Goal: Task Accomplishment & Management: Manage account settings

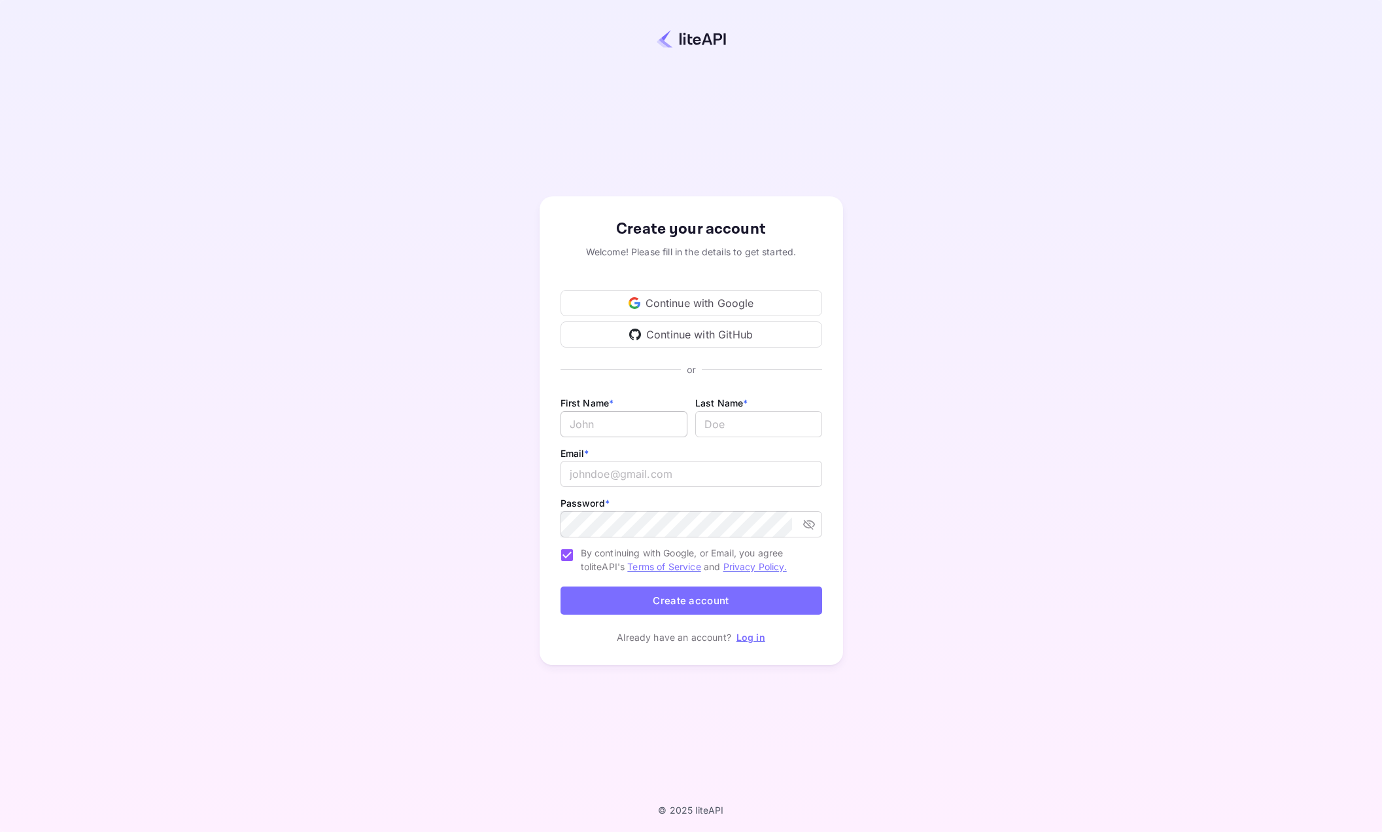
click at [644, 431] on input "Email *" at bounding box center [624, 424] width 127 height 26
type input "Zaheer"
type input "Jappie"
type input "zaheer.jappie@live.com.au"
click at [730, 608] on button "Create account" at bounding box center [692, 600] width 262 height 28
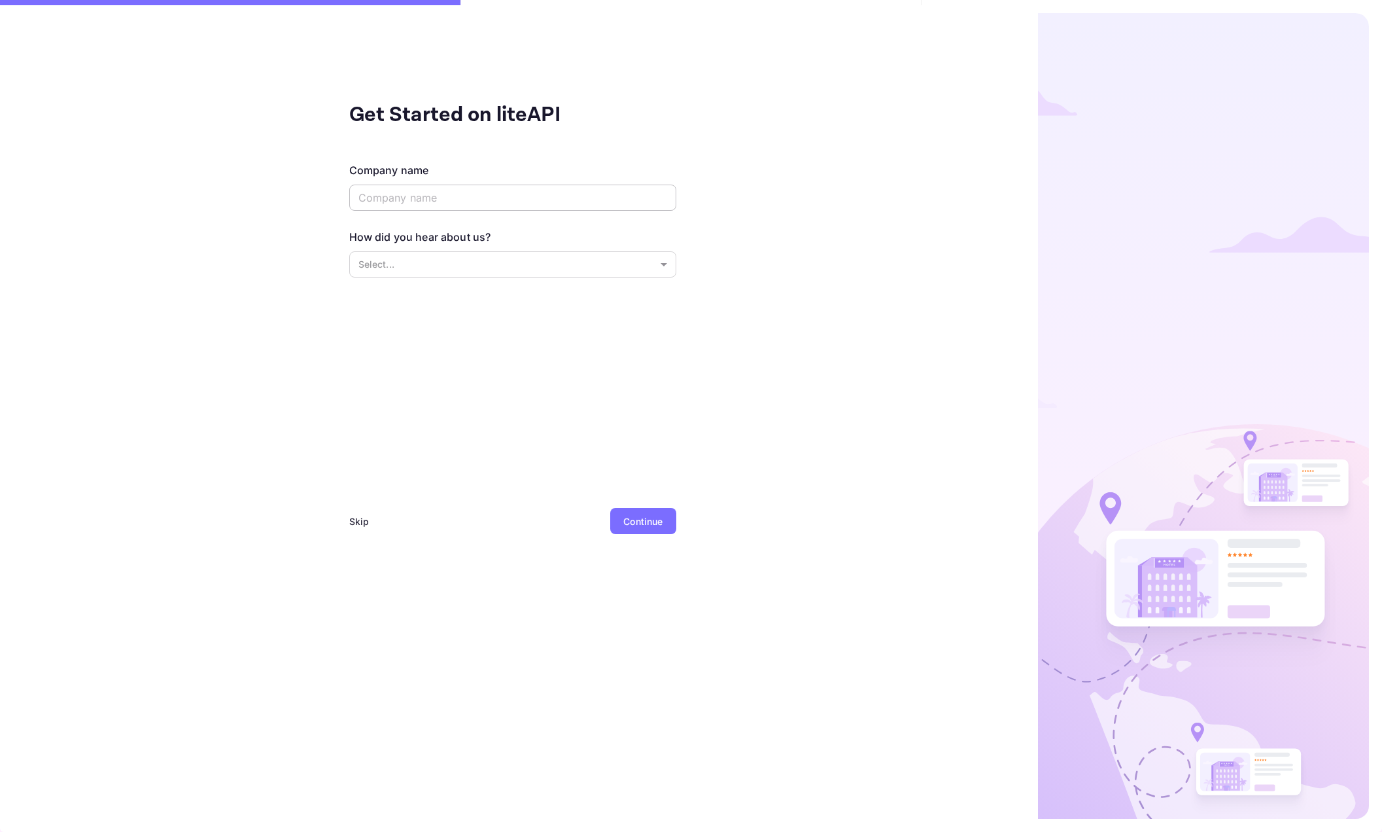
click at [567, 198] on input "text" at bounding box center [512, 198] width 327 height 26
click at [538, 389] on div "Get Started on liteAPI Company name ​ How did you hear about us? Select... ​ Sk…" at bounding box center [512, 332] width 327 height 466
click at [478, 199] on input "text" at bounding box center [512, 198] width 327 height 26
type input "J"
type input "N"
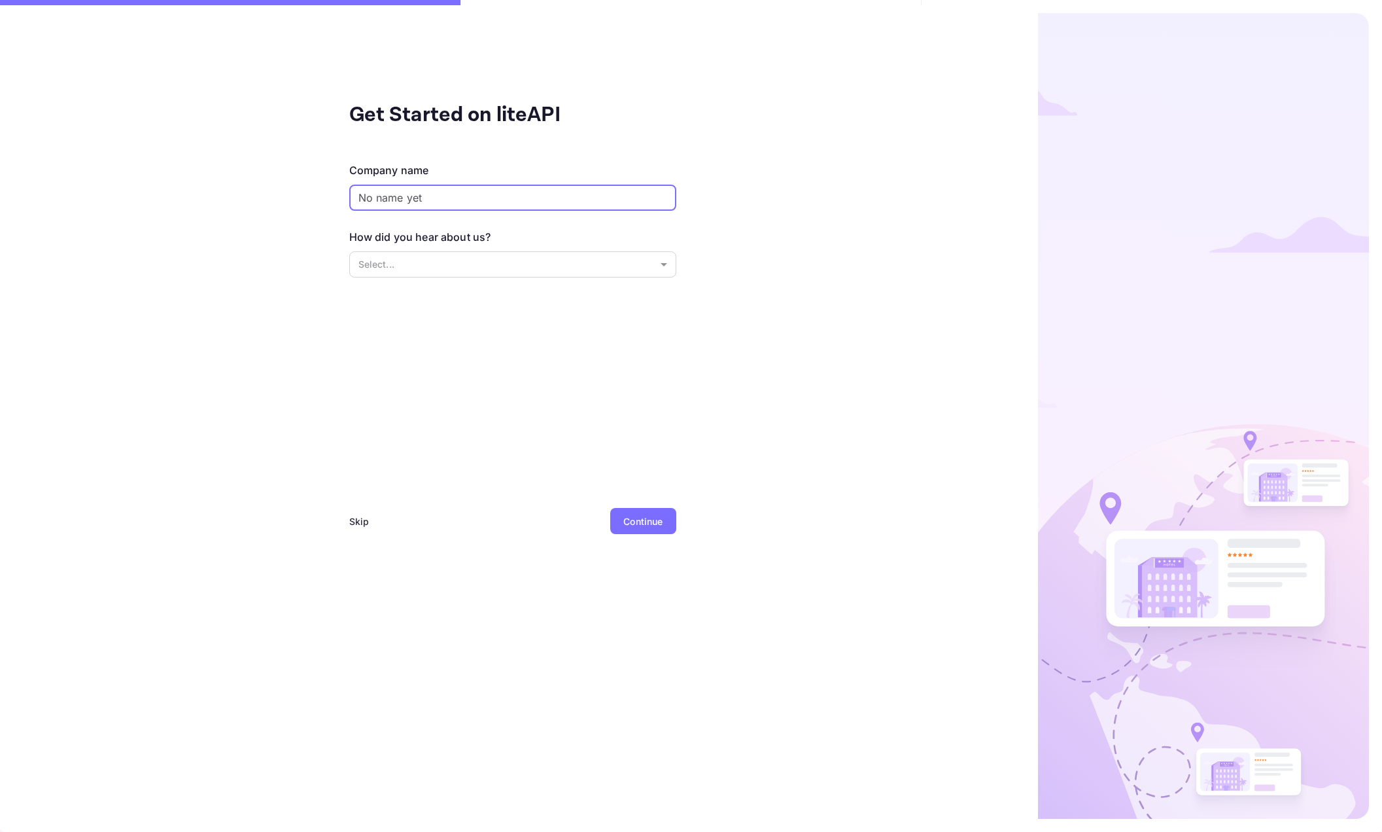
type input "No name yet"
click at [393, 279] on div "How did you hear about us? Select... ​" at bounding box center [512, 254] width 327 height 51
click at [401, 272] on body "Get Started on liteAPI Company name No name yet ​ How did you hear about us? Se…" at bounding box center [691, 416] width 1382 height 832
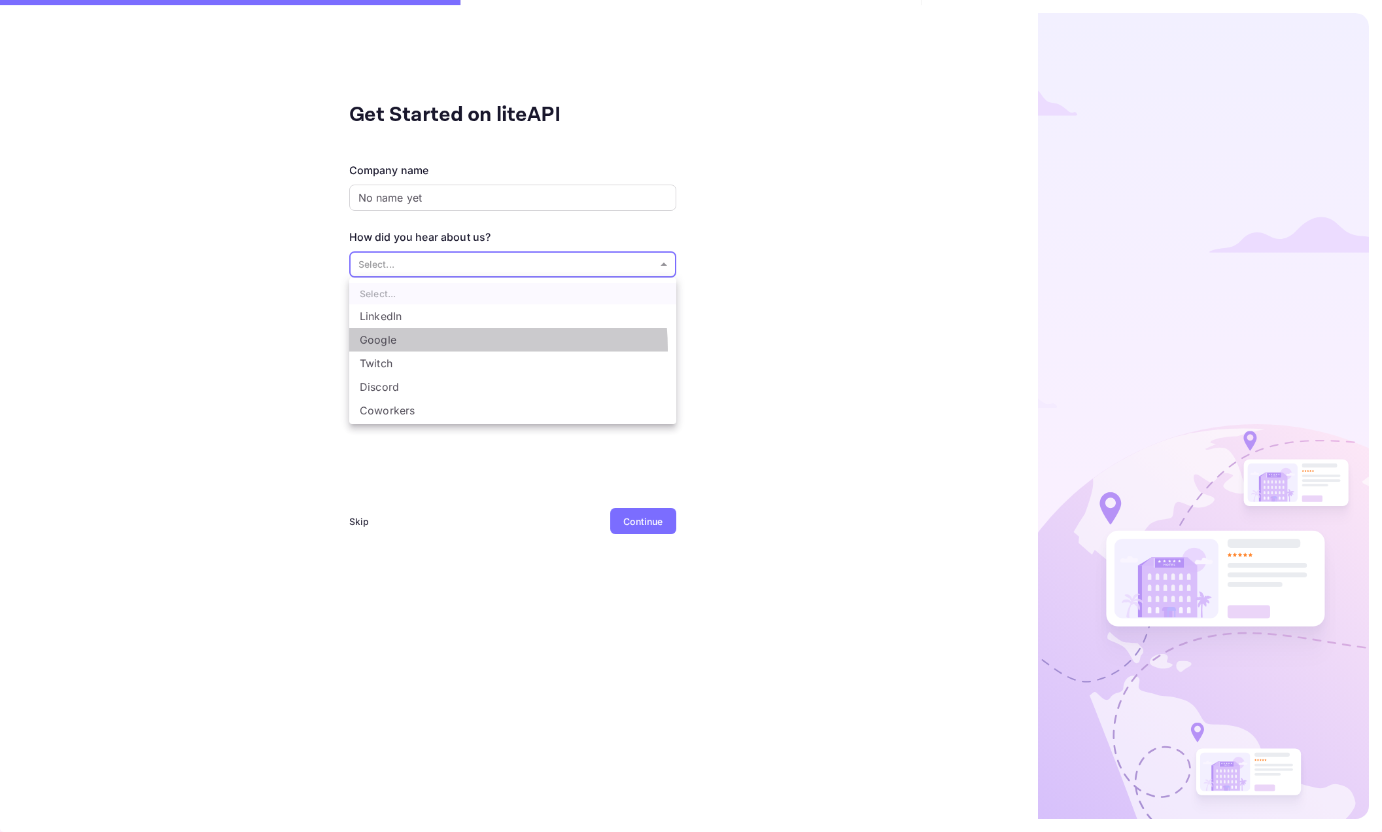
click at [414, 349] on li "Google" at bounding box center [512, 340] width 327 height 24
type input "Google"
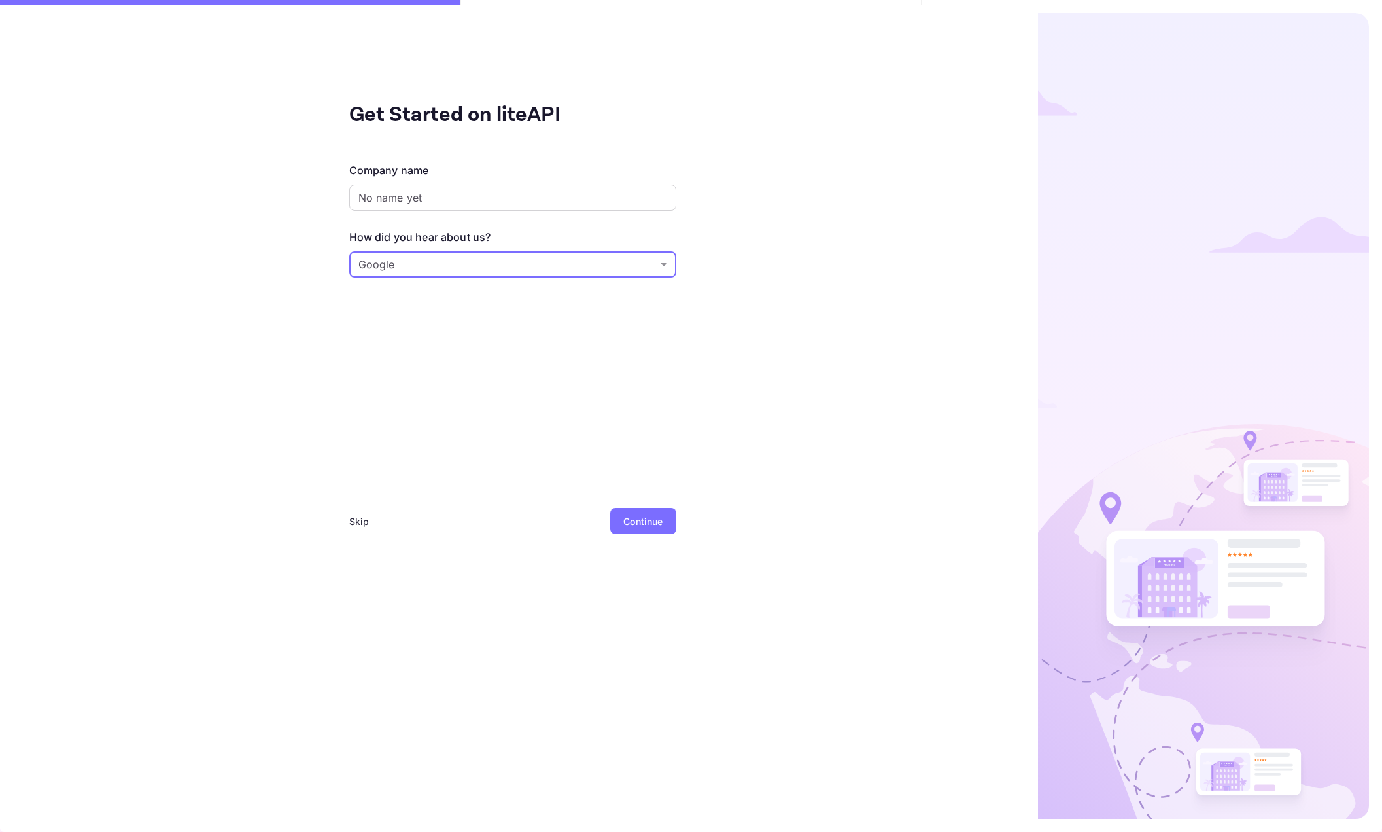
click at [635, 508] on div "Continue" at bounding box center [642, 521] width 65 height 26
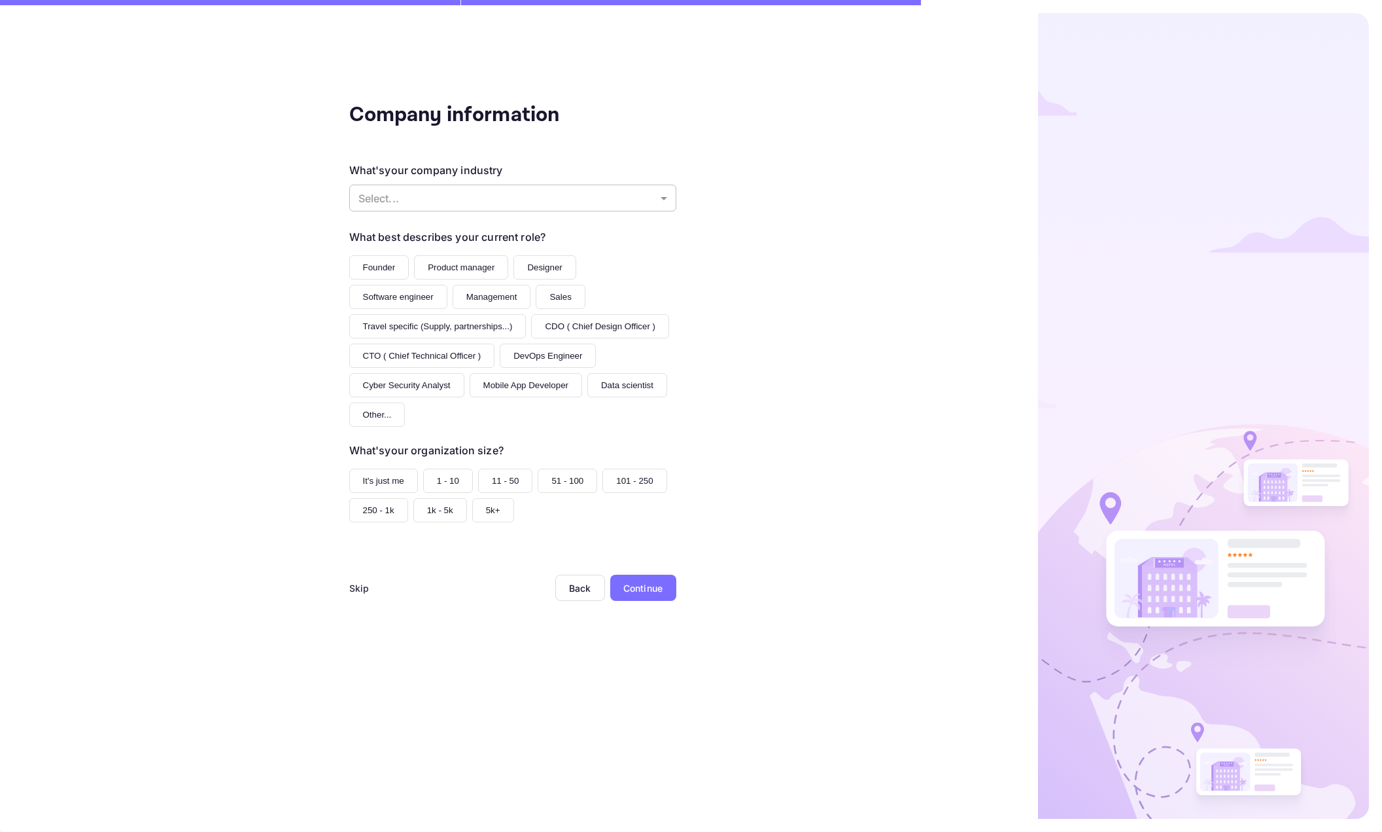
click at [644, 206] on body "Company information What's your company industry Select... ​ What best describe…" at bounding box center [691, 416] width 1382 height 832
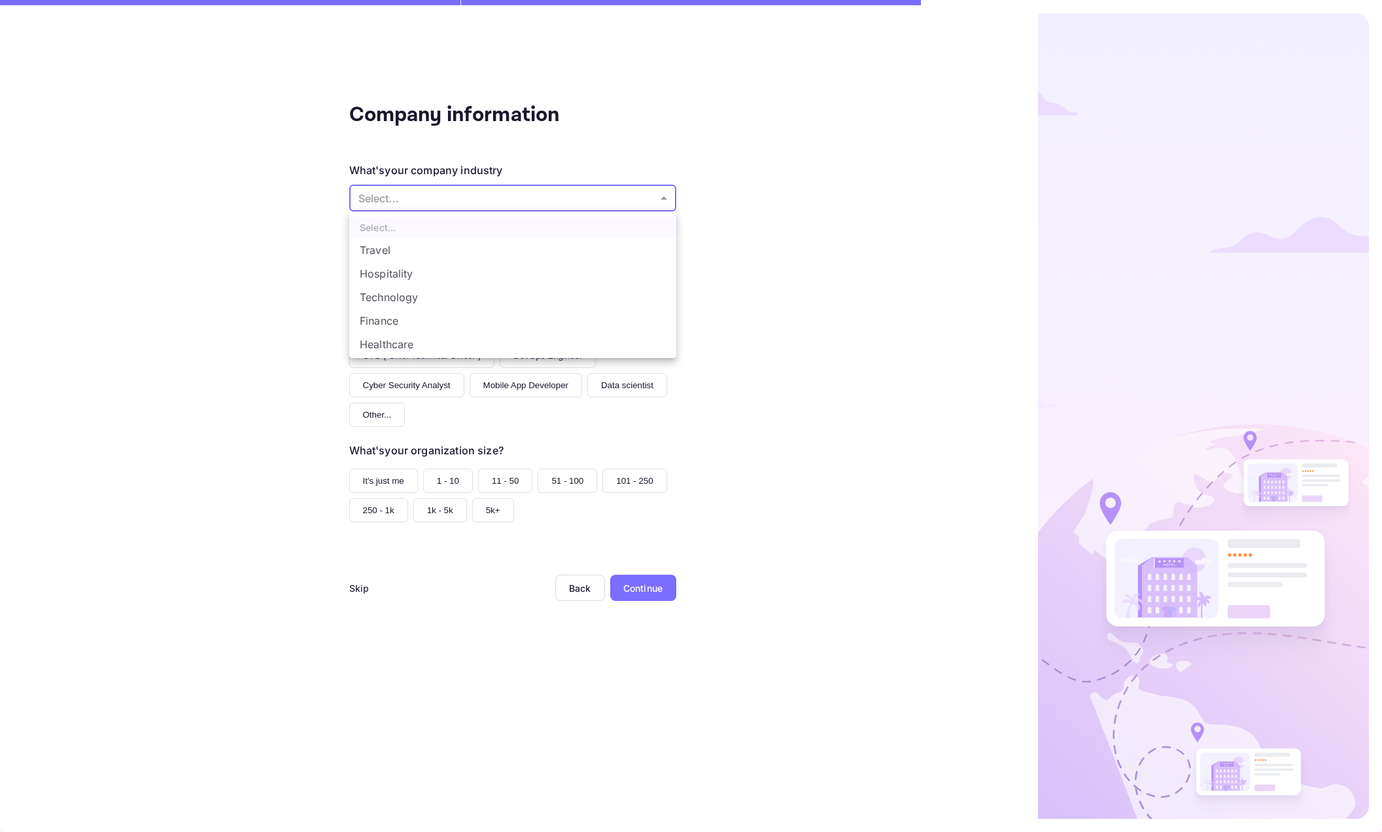
click at [625, 243] on li "Travel" at bounding box center [512, 250] width 327 height 24
type input "Travel"
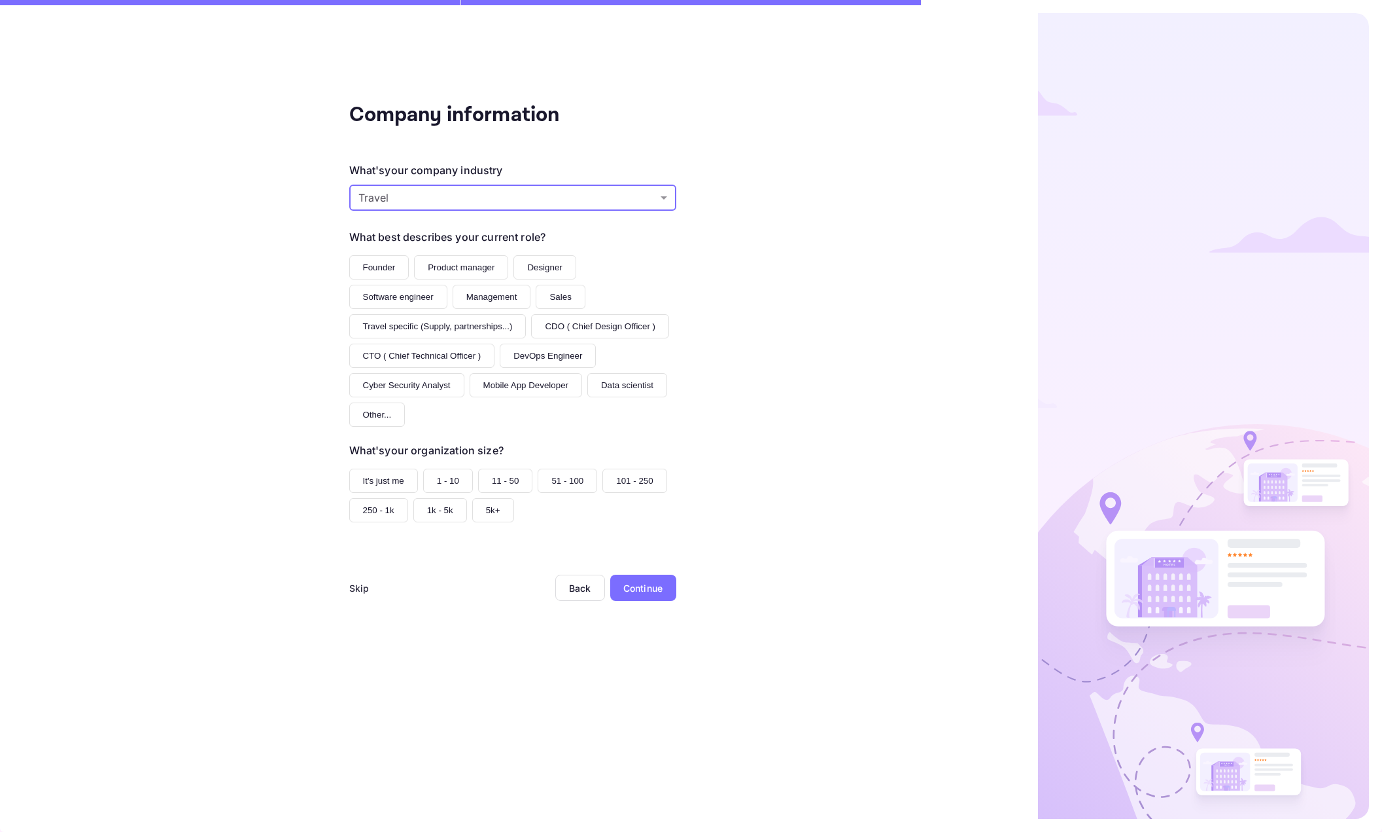
click at [402, 270] on button "Founder" at bounding box center [379, 267] width 60 height 24
click at [394, 474] on button "It's just me" at bounding box center [383, 480] width 69 height 24
click at [639, 587] on div "Continue" at bounding box center [643, 588] width 39 height 14
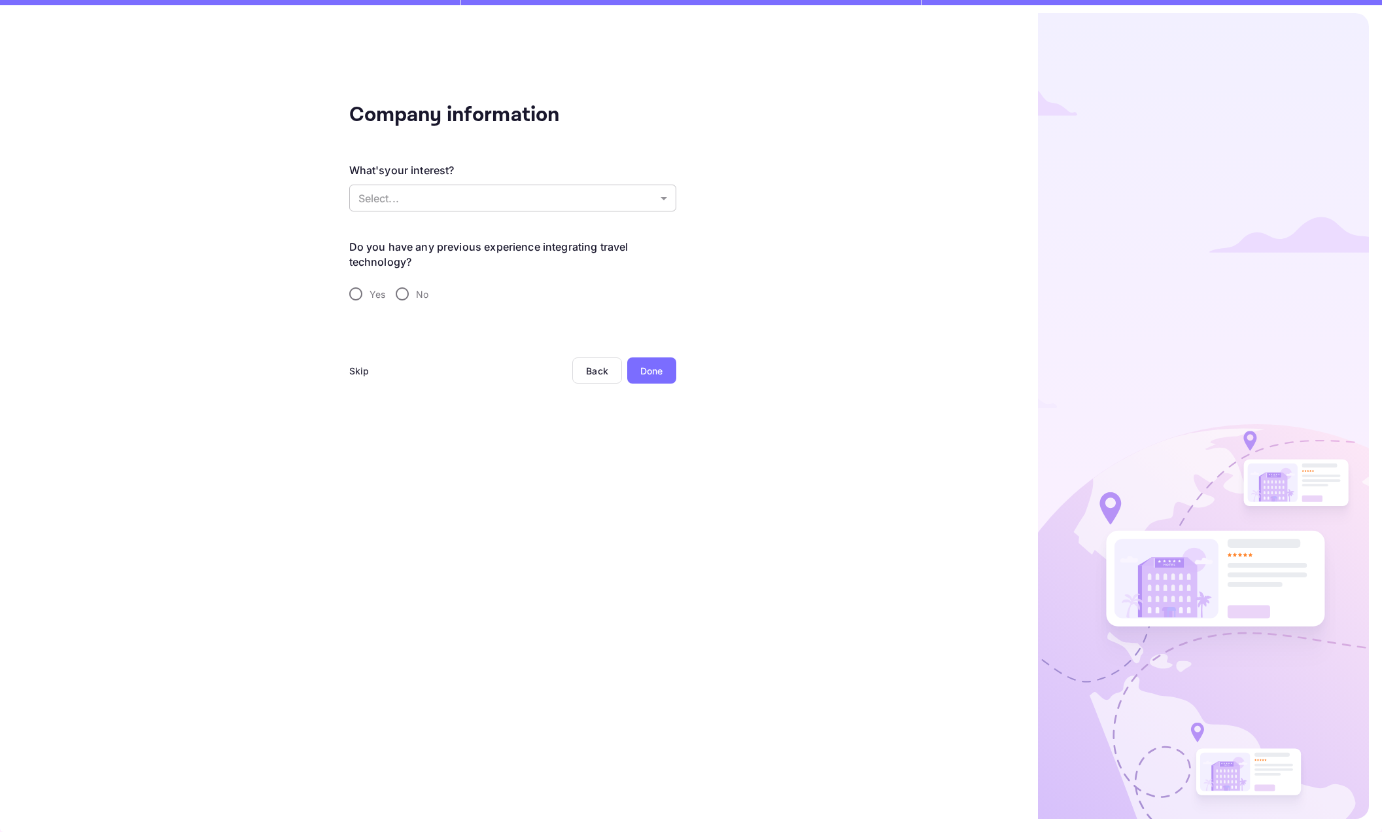
click at [432, 202] on body "Company information What's your interest? Select... ​ Do you have any previous …" at bounding box center [691, 416] width 1382 height 832
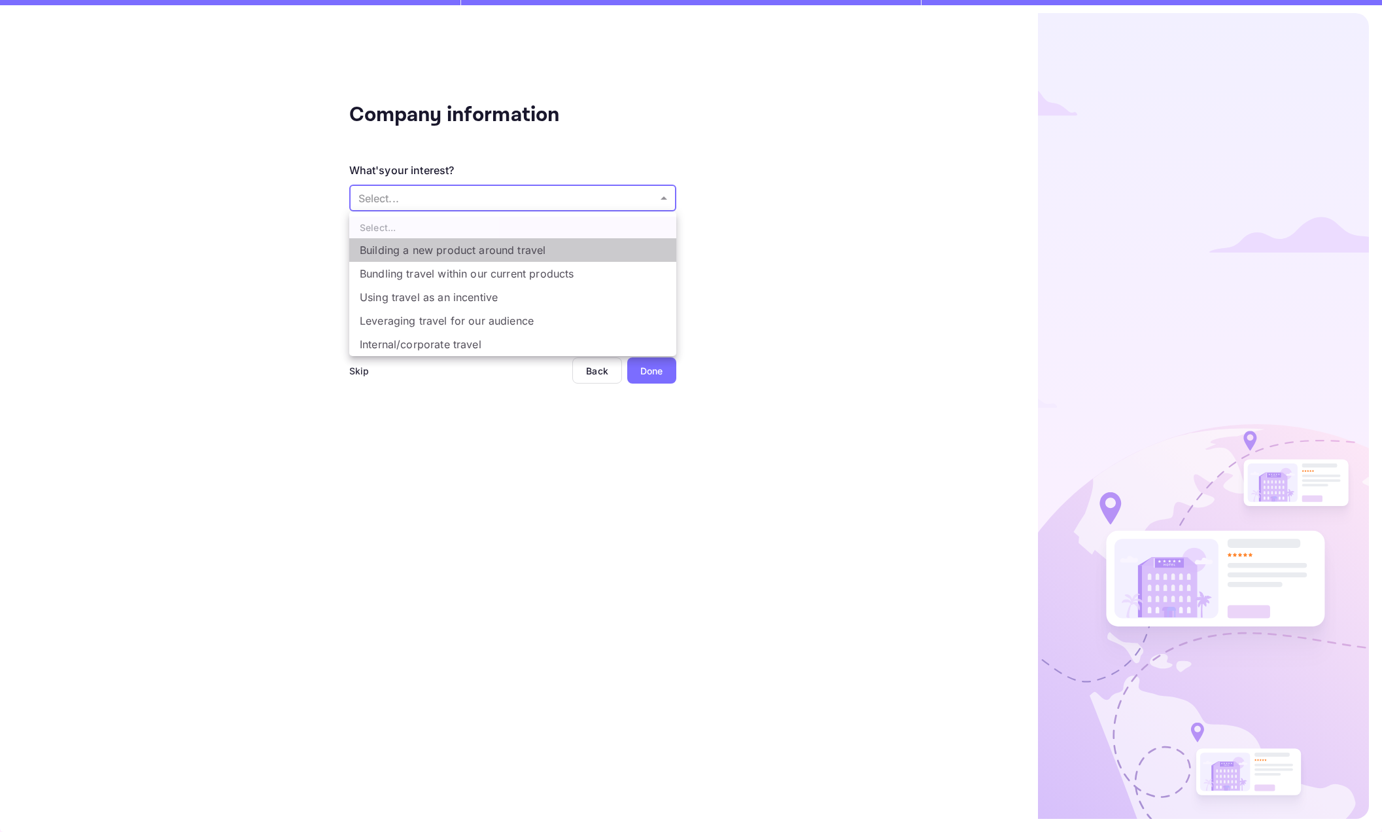
click at [463, 253] on li "Building a new product around travel" at bounding box center [512, 250] width 327 height 24
type input "Building a new product around travel"
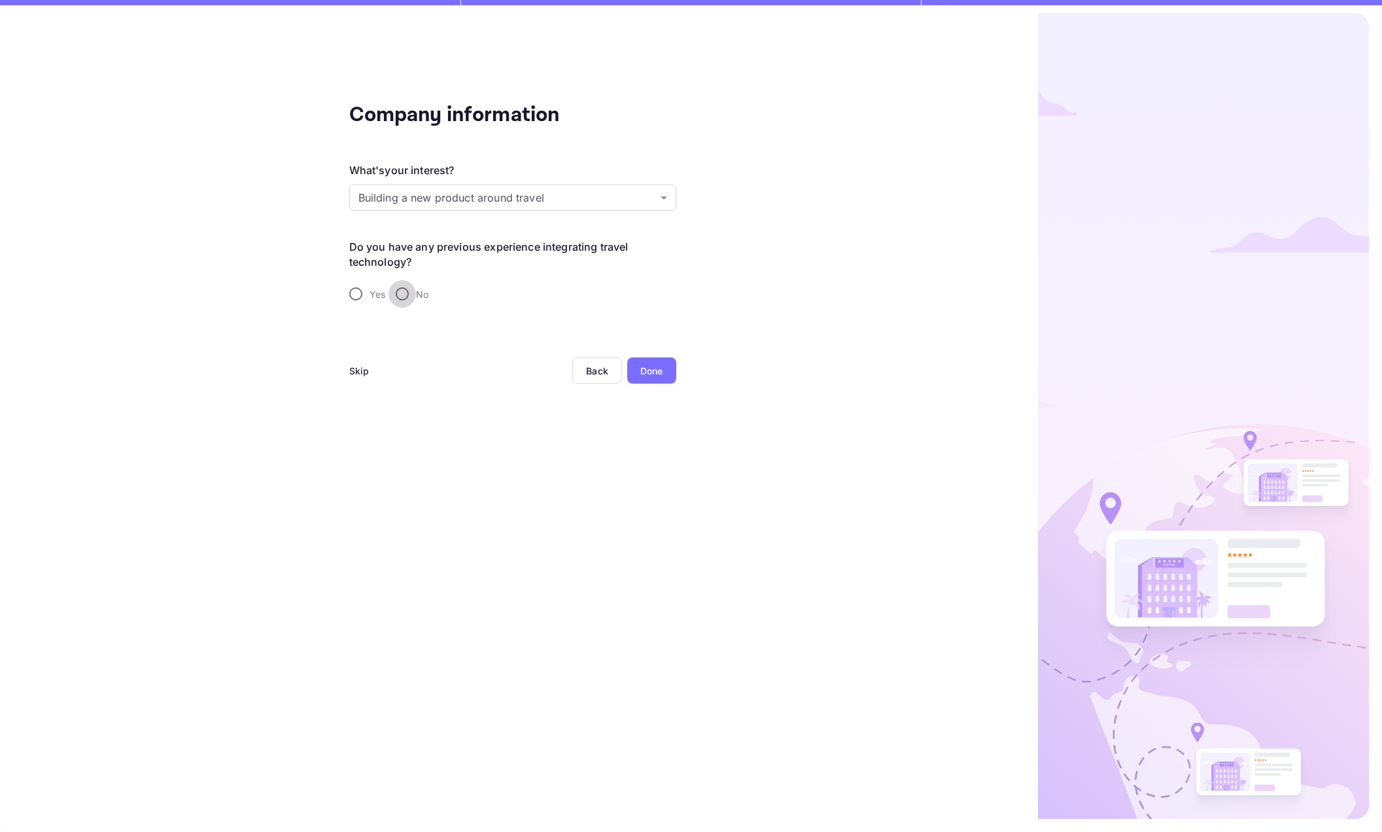
click at [407, 296] on input "No" at bounding box center [402, 293] width 27 height 27
radio input "true"
click at [661, 372] on div "Done" at bounding box center [652, 371] width 23 height 14
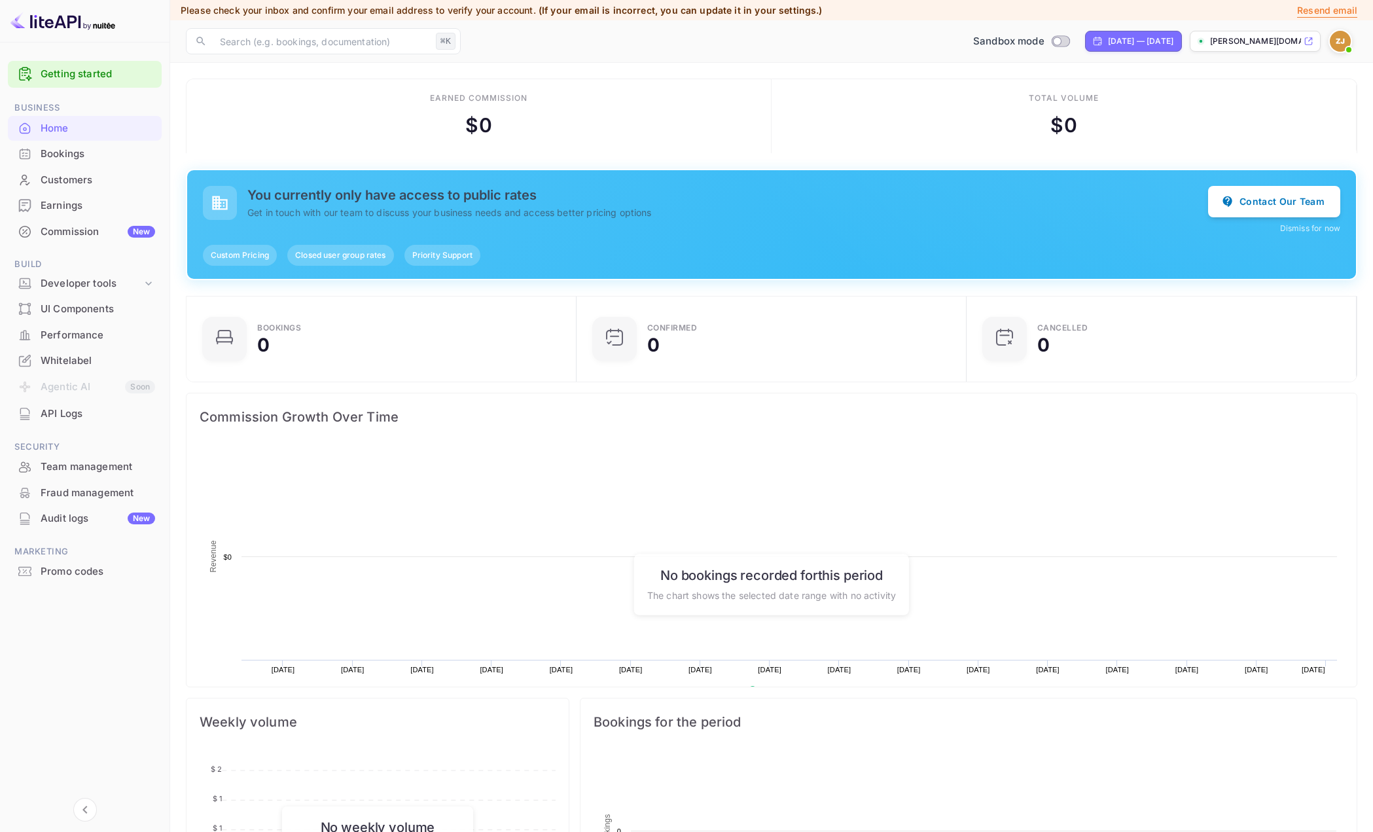
scroll to position [203, 372]
click at [94, 228] on div "Commission New" at bounding box center [98, 231] width 114 height 15
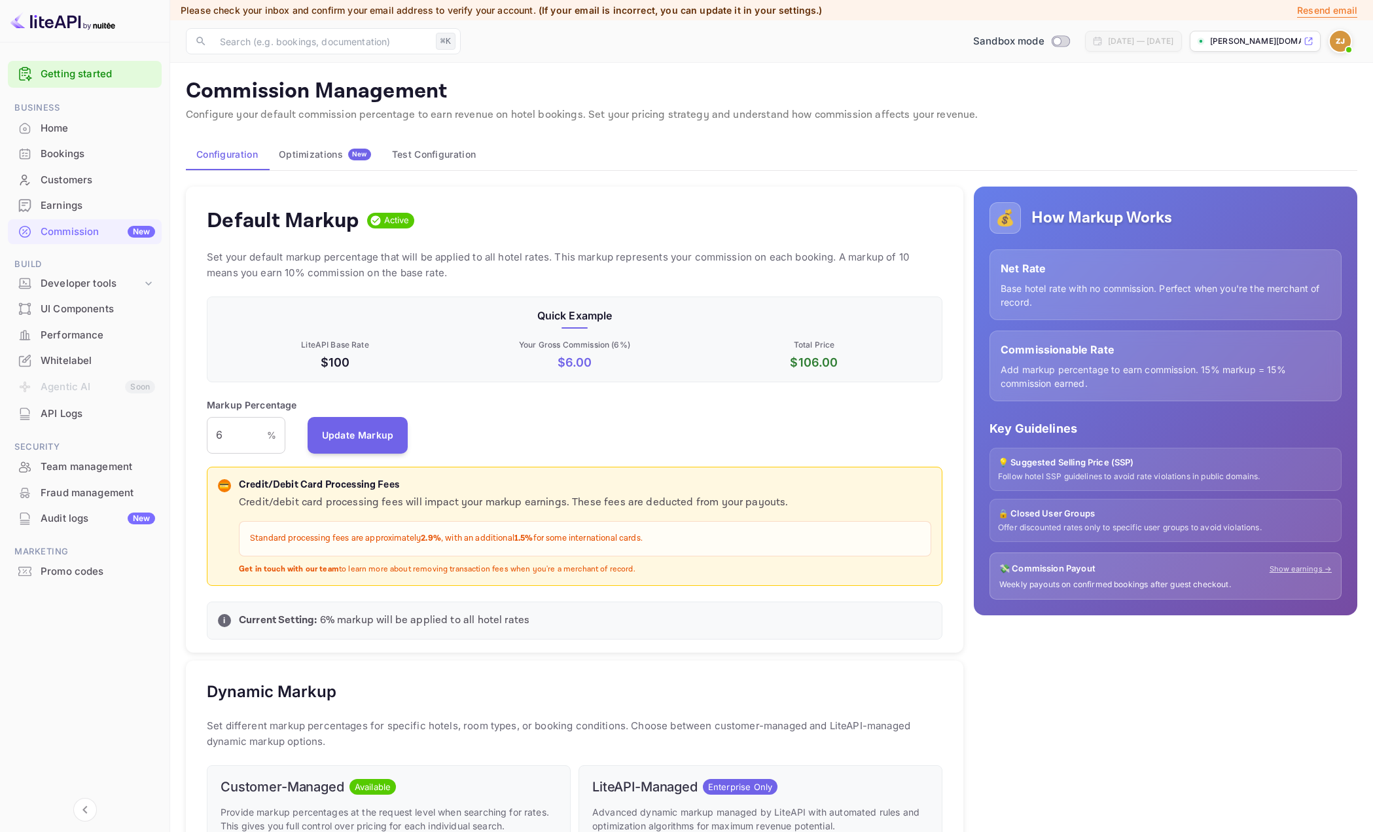
scroll to position [222, 726]
drag, startPoint x: 311, startPoint y: 342, endPoint x: 448, endPoint y: 342, distance: 136.7
click at [448, 342] on p "LiteAPI Base Rate" at bounding box center [335, 345] width 234 height 12
click at [518, 425] on div "Markup Percentage 6 % ​ Update Markup" at bounding box center [574, 426] width 735 height 56
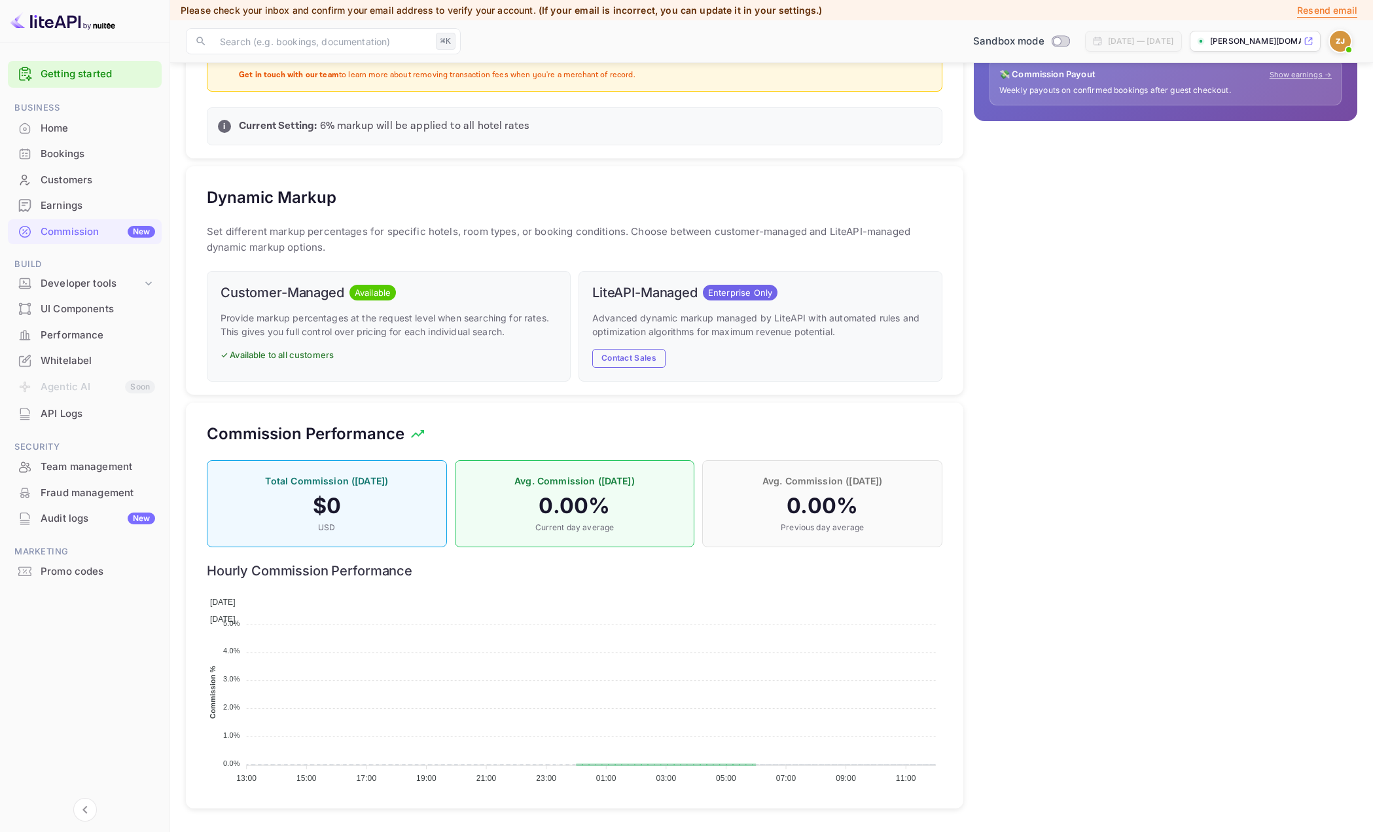
scroll to position [0, 0]
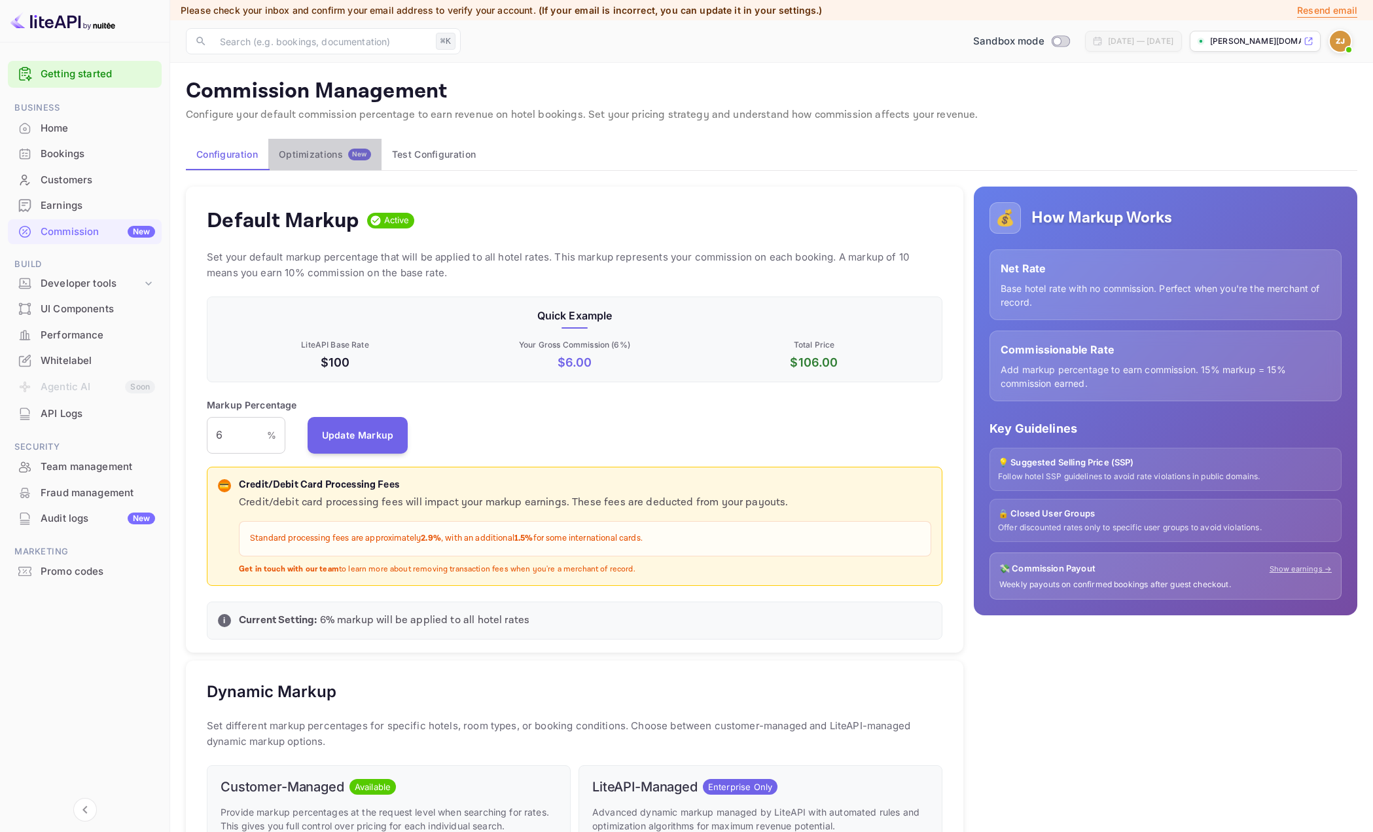
click at [332, 154] on div "Optimizations New" at bounding box center [325, 155] width 92 height 12
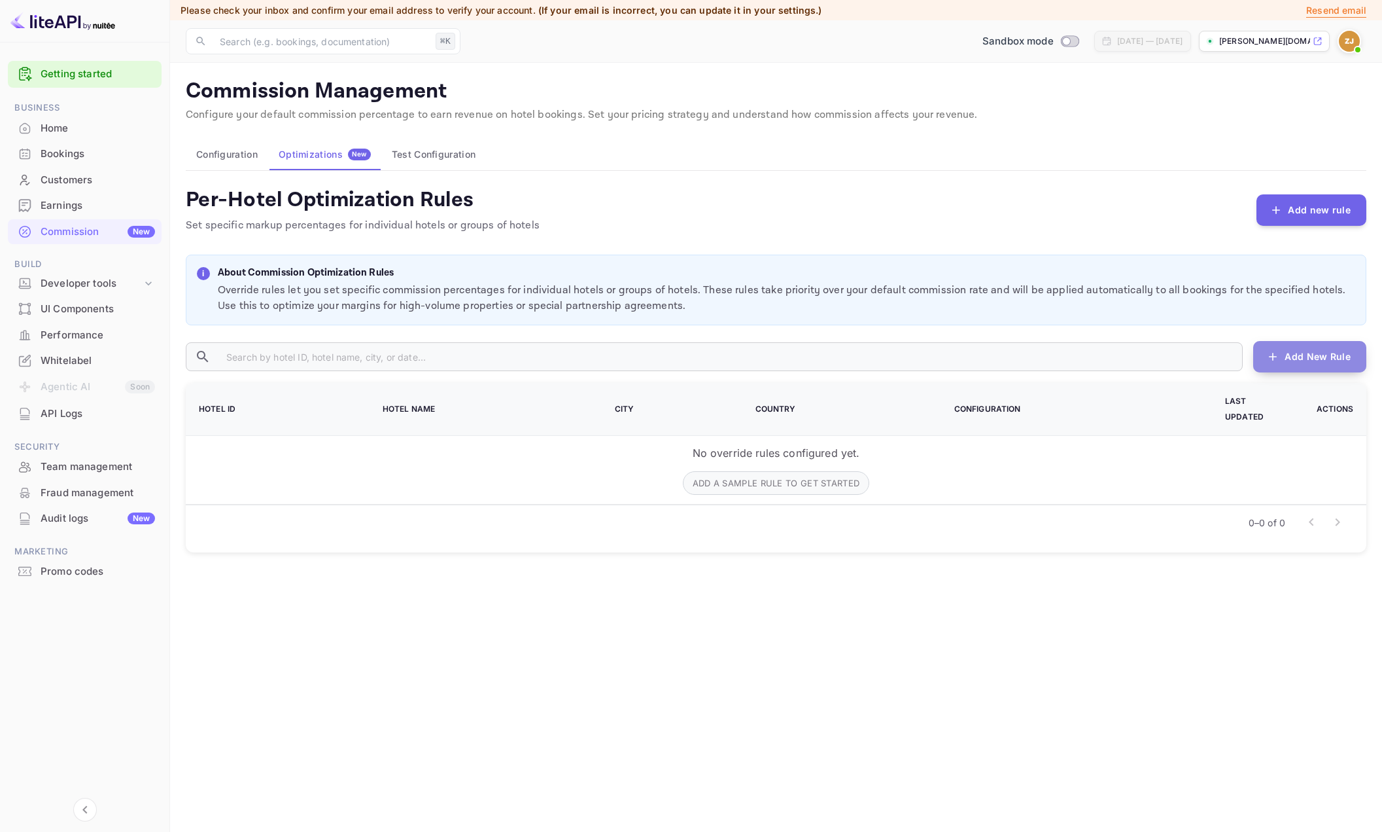
click at [1297, 361] on button "Add New Rule" at bounding box center [1310, 356] width 113 height 31
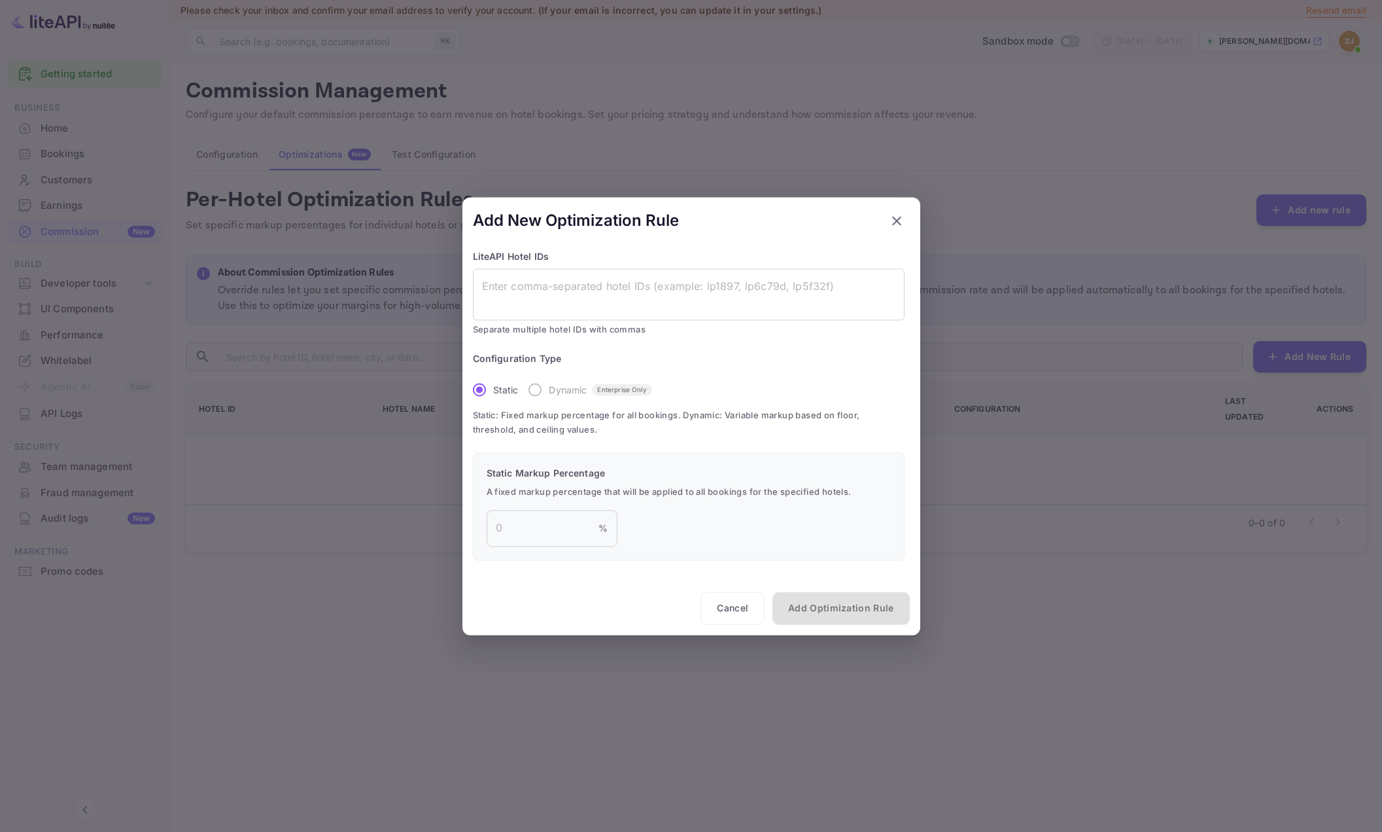
click at [900, 220] on icon "button" at bounding box center [897, 221] width 16 height 16
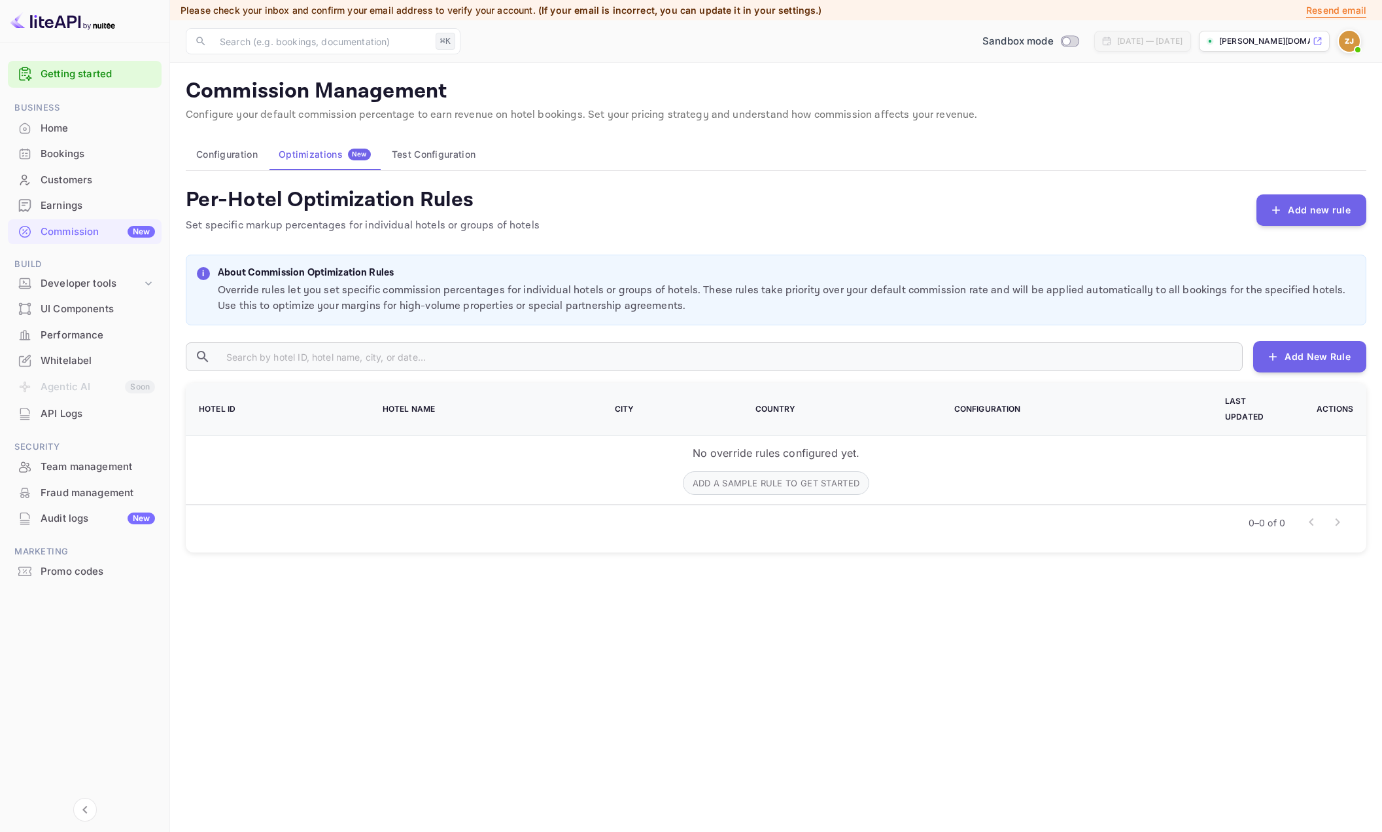
click at [56, 160] on div "Bookings" at bounding box center [98, 154] width 114 height 15
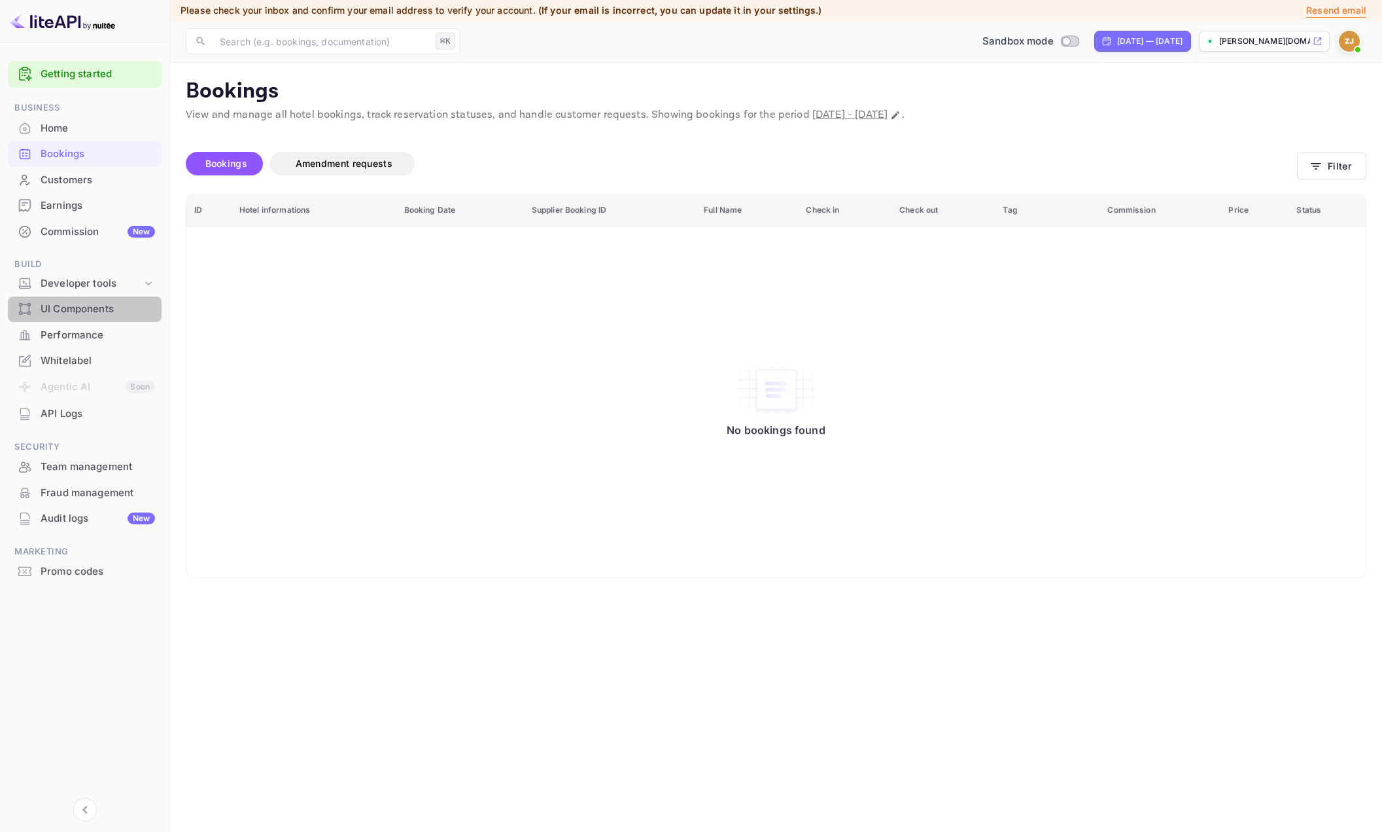
click at [77, 313] on div "UI Components" at bounding box center [98, 309] width 114 height 15
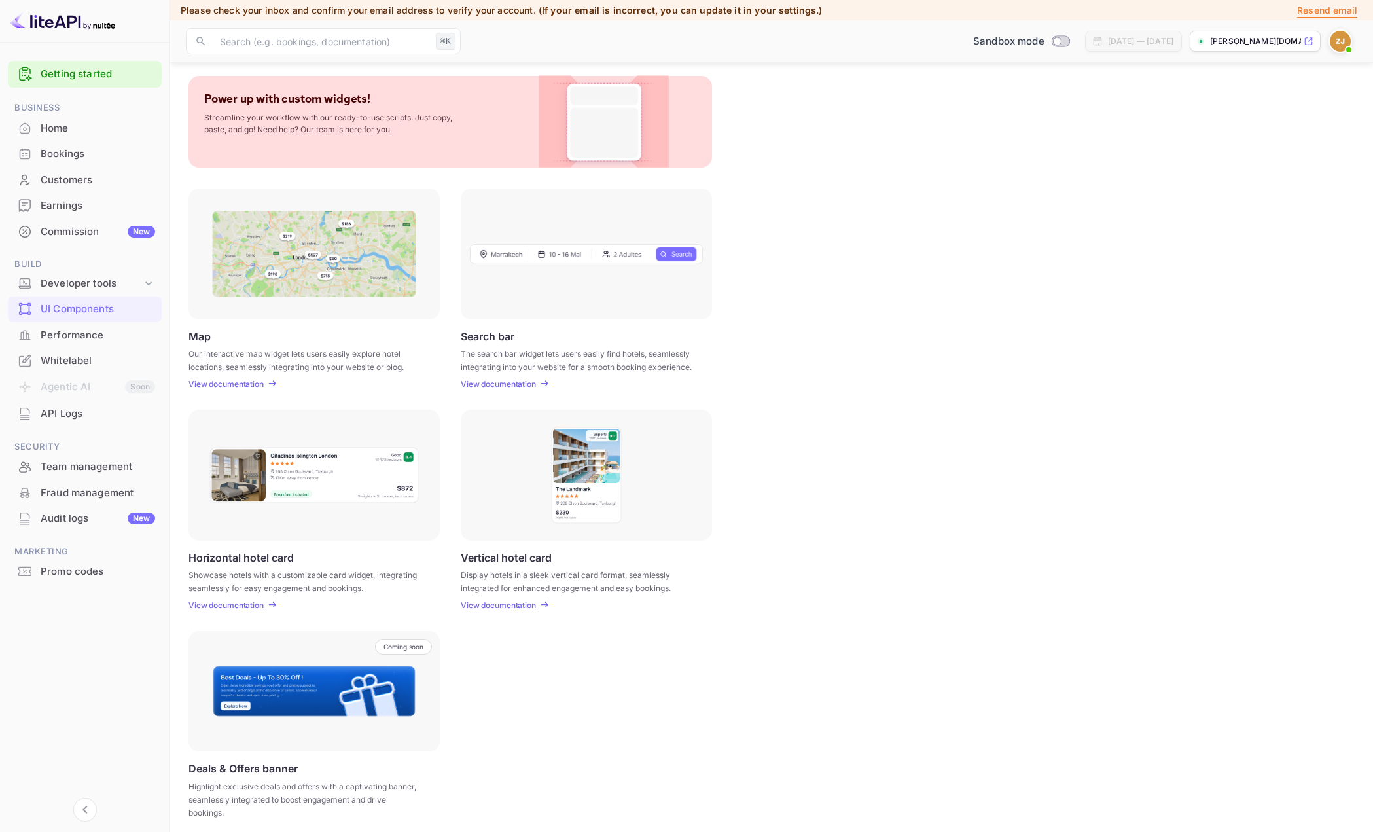
scroll to position [71, 0]
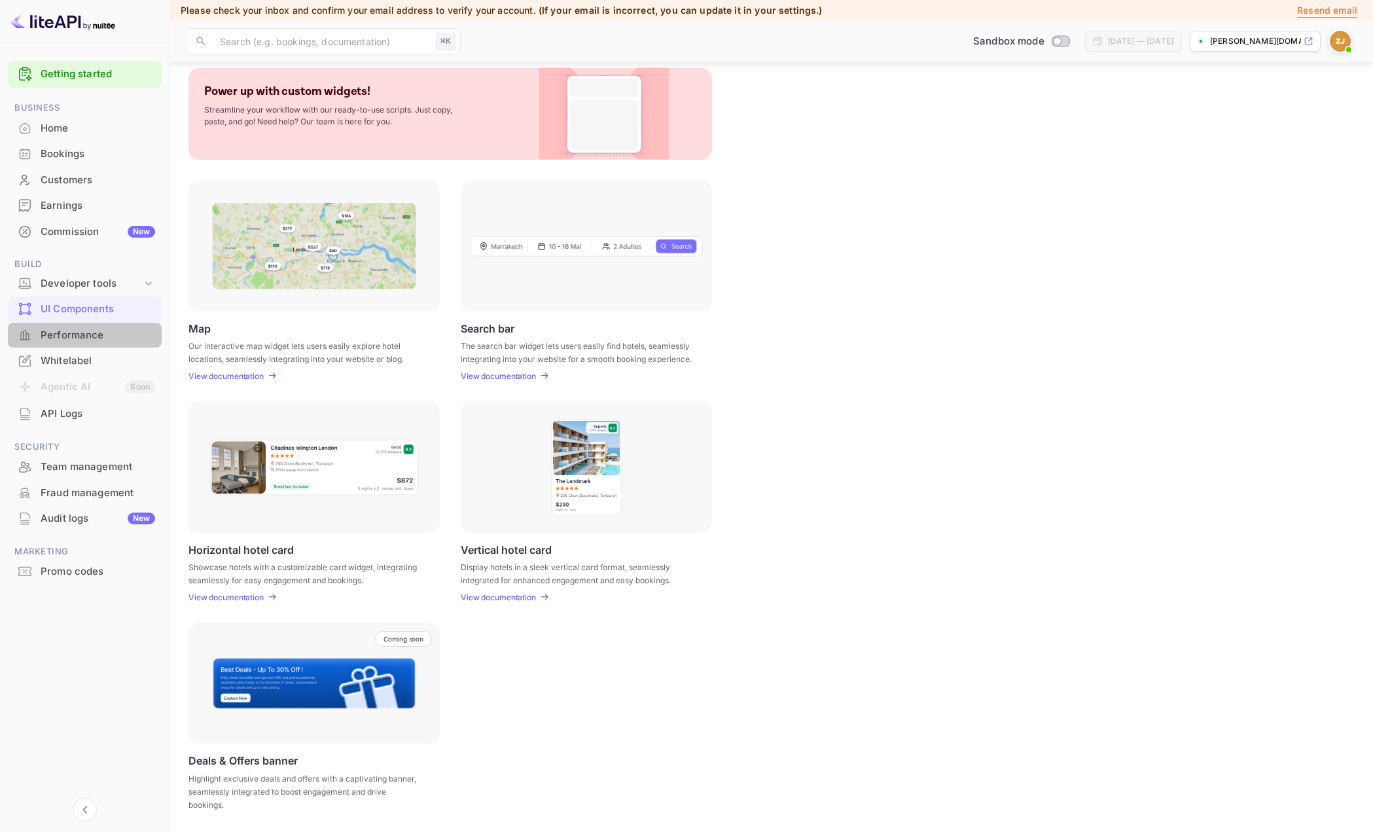
click at [75, 340] on div "Performance" at bounding box center [98, 335] width 114 height 15
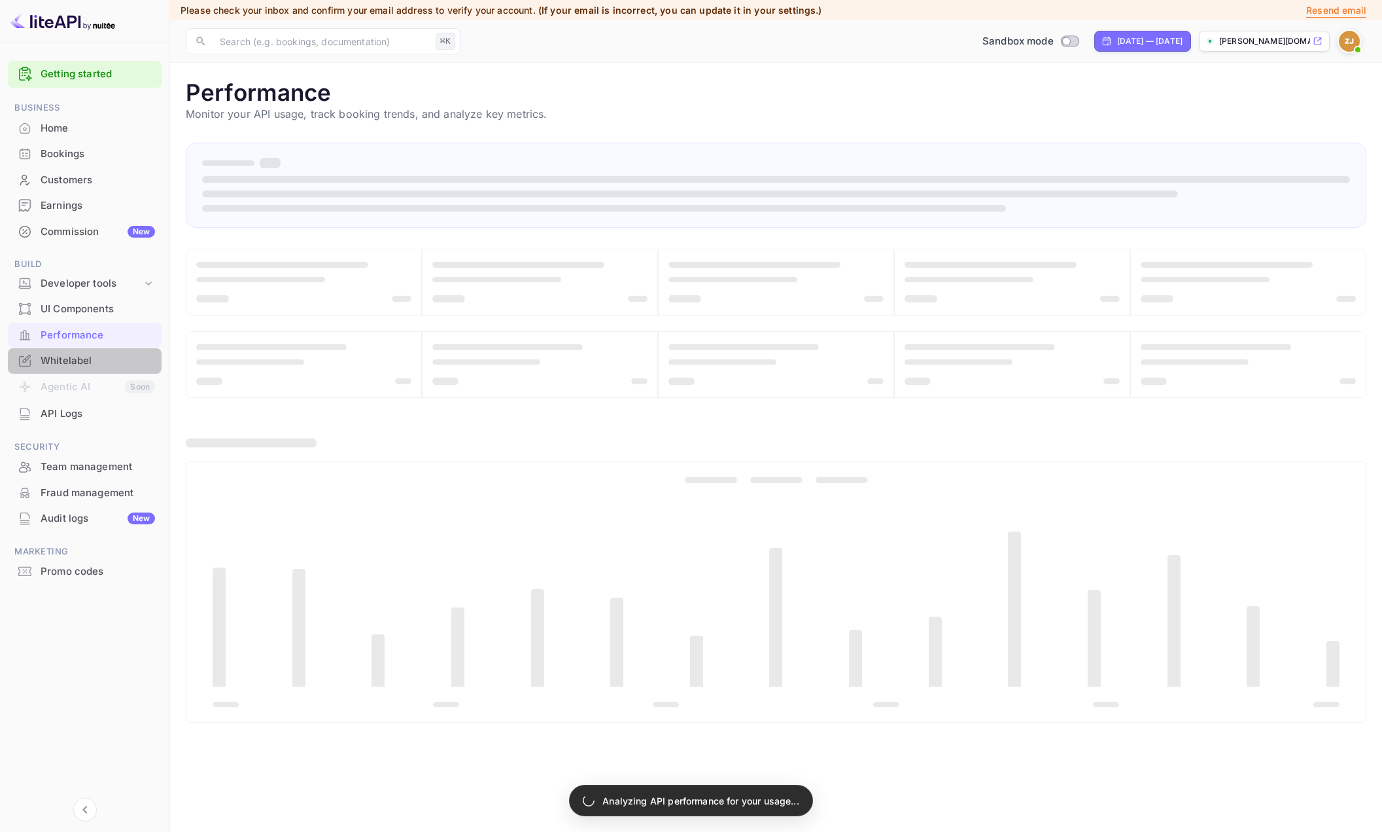
click at [79, 366] on div "Whitelabel" at bounding box center [98, 360] width 114 height 15
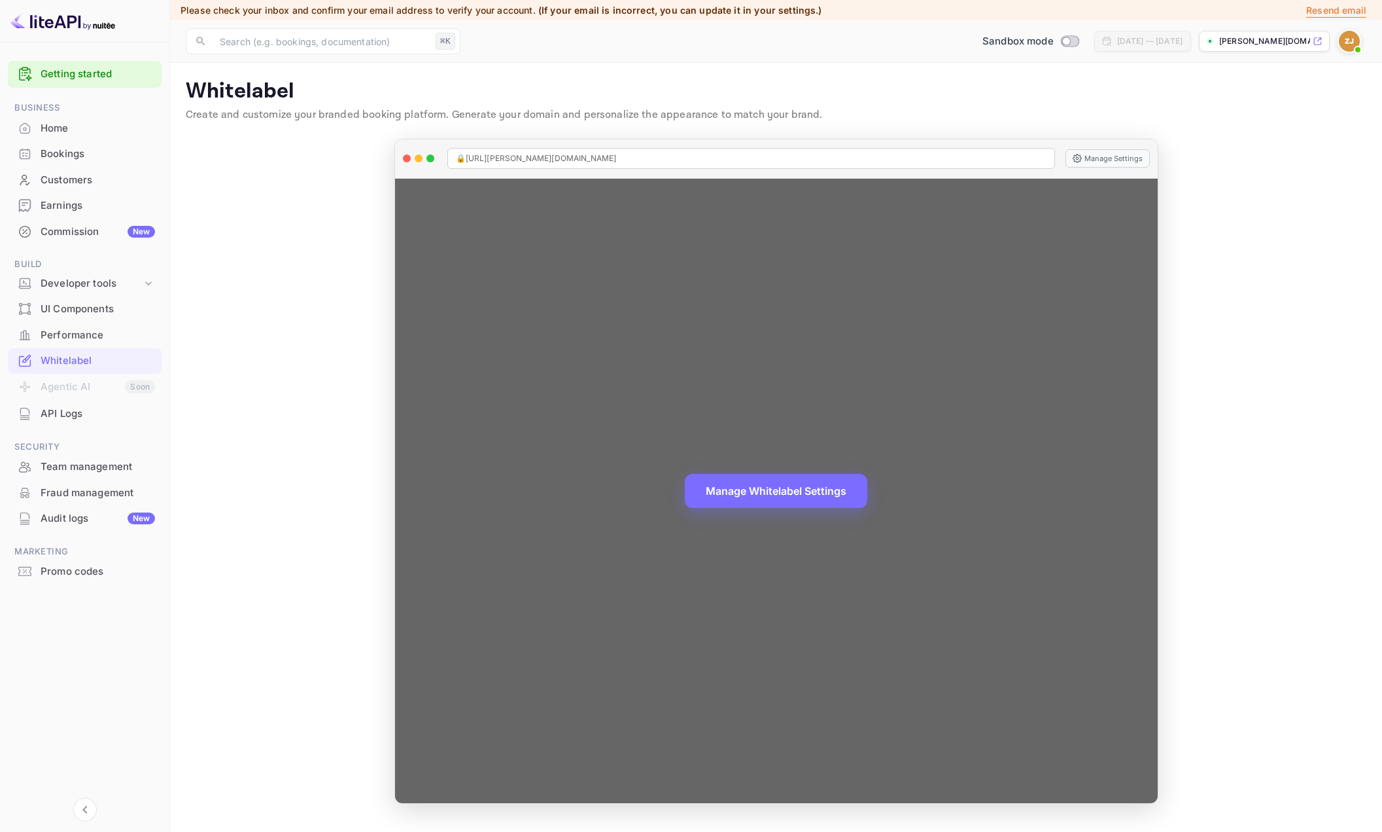
click at [546, 162] on span "🔒 https://zaheer-jappie-j4f7t.nuitee.link" at bounding box center [536, 158] width 161 height 12
click at [799, 495] on button "Manage Whitelabel Settings" at bounding box center [776, 489] width 183 height 34
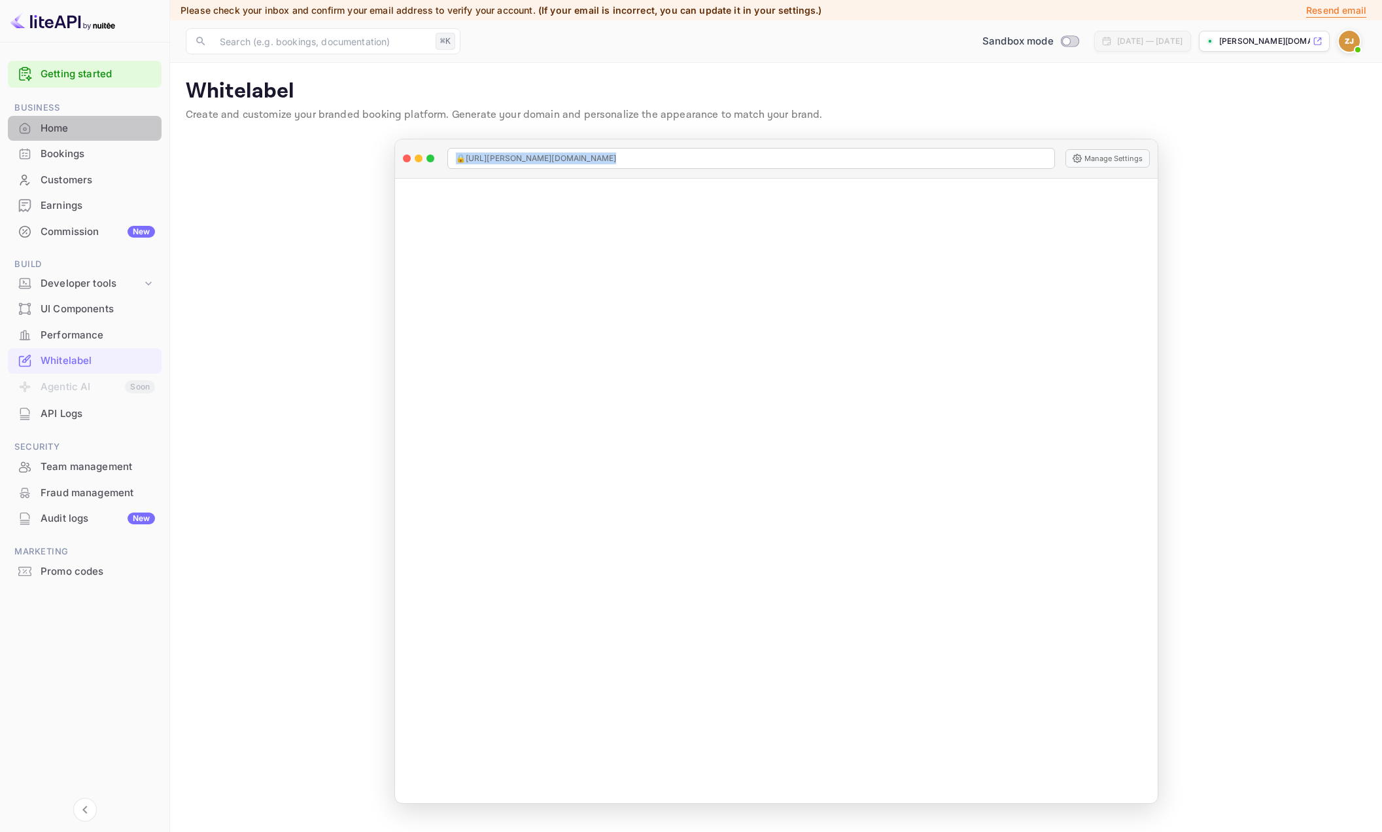
click at [48, 122] on div "Home" at bounding box center [98, 128] width 114 height 15
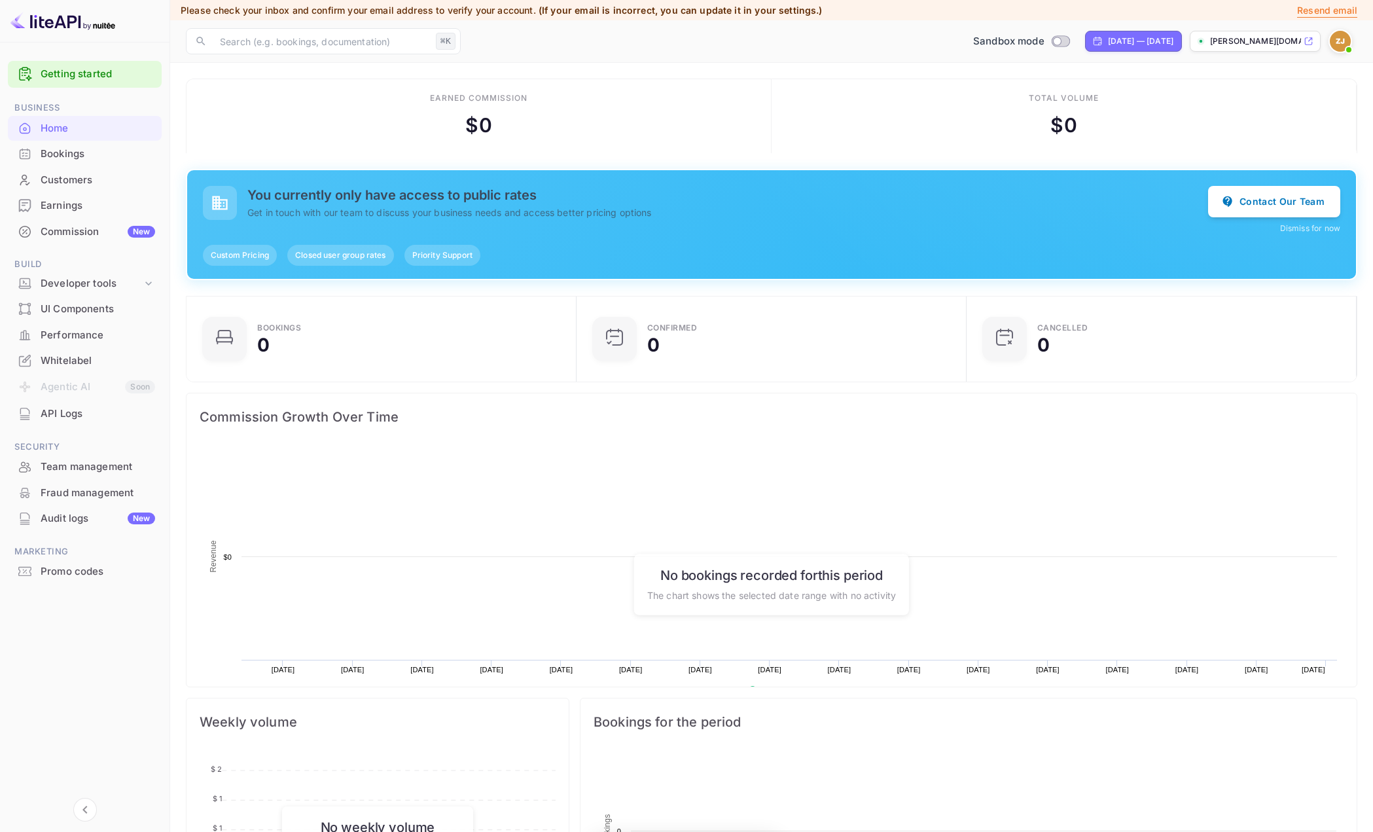
scroll to position [203, 372]
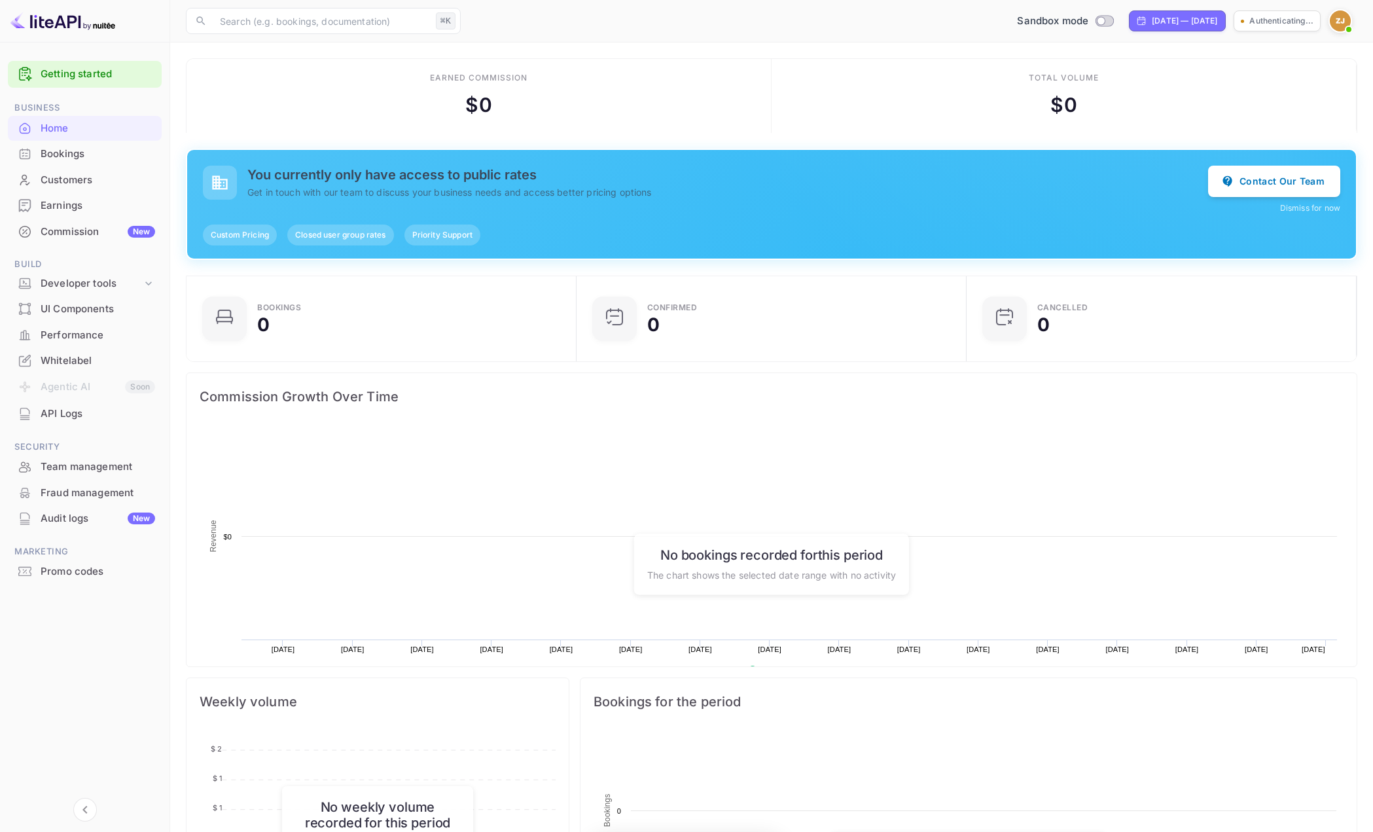
scroll to position [203, 372]
click at [67, 156] on div "Bookings" at bounding box center [98, 154] width 114 height 15
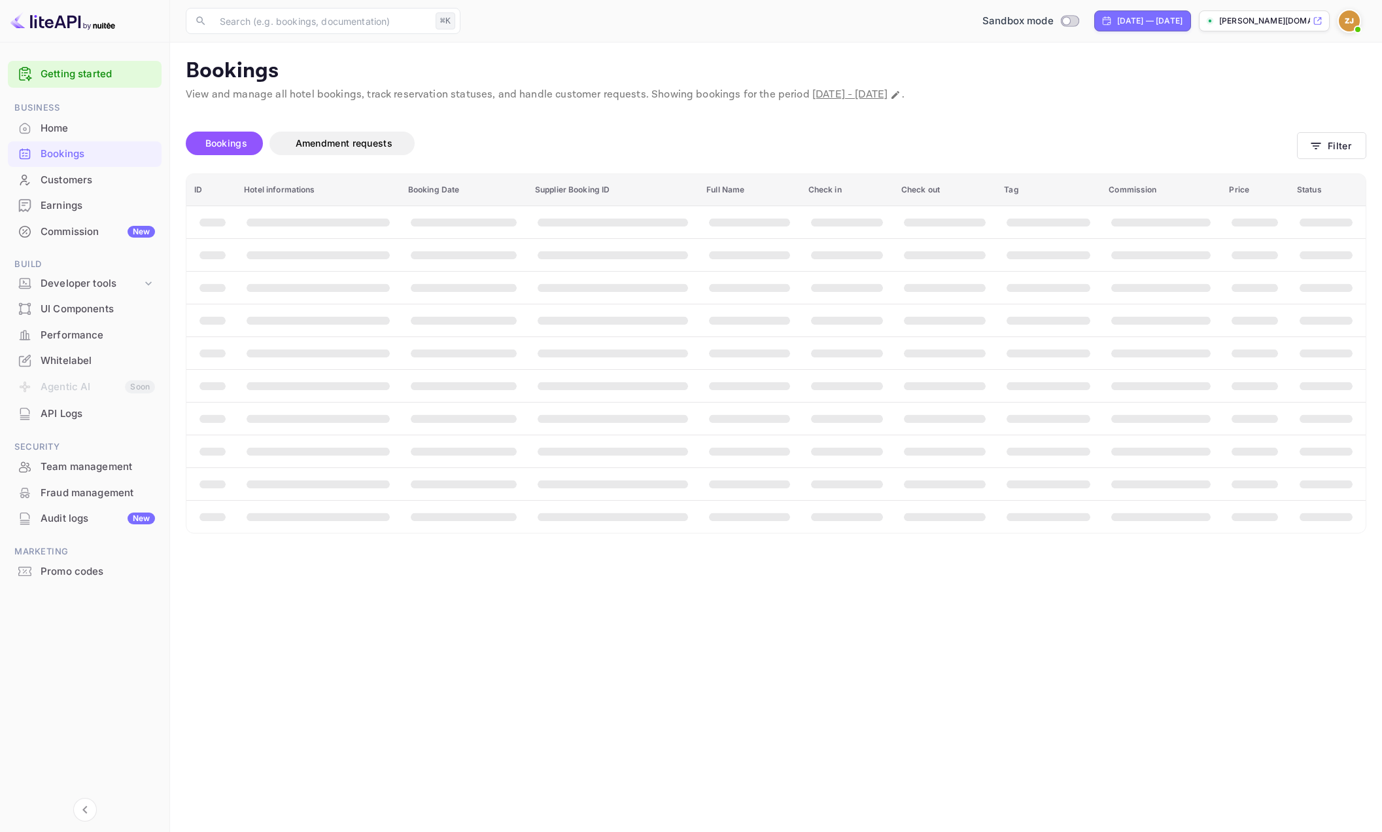
click at [63, 127] on div "Home" at bounding box center [98, 128] width 114 height 15
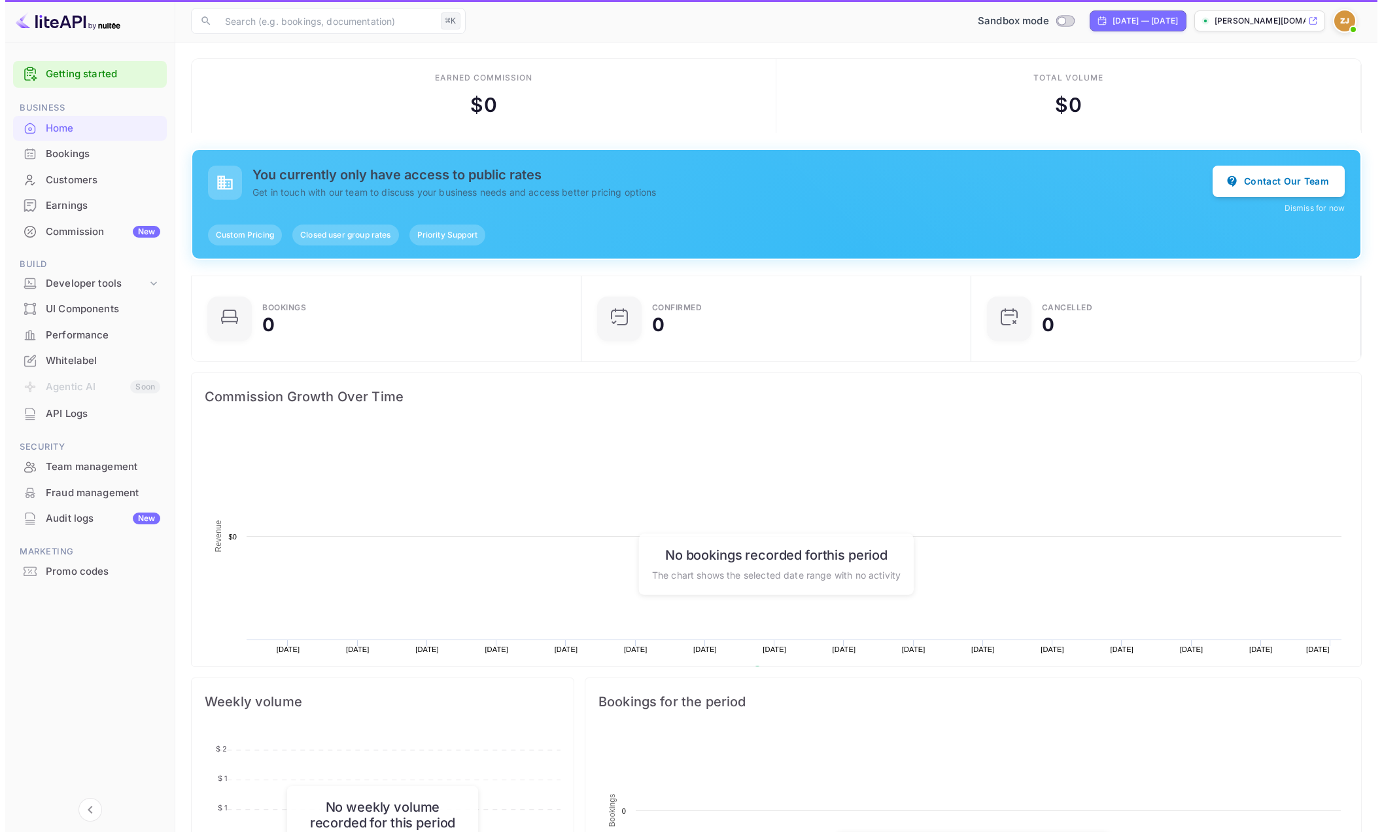
scroll to position [203, 372]
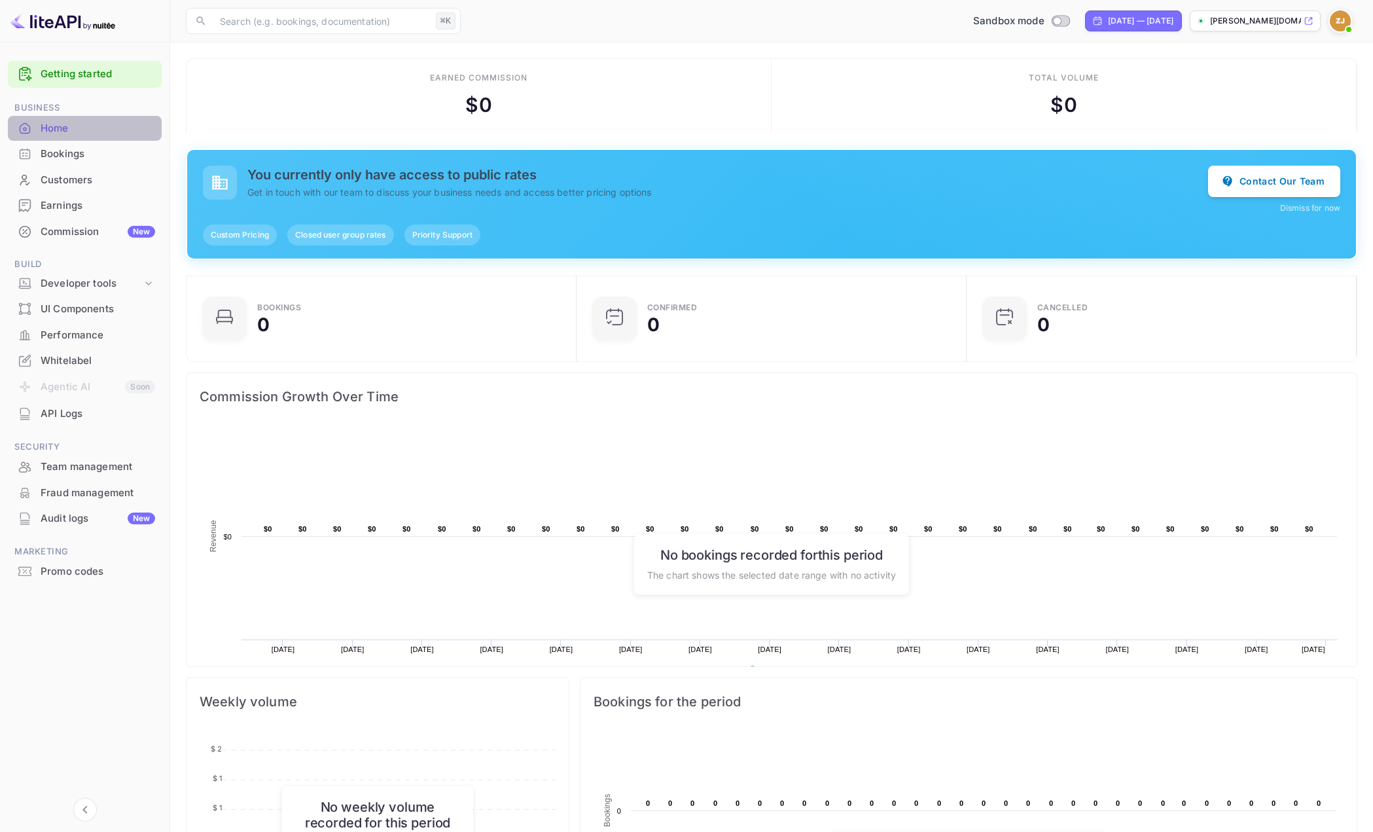
click at [80, 133] on div "Home" at bounding box center [98, 128] width 114 height 15
click at [86, 280] on div "Developer tools" at bounding box center [91, 283] width 101 height 15
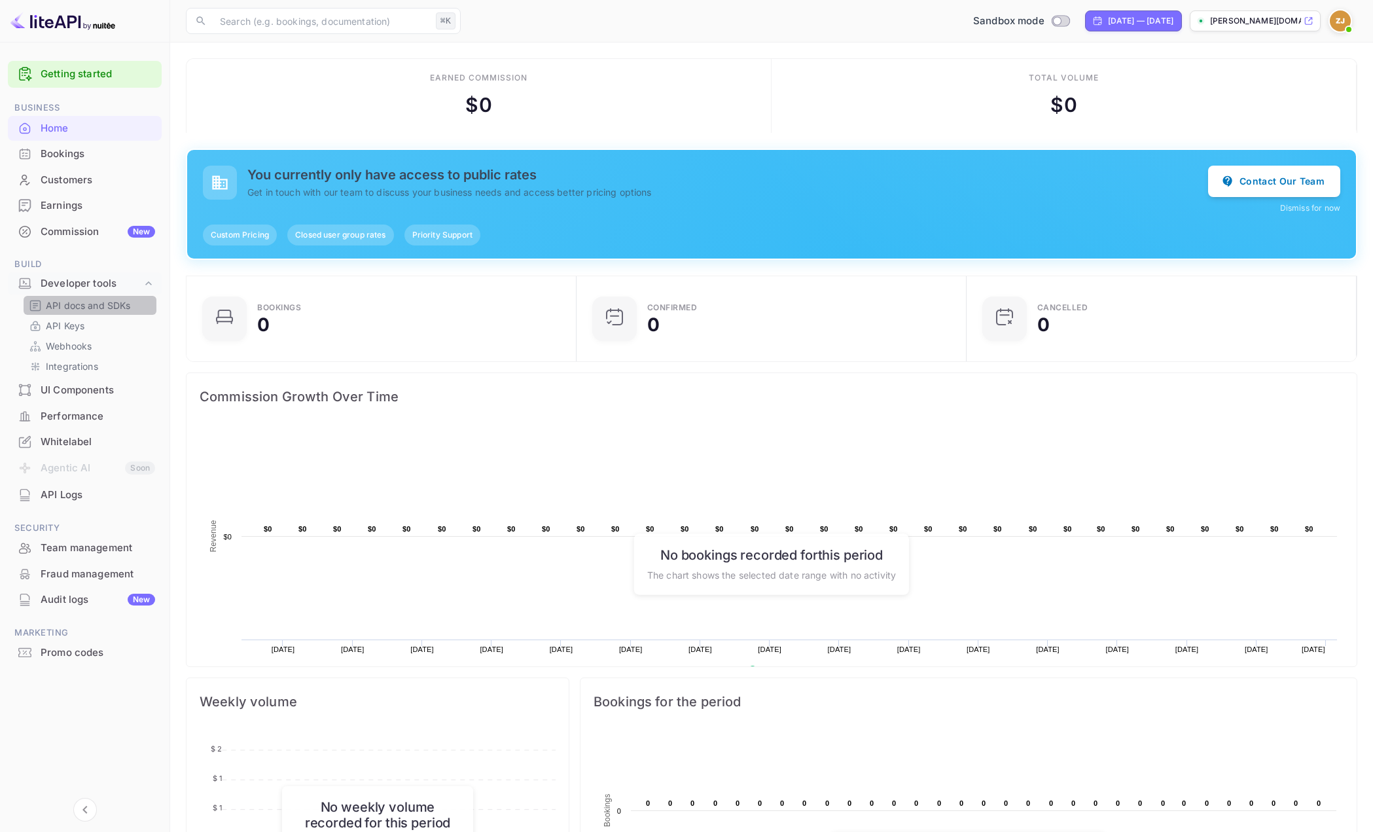
click at [92, 306] on p "API docs and SDKs" at bounding box center [88, 305] width 85 height 14
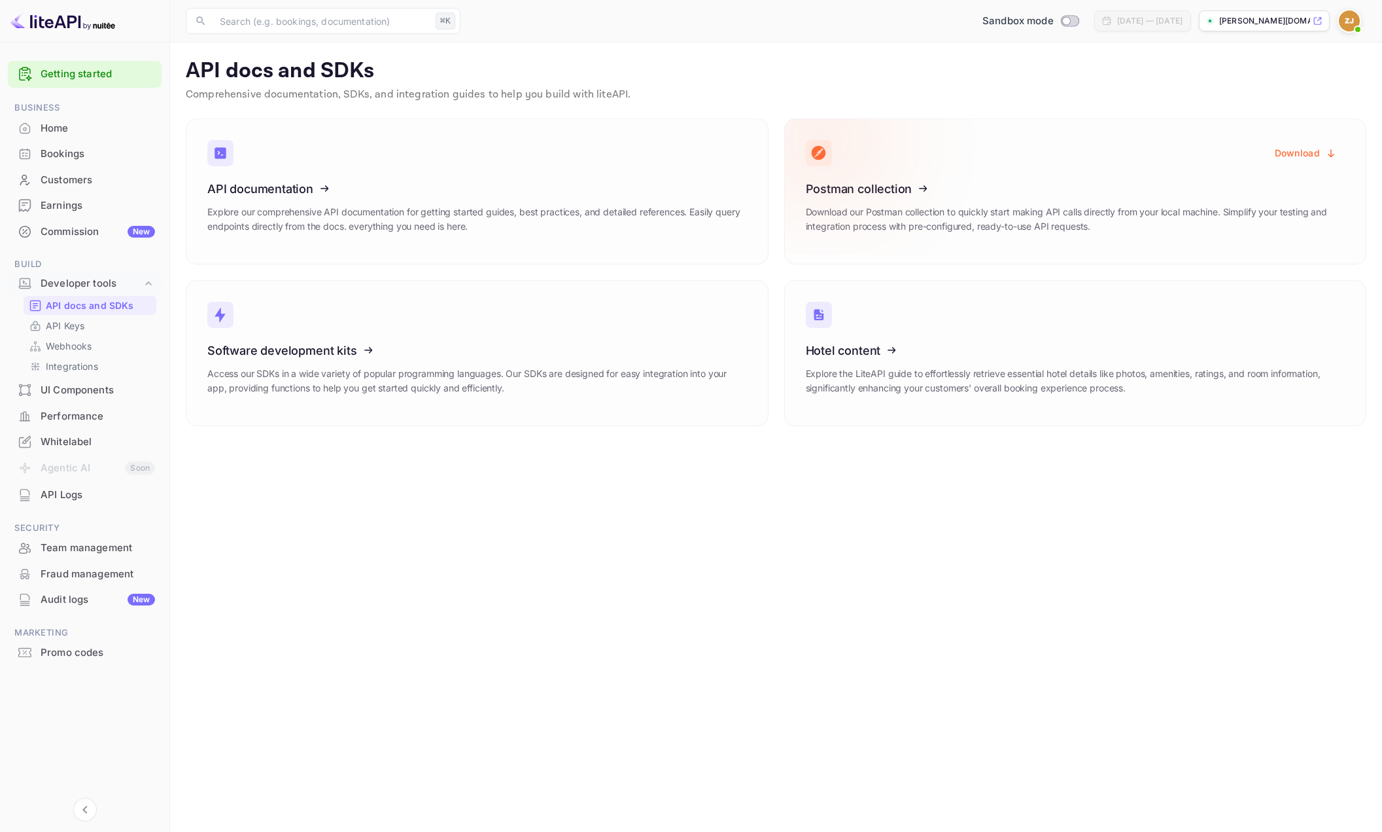
click at [1306, 152] on button "Download" at bounding box center [1306, 153] width 78 height 26
click at [933, 378] on icon at bounding box center [886, 348] width 203 height 135
click at [280, 187] on icon at bounding box center [287, 186] width 203 height 135
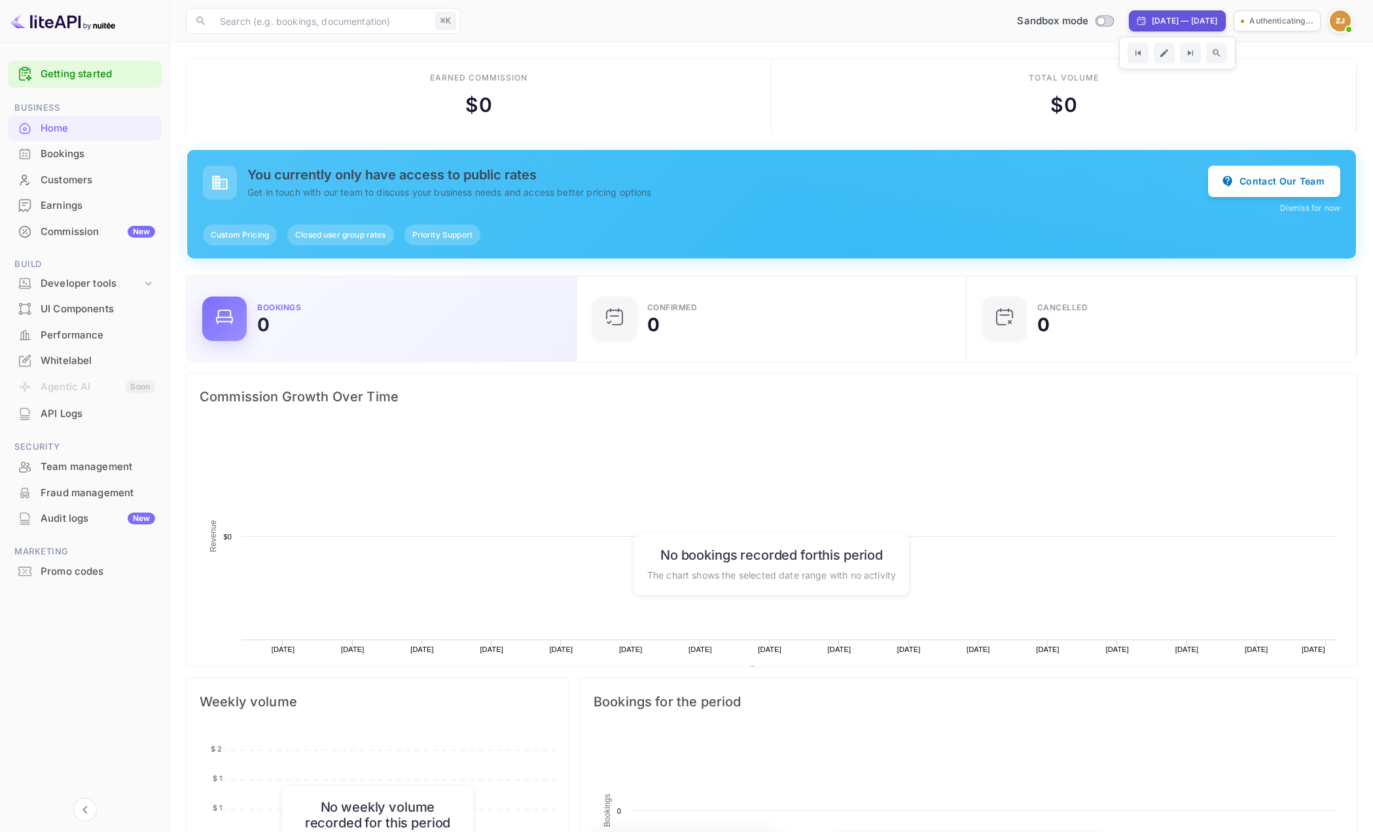
scroll to position [203, 372]
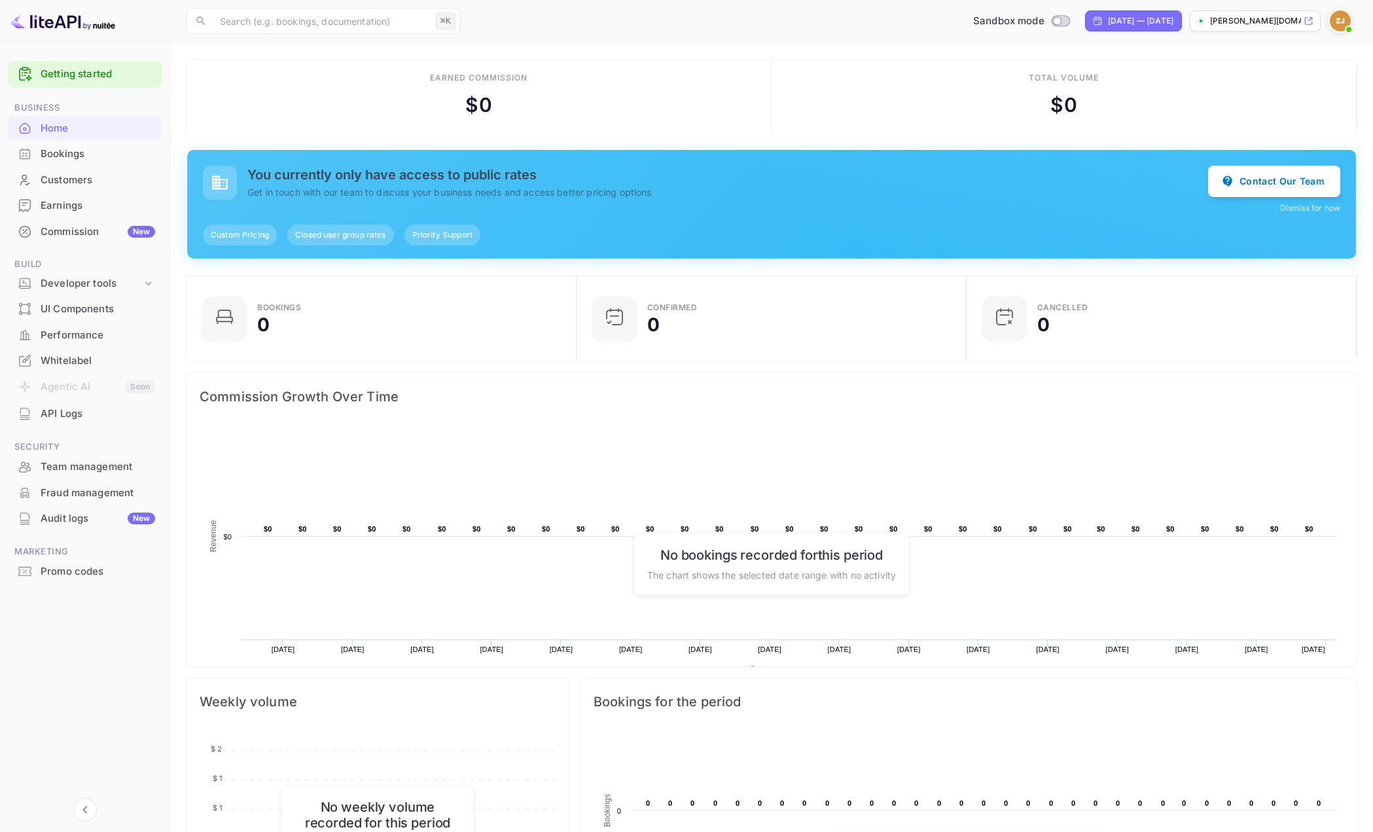
click at [65, 415] on div "API Logs" at bounding box center [98, 413] width 114 height 15
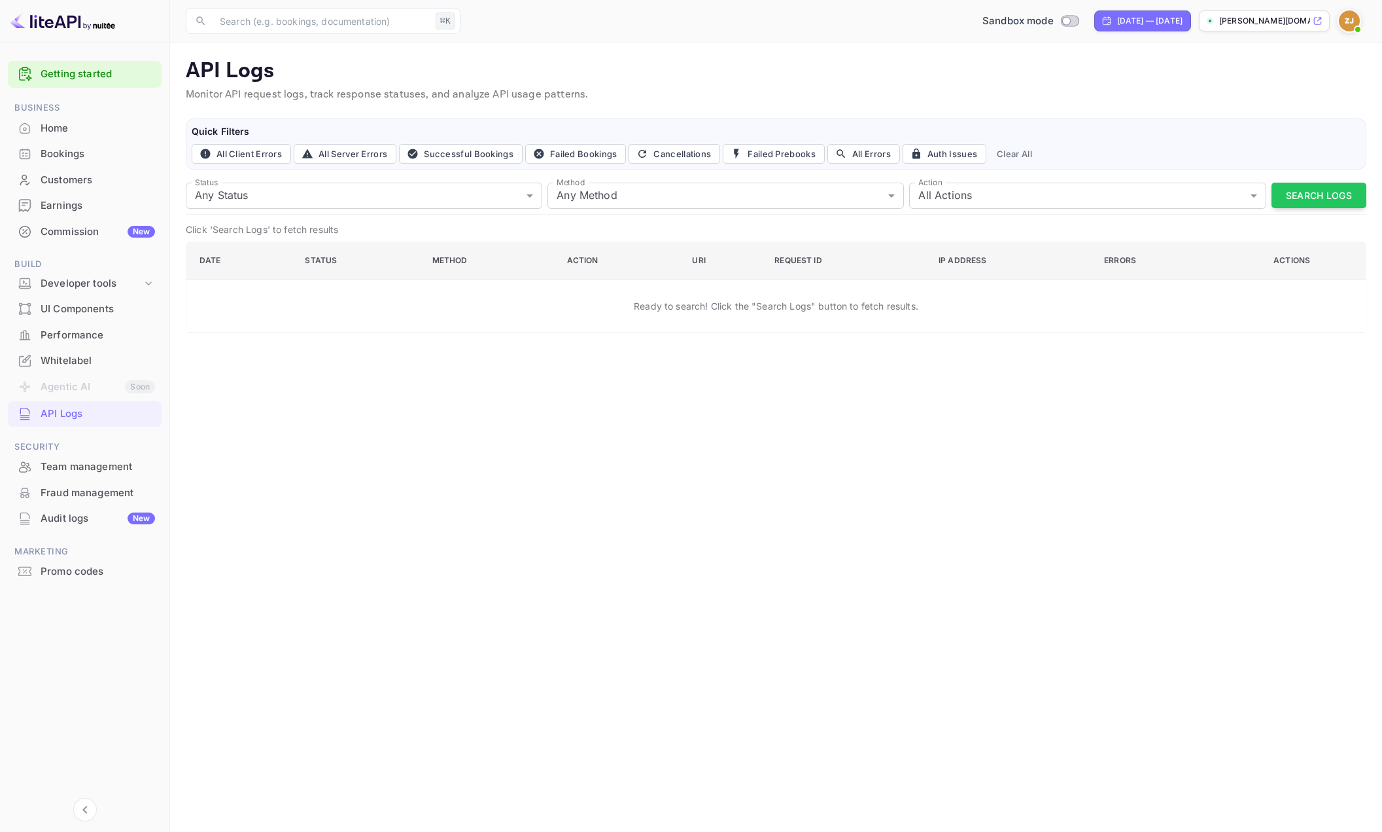
click at [66, 387] on li "Agentic AI Soon" at bounding box center [85, 387] width 154 height 27
click at [78, 77] on link "Getting started" at bounding box center [98, 74] width 114 height 15
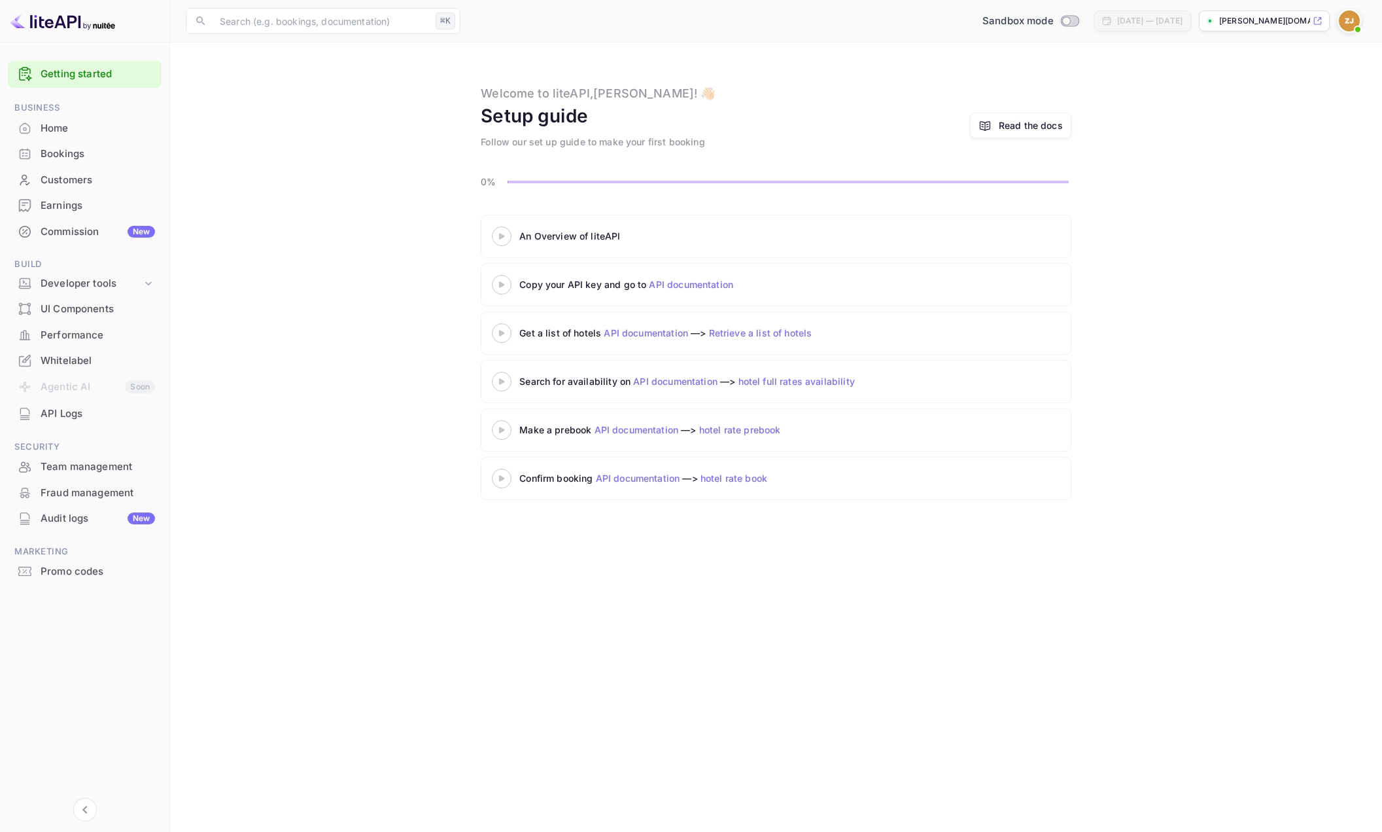
click at [674, 285] on link "API documentation" at bounding box center [691, 284] width 84 height 11
click at [497, 234] on icon at bounding box center [502, 236] width 46 height 7
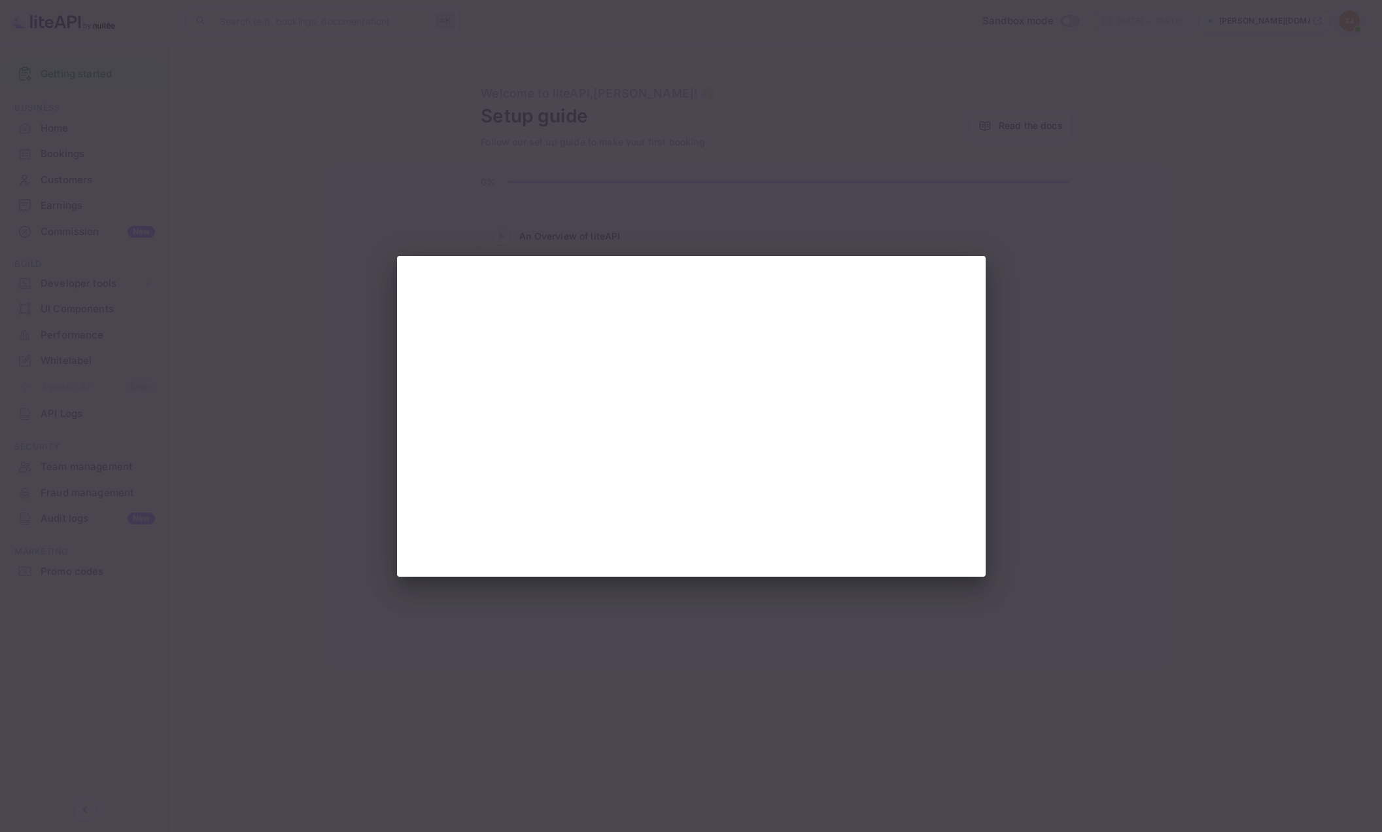
click at [1091, 457] on div at bounding box center [691, 416] width 1382 height 832
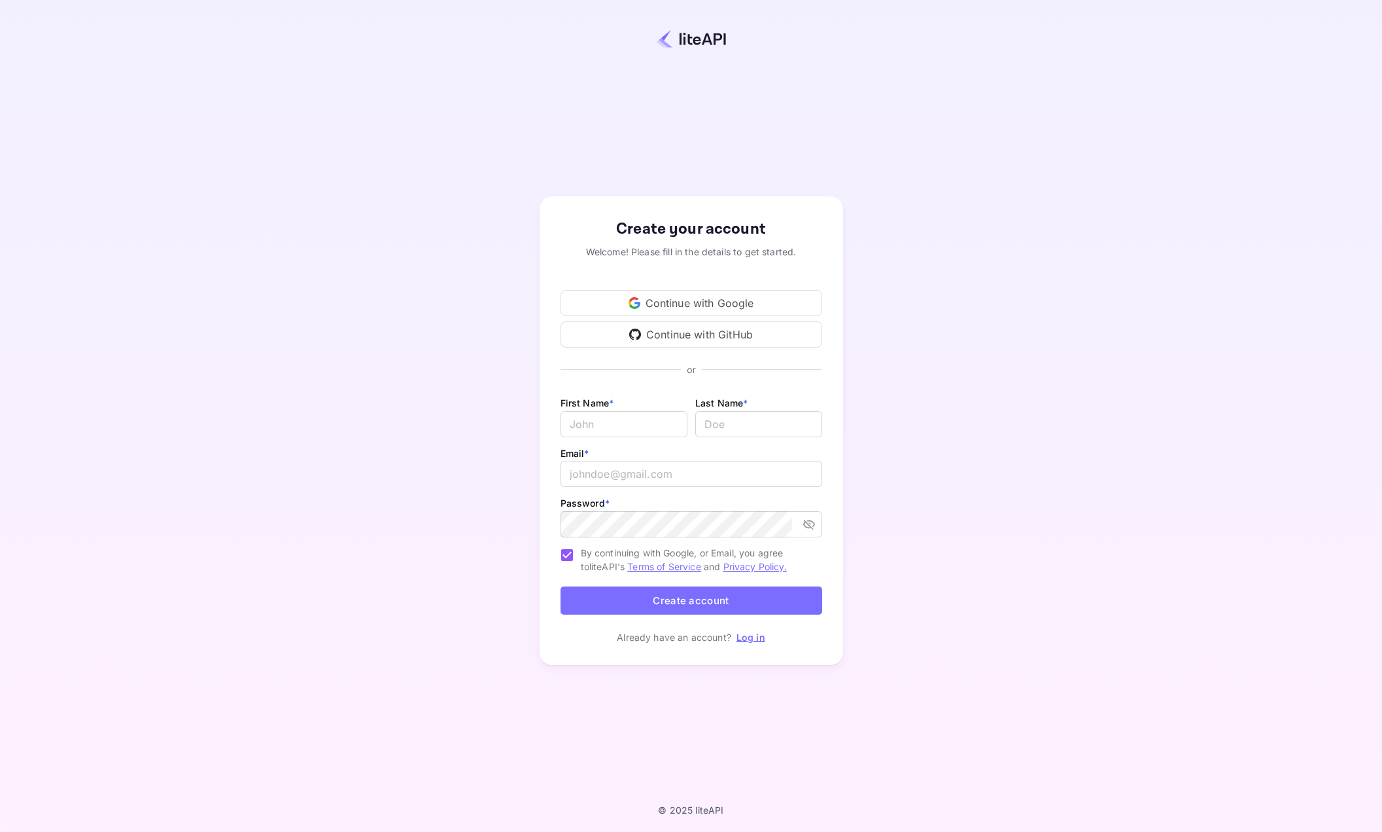
drag, startPoint x: 334, startPoint y: 173, endPoint x: 348, endPoint y: 165, distance: 16.2
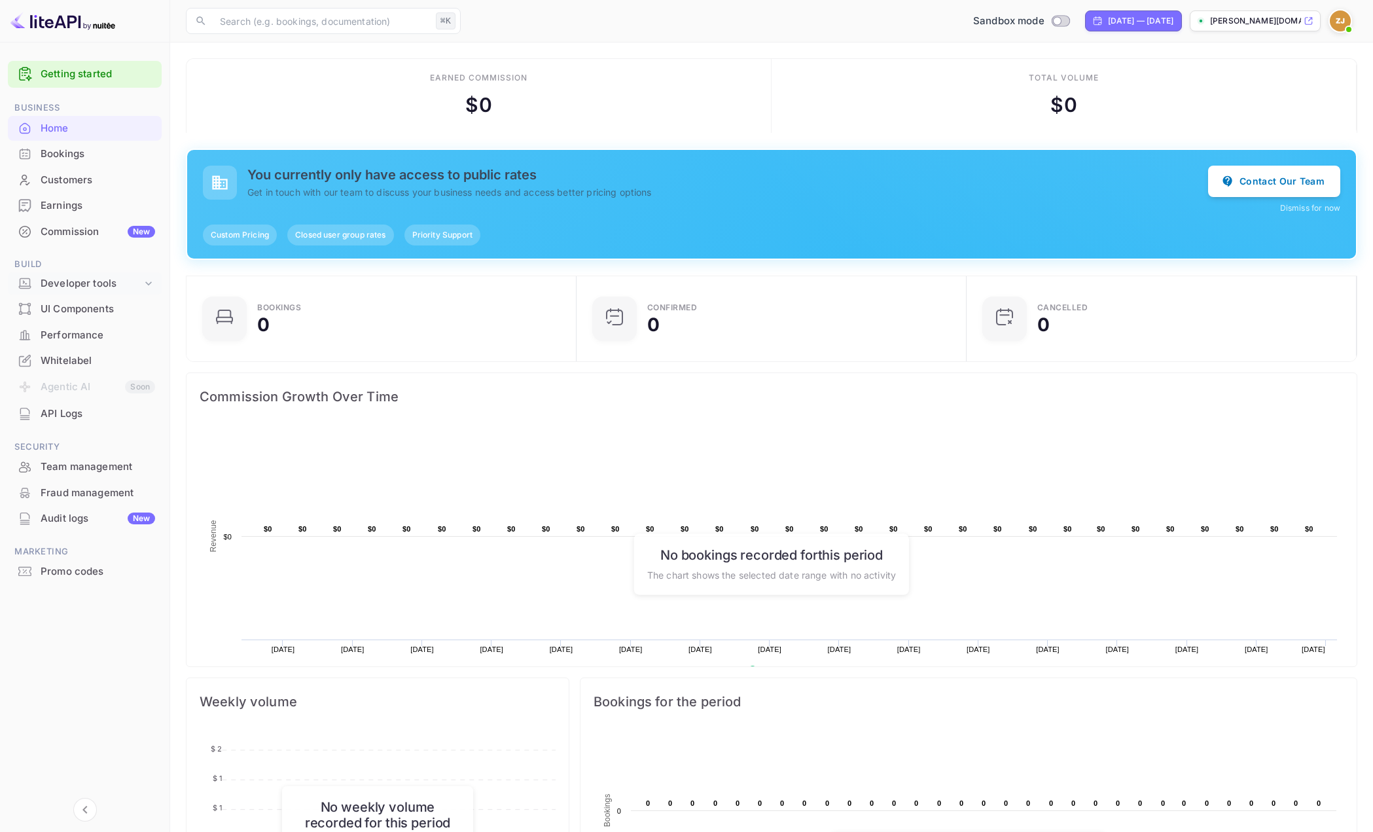
click at [76, 286] on div "Developer tools" at bounding box center [91, 283] width 101 height 15
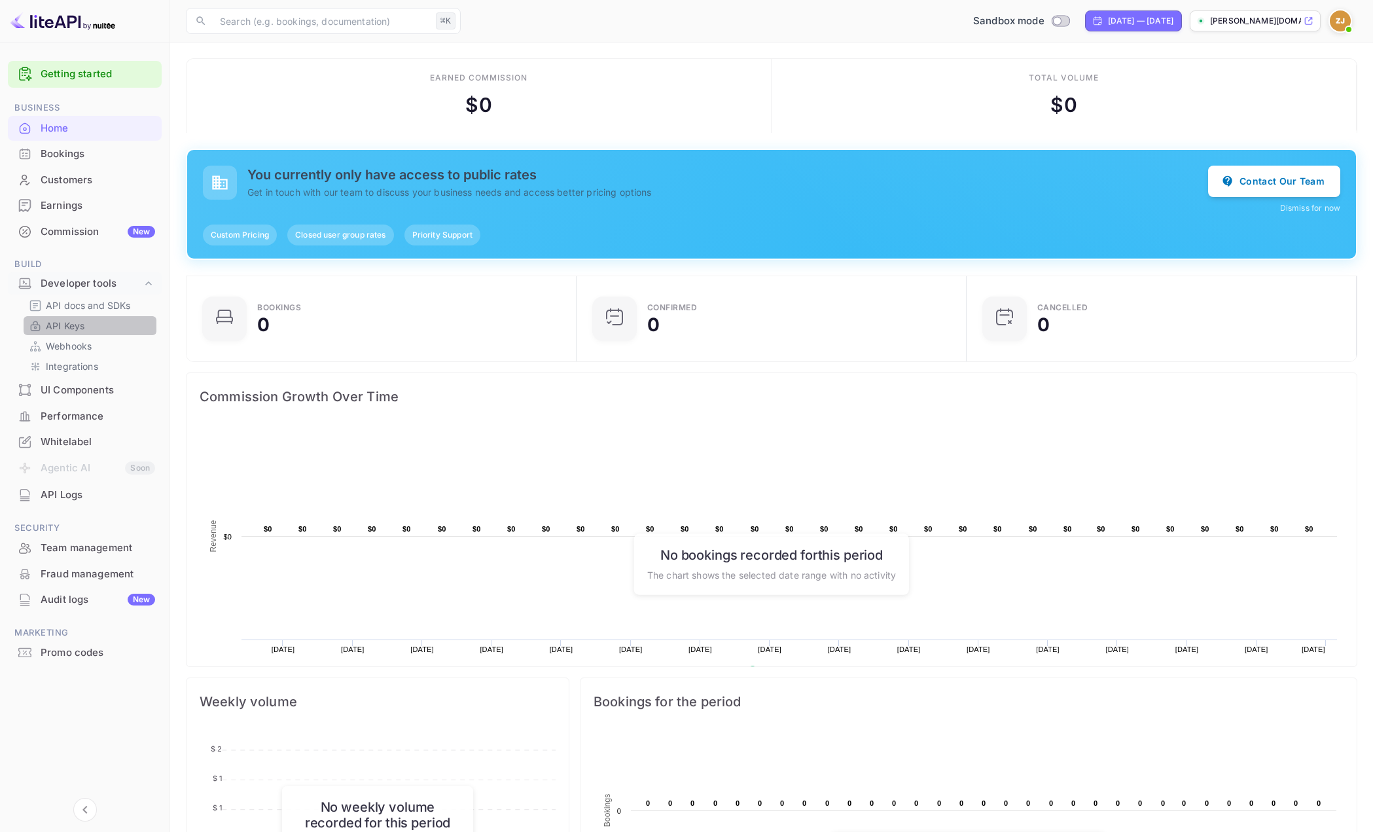
click at [79, 323] on p "API Keys" at bounding box center [65, 326] width 39 height 14
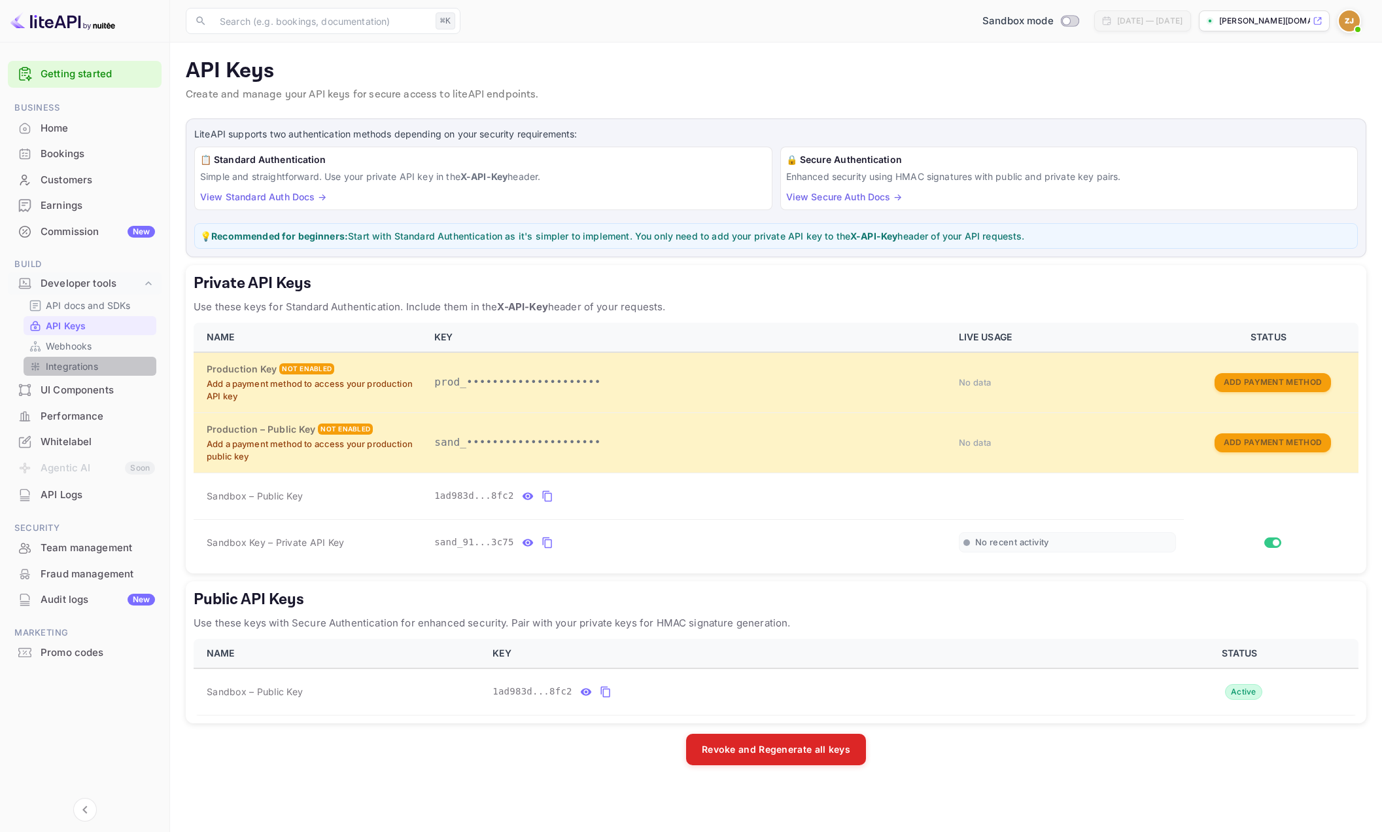
click at [73, 365] on p "Integrations" at bounding box center [72, 366] width 52 height 14
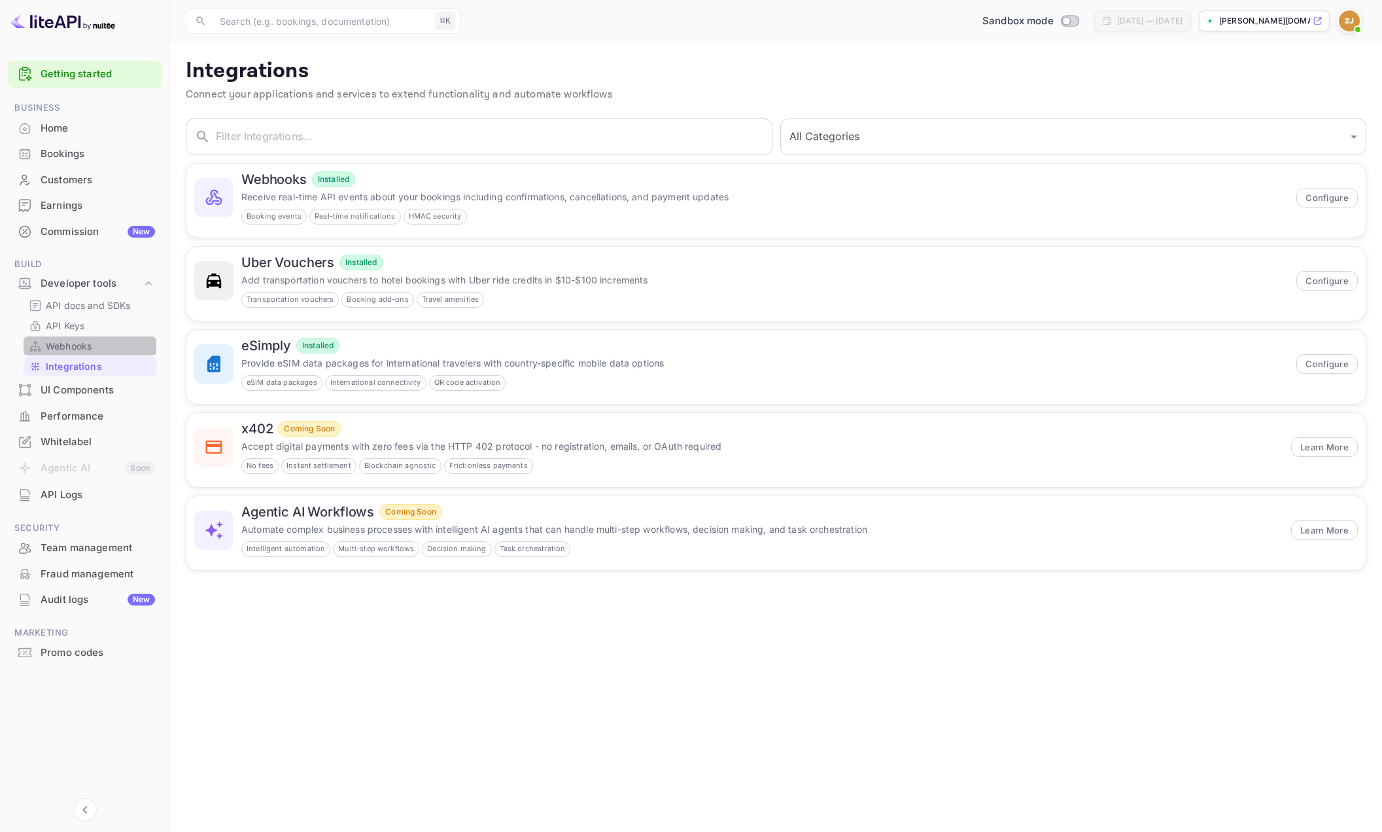
click at [74, 350] on p "Webhooks" at bounding box center [69, 346] width 46 height 14
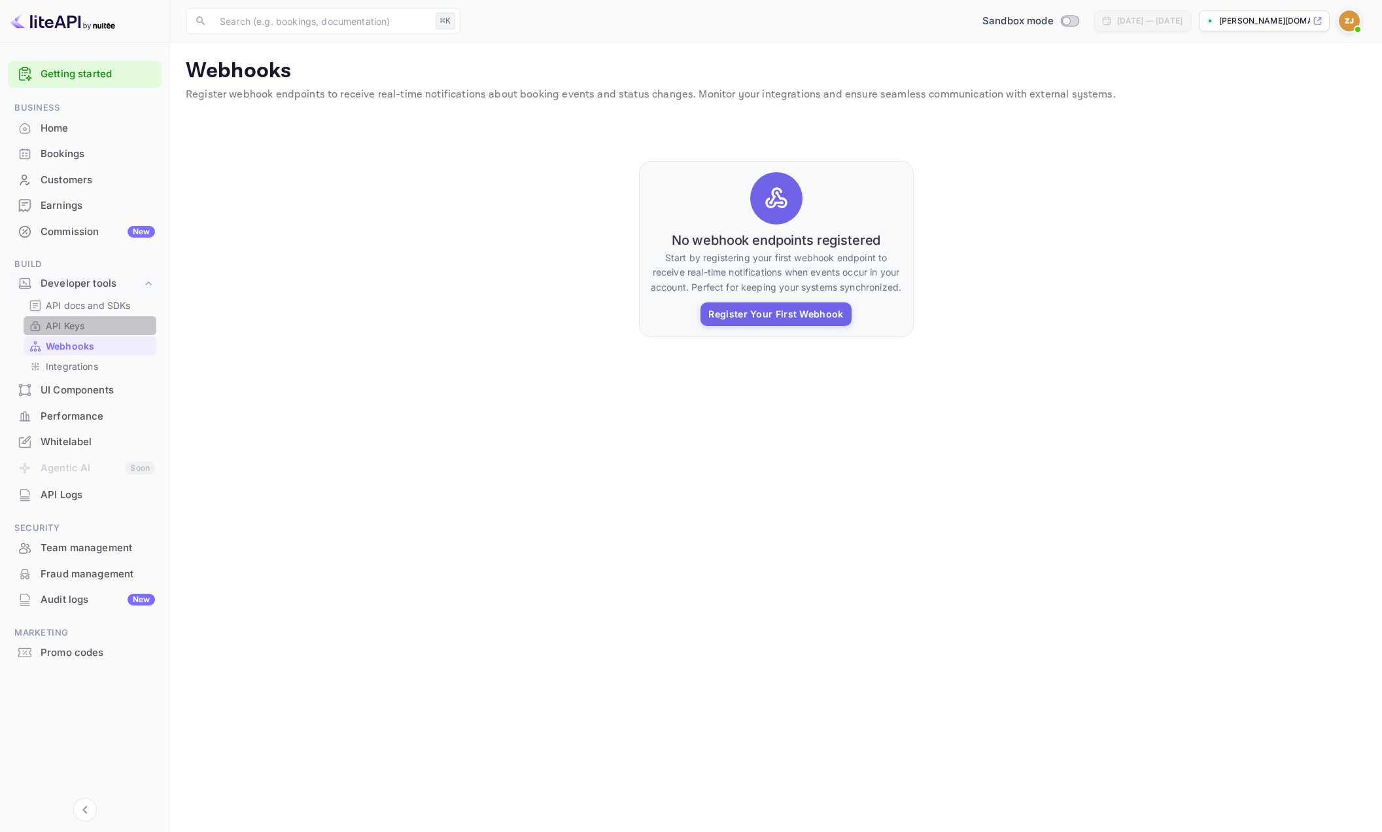
click at [76, 328] on p "API Keys" at bounding box center [65, 326] width 39 height 14
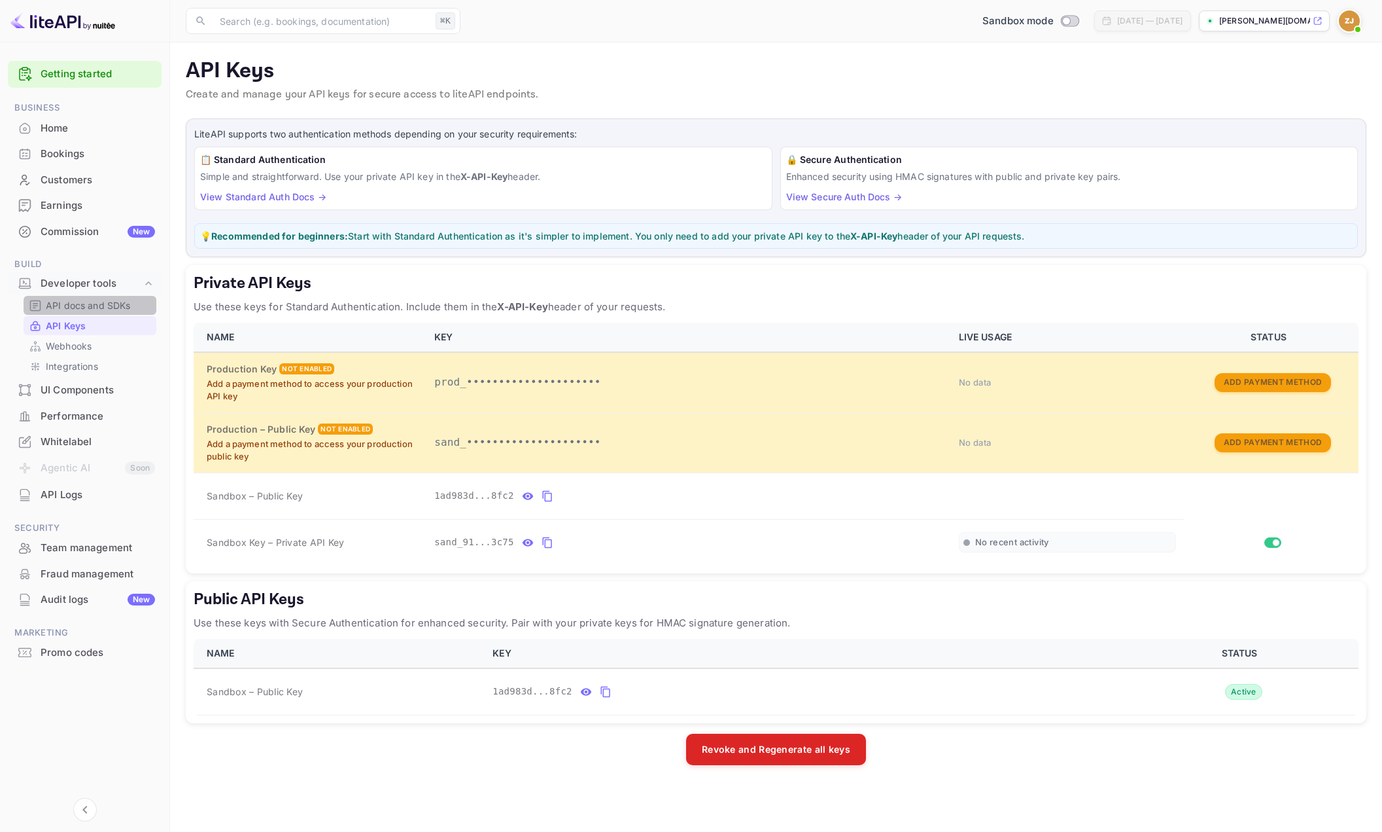
click at [84, 307] on p "API docs and SDKs" at bounding box center [88, 305] width 85 height 14
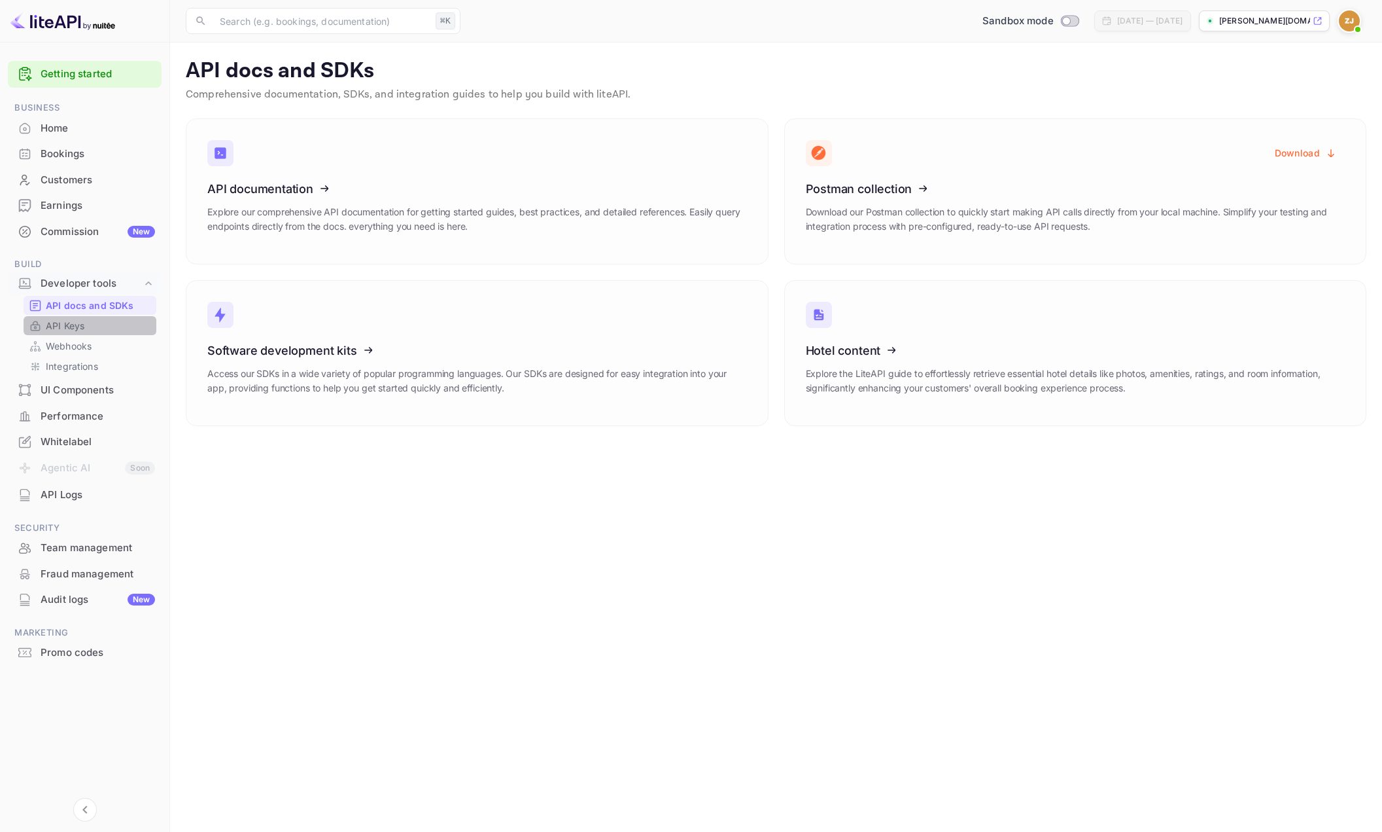
click at [81, 325] on p "API Keys" at bounding box center [65, 326] width 39 height 14
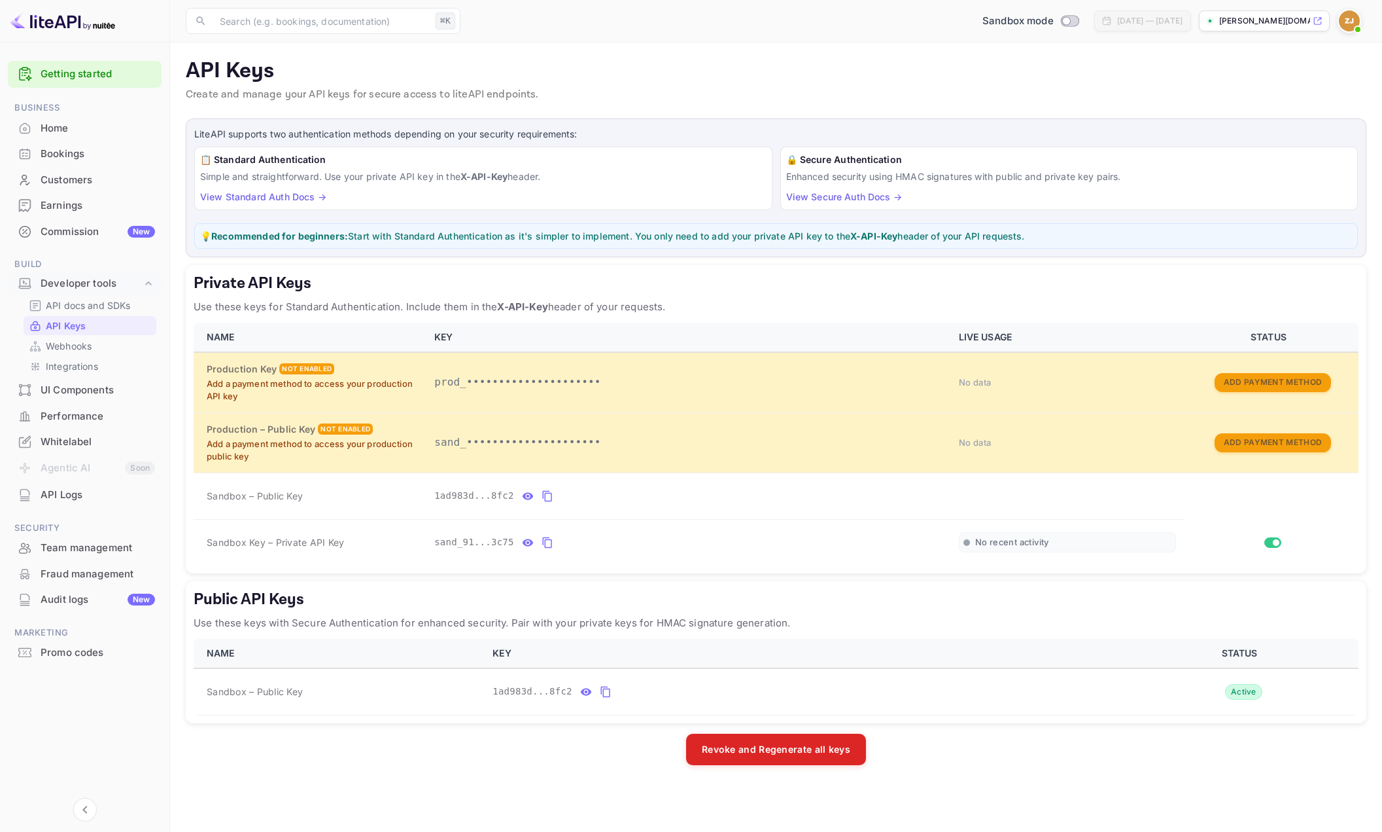
click at [281, 198] on link "View Standard Auth Docs →" at bounding box center [263, 196] width 126 height 11
click at [74, 284] on div "Developer tools" at bounding box center [91, 283] width 101 height 15
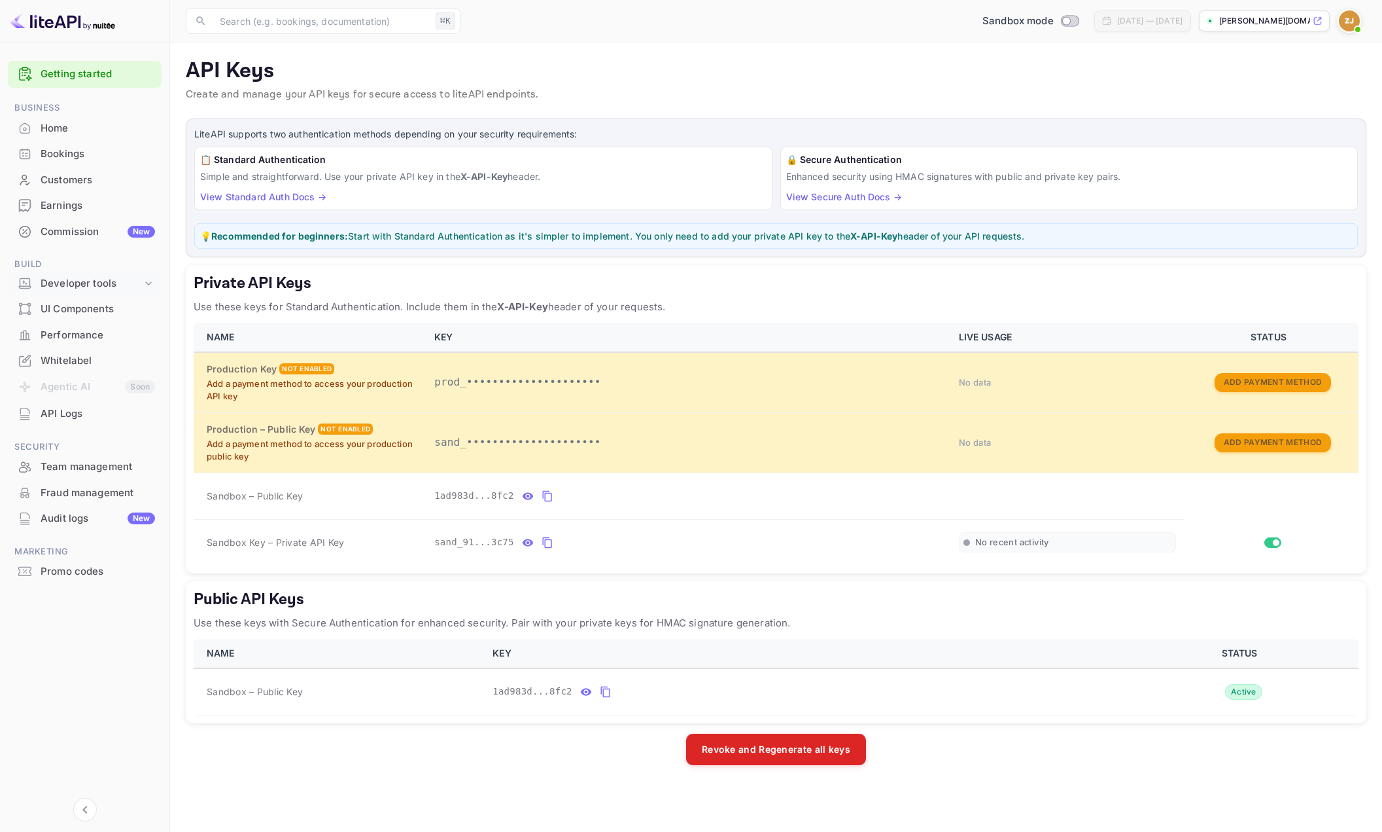
click at [84, 284] on div "Developer tools" at bounding box center [91, 283] width 101 height 15
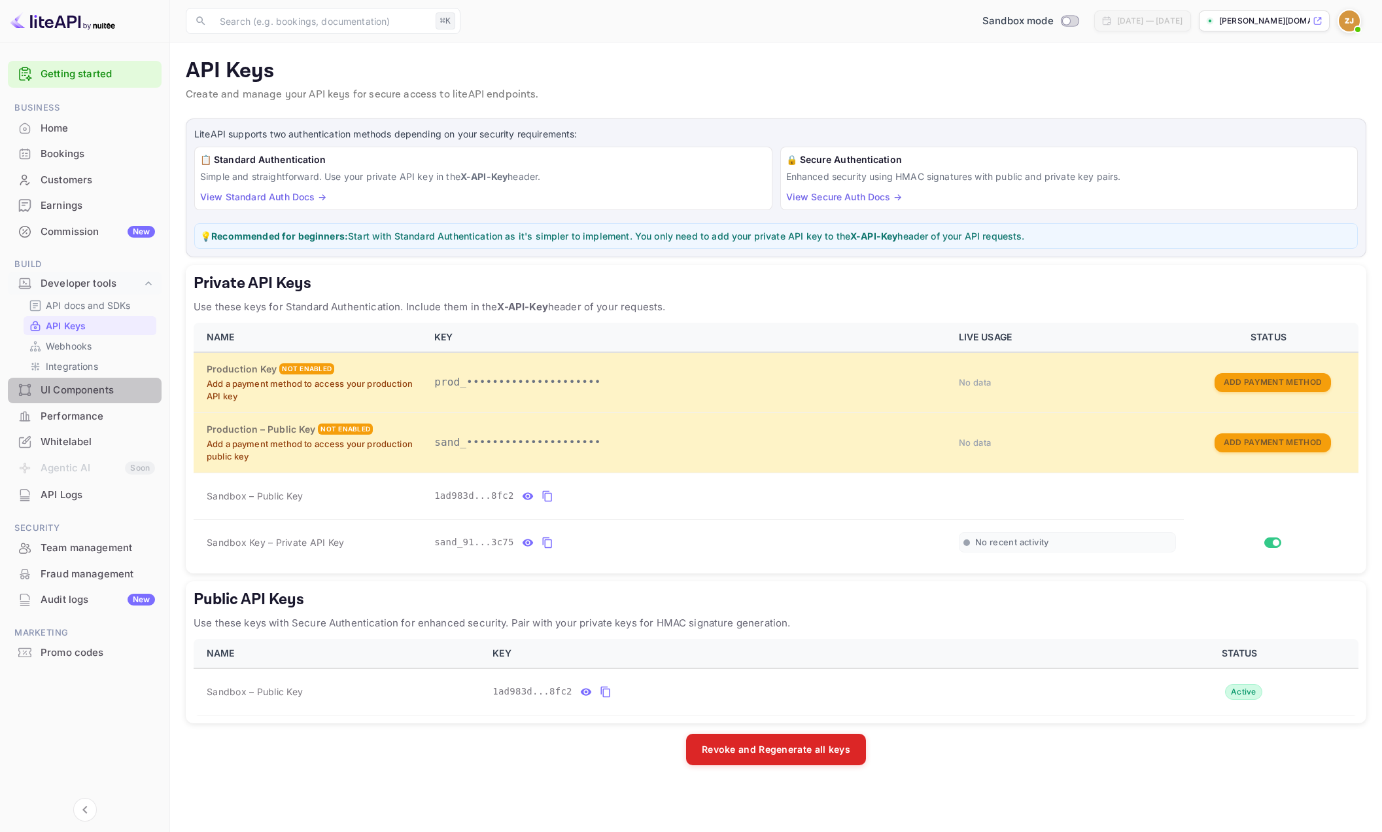
click at [71, 383] on div "UI Components" at bounding box center [98, 390] width 114 height 15
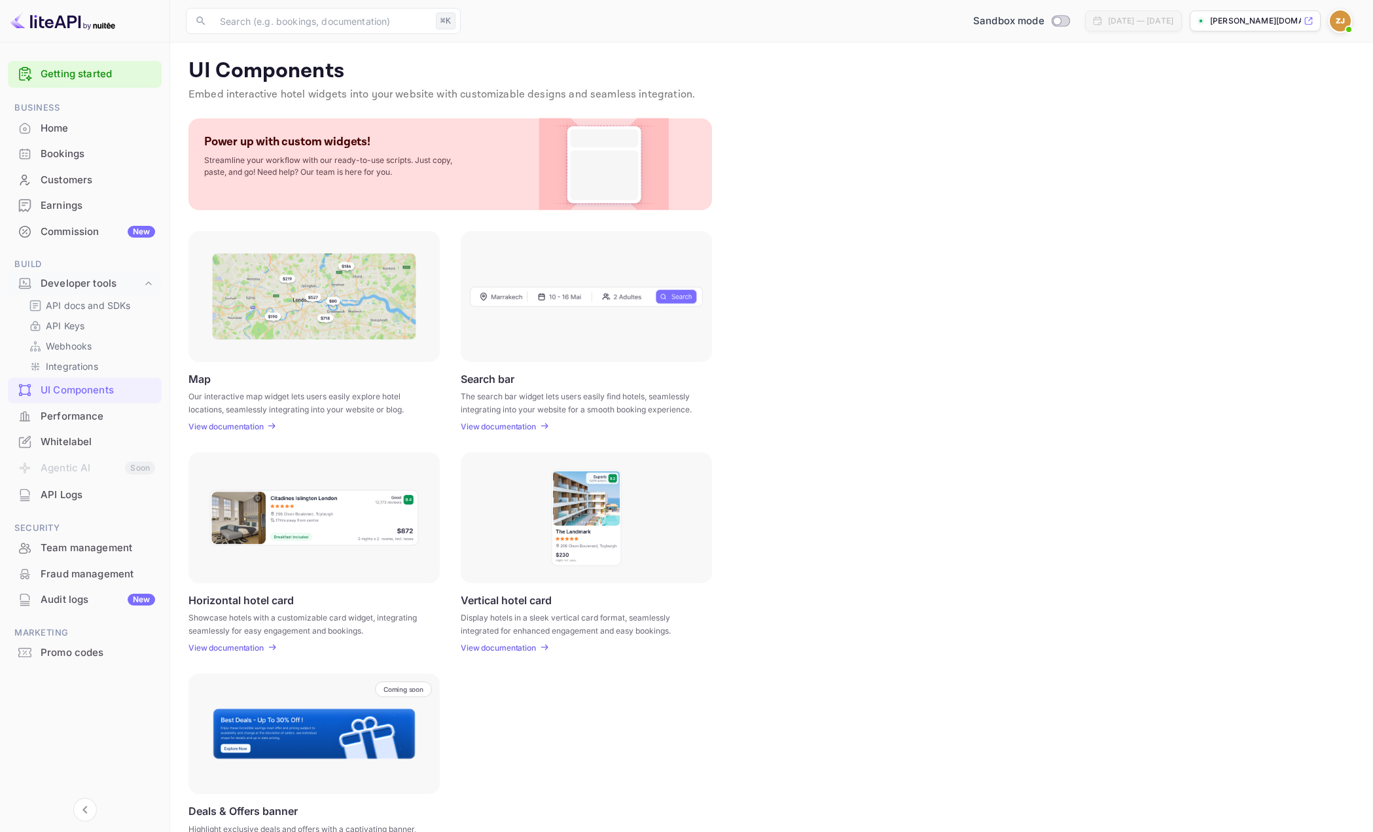
click at [243, 427] on p "View documentation" at bounding box center [225, 426] width 75 height 10
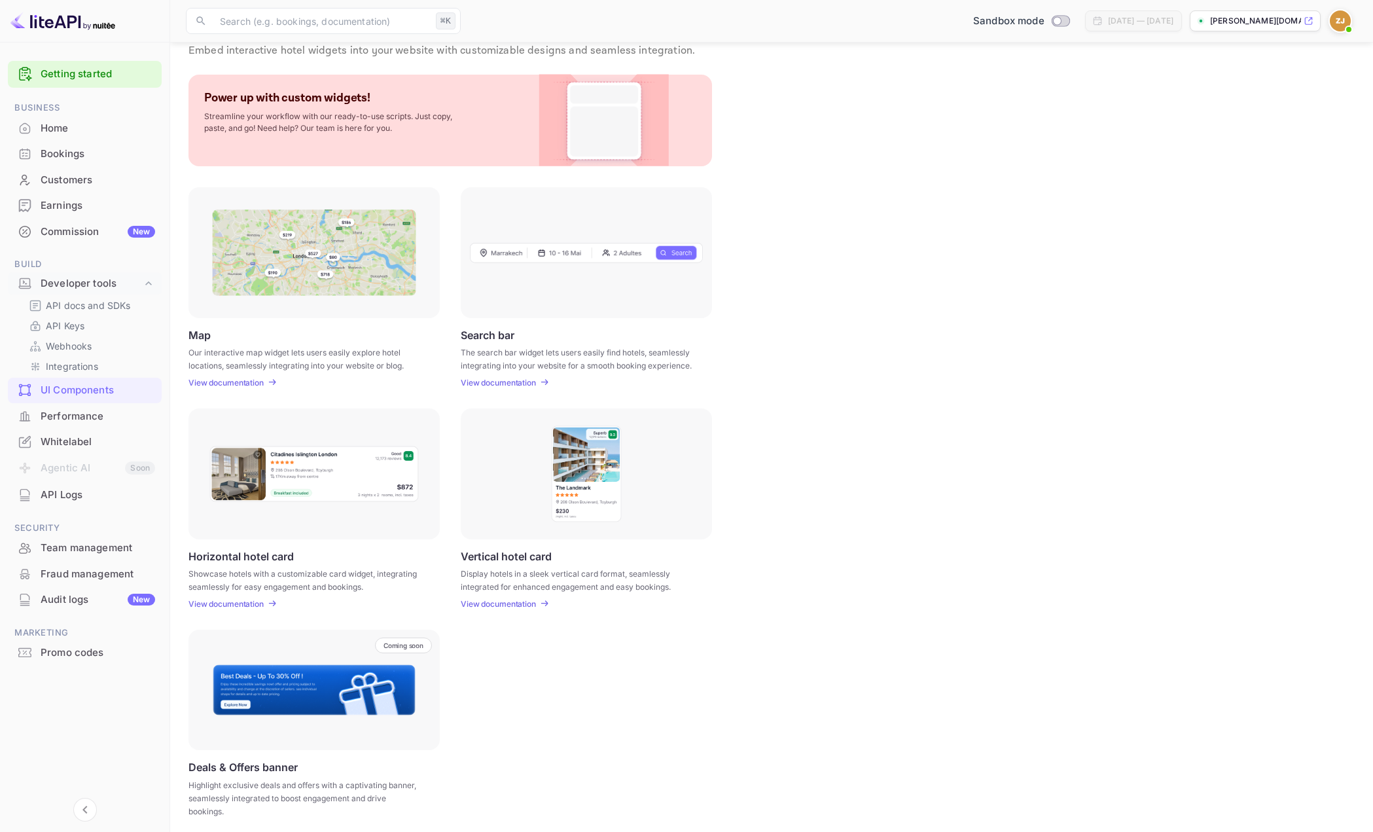
scroll to position [50, 0]
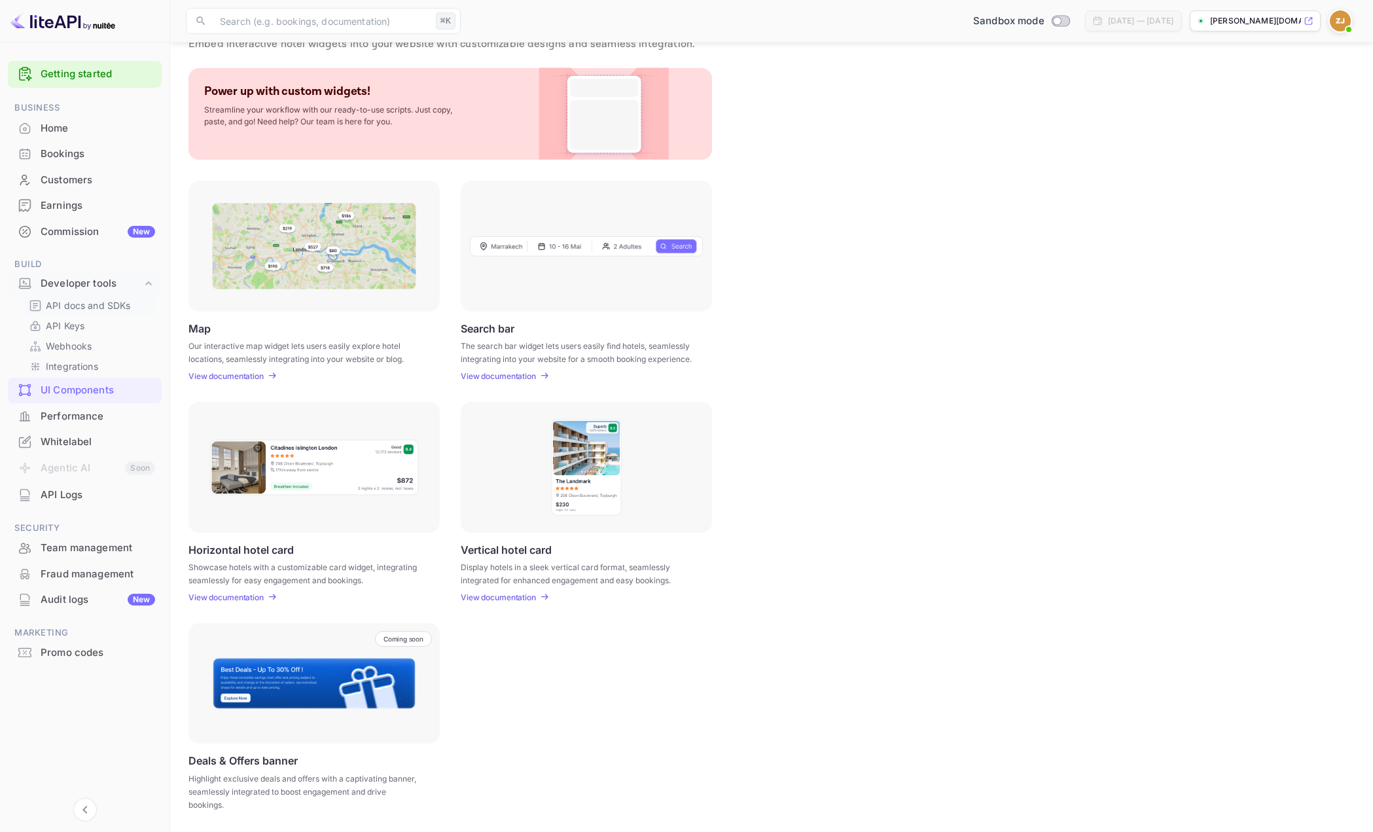
click at [66, 309] on p "API docs and SDKs" at bounding box center [88, 305] width 85 height 14
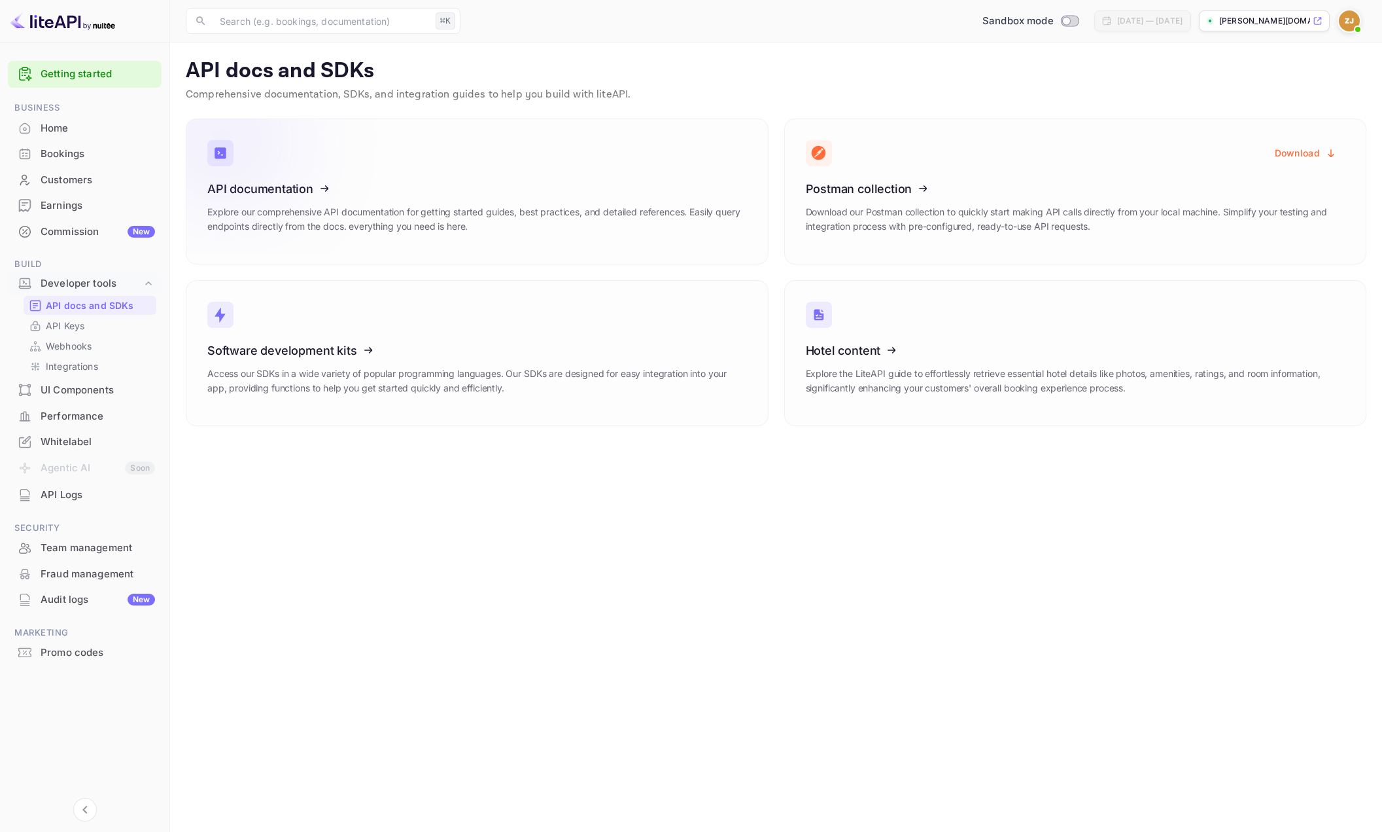
click at [294, 182] on icon at bounding box center [287, 186] width 203 height 135
click at [84, 180] on div "Customers" at bounding box center [98, 180] width 114 height 15
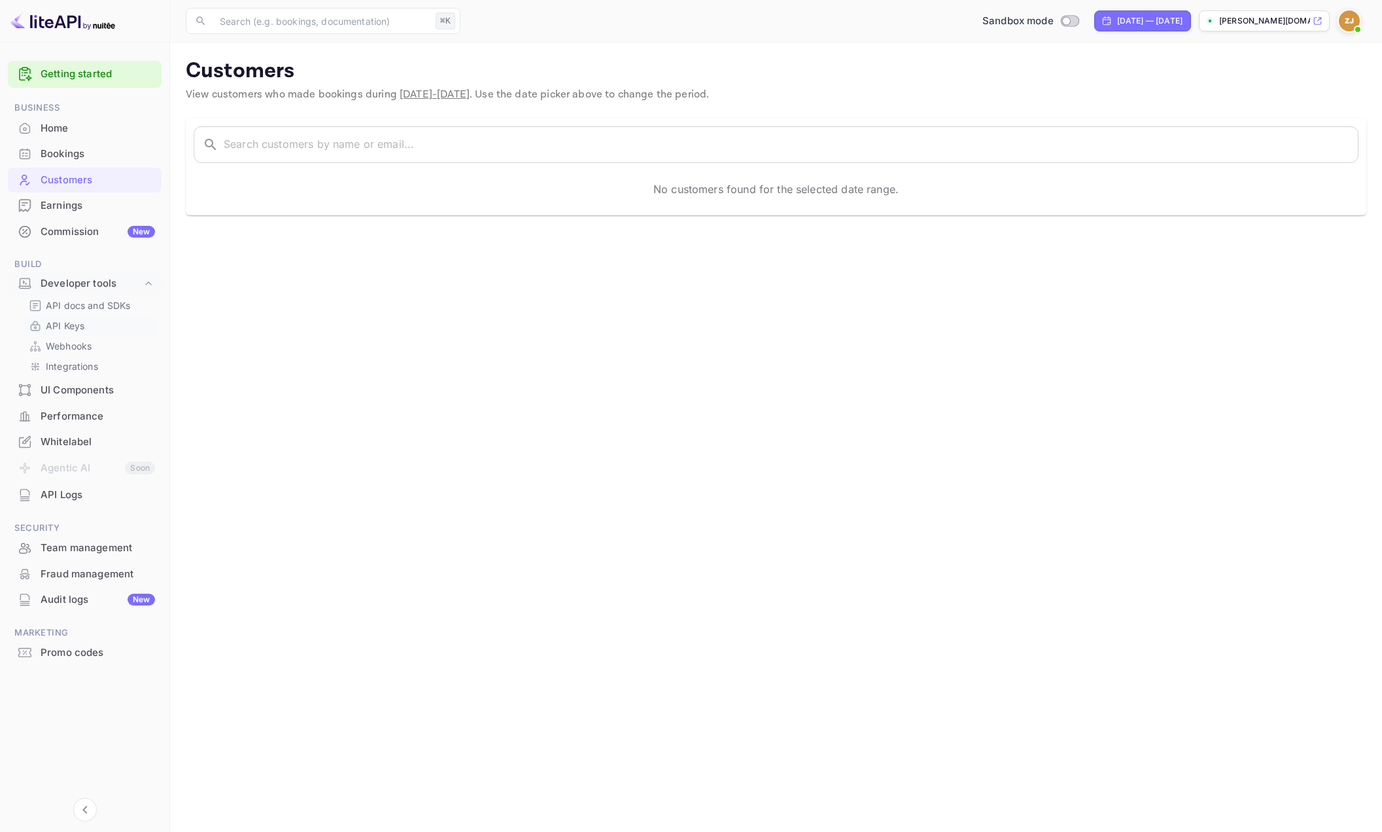
click at [82, 330] on p "API Keys" at bounding box center [65, 326] width 39 height 14
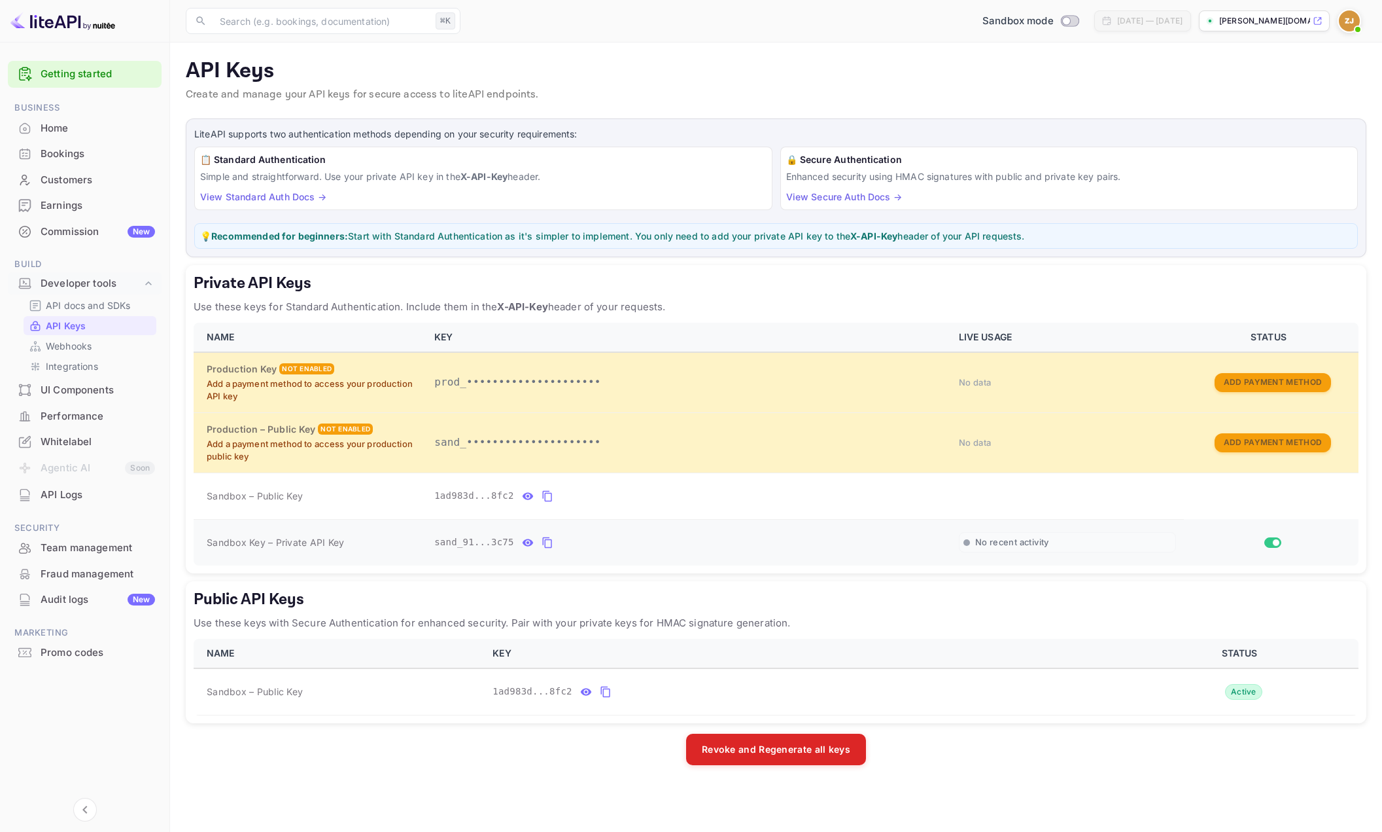
click at [546, 544] on icon "private api keys table" at bounding box center [548, 543] width 12 height 16
click at [77, 386] on div "UI Components" at bounding box center [98, 390] width 114 height 15
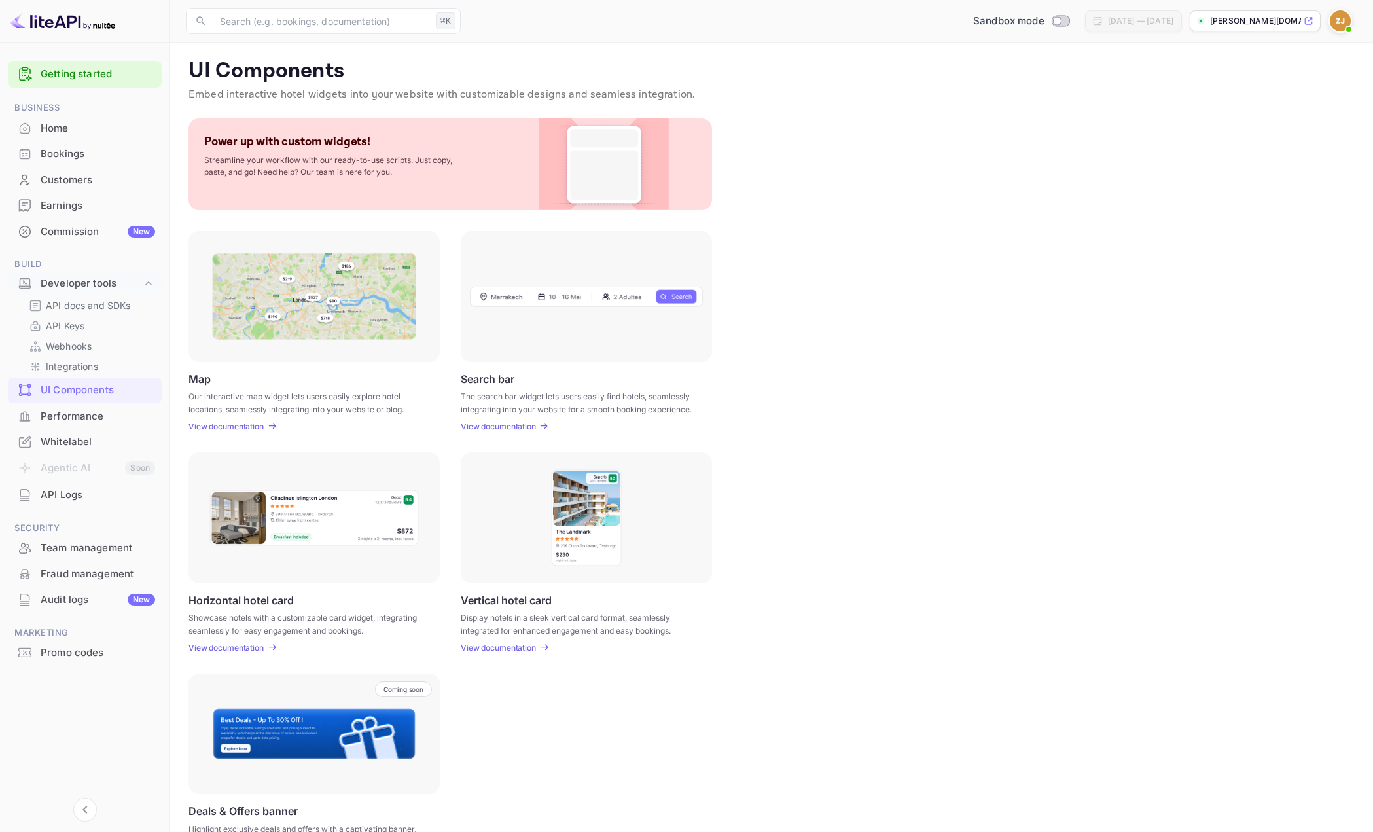
click at [503, 428] on p "View documentation" at bounding box center [498, 426] width 75 height 10
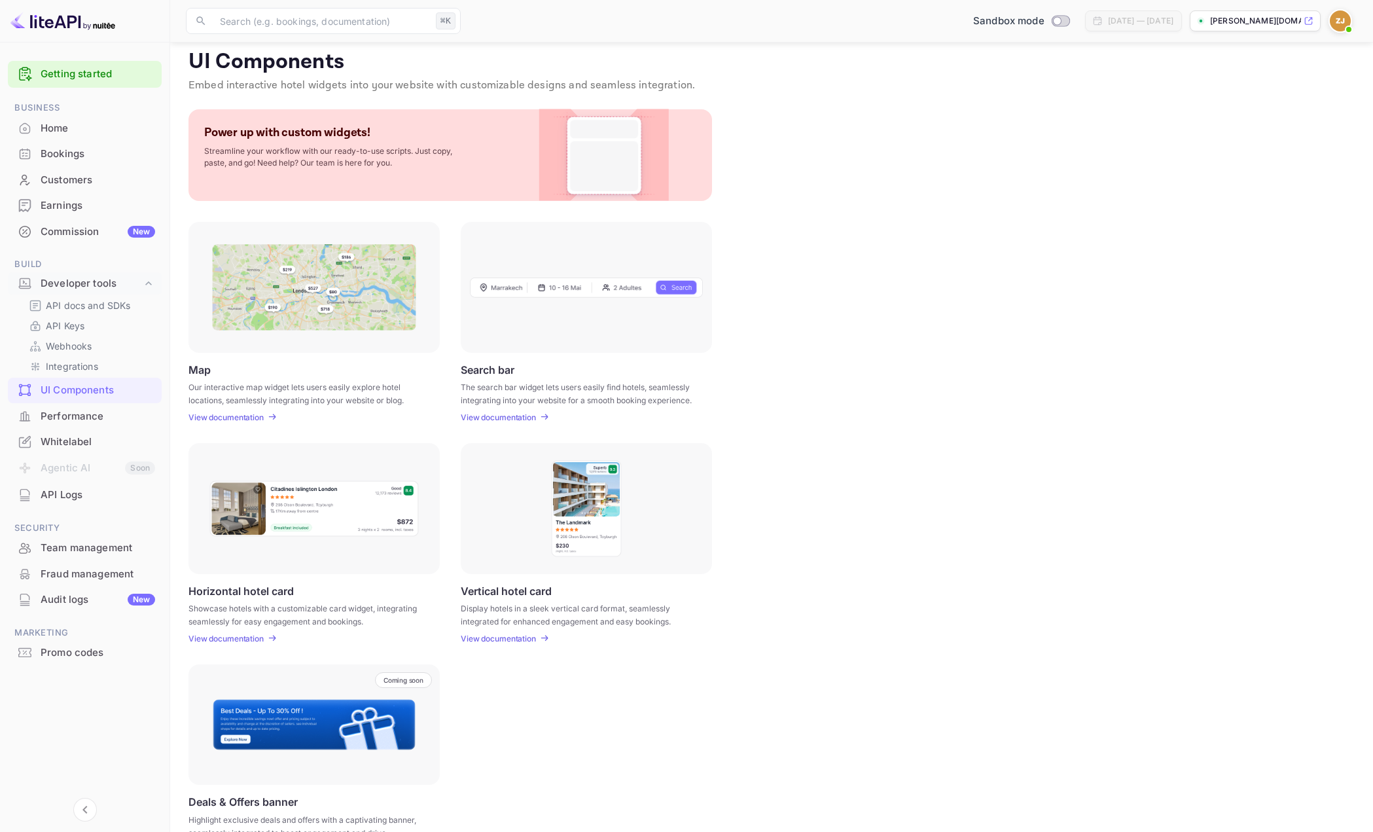
scroll to position [50, 0]
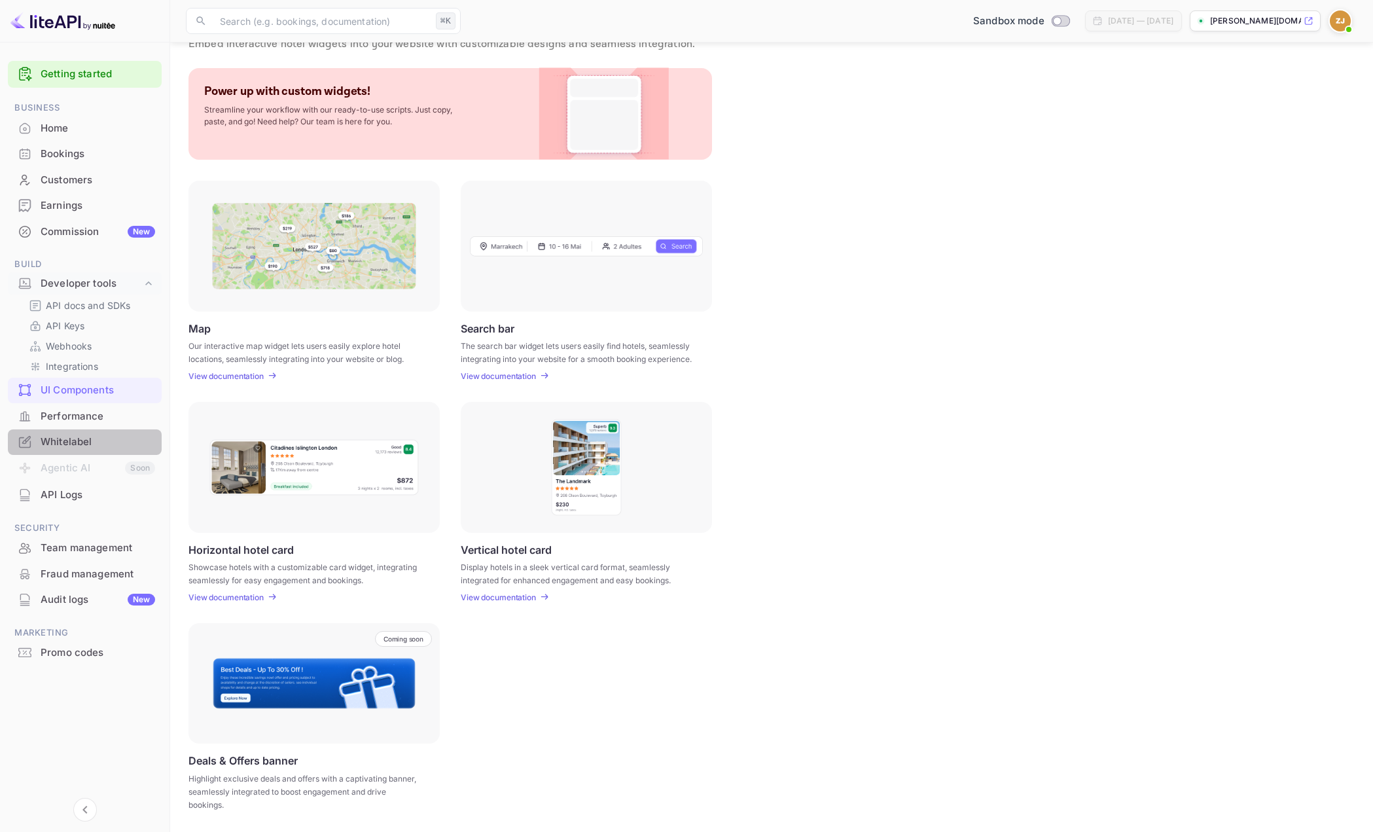
click at [78, 437] on div "Whitelabel" at bounding box center [98, 441] width 114 height 15
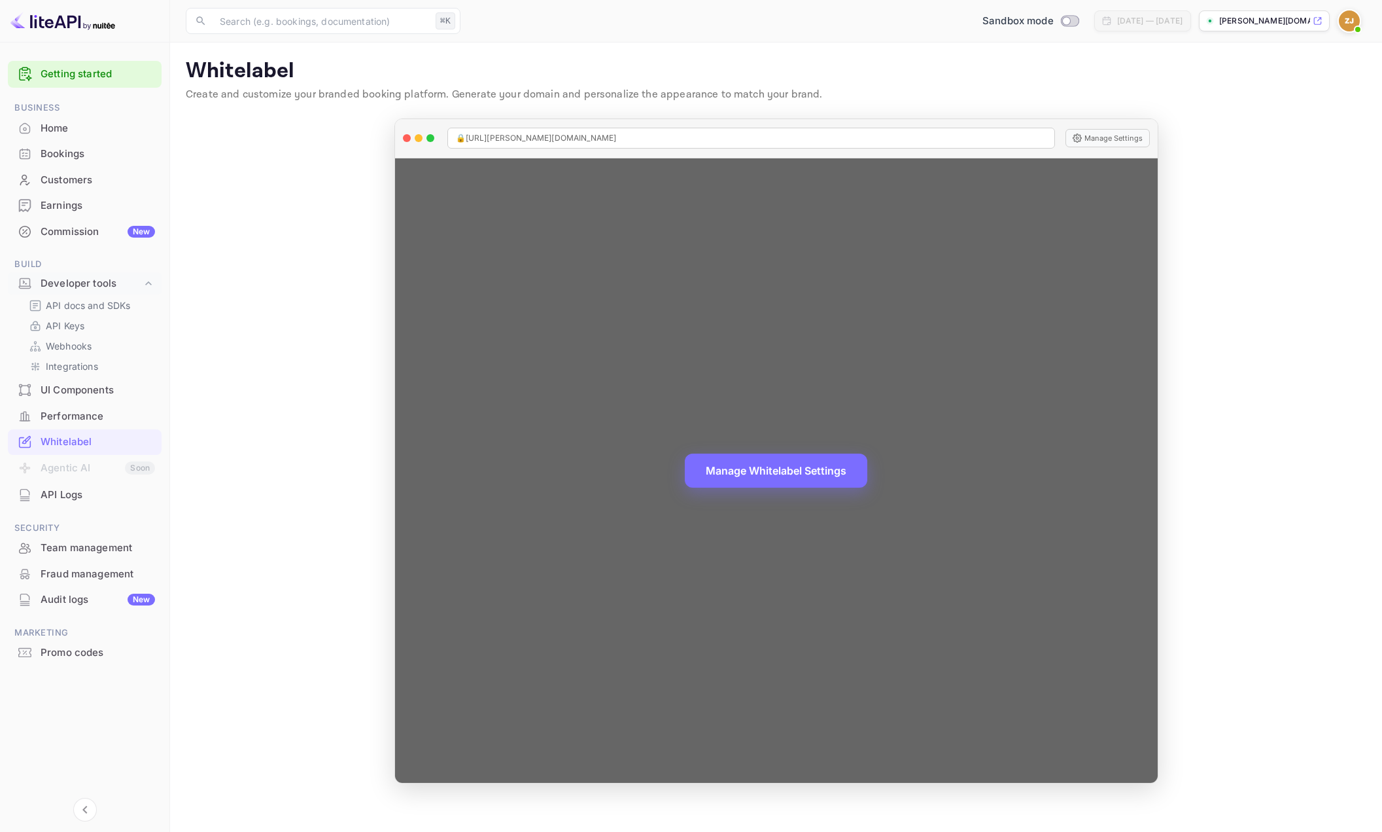
click at [666, 139] on div "🔒 https://zaheer-jappie-j4f7t.nuitee.link" at bounding box center [752, 138] width 608 height 21
click at [556, 133] on span "🔒 https://zaheer-jappie-j4f7t.nuitee.link" at bounding box center [536, 138] width 161 height 12
copy span "🔒 https://zaheer-jappie-j4f7t.nuitee.link"
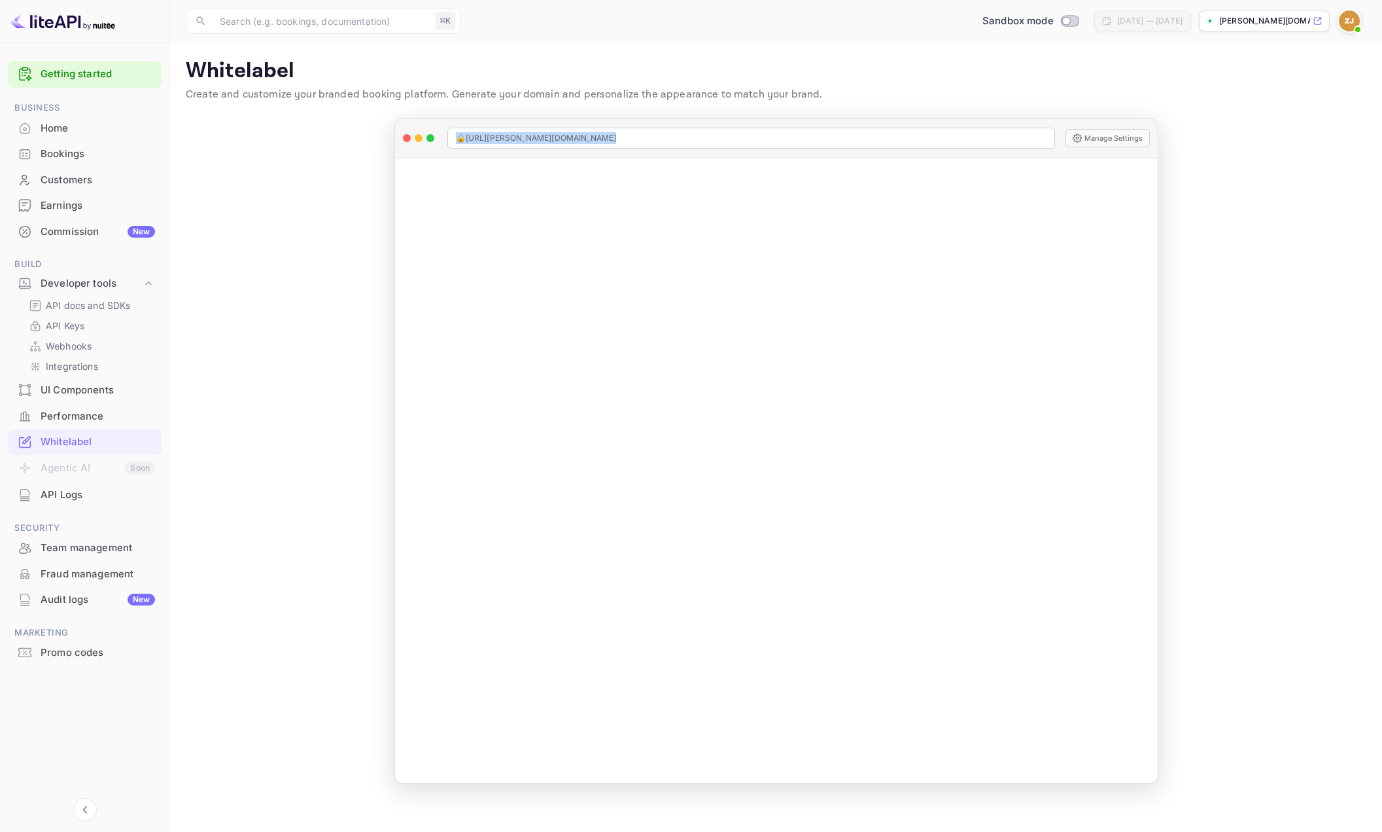
click at [459, 141] on span "🔒 https://zaheer-jappie-j4f7t.nuitee.link" at bounding box center [536, 138] width 161 height 12
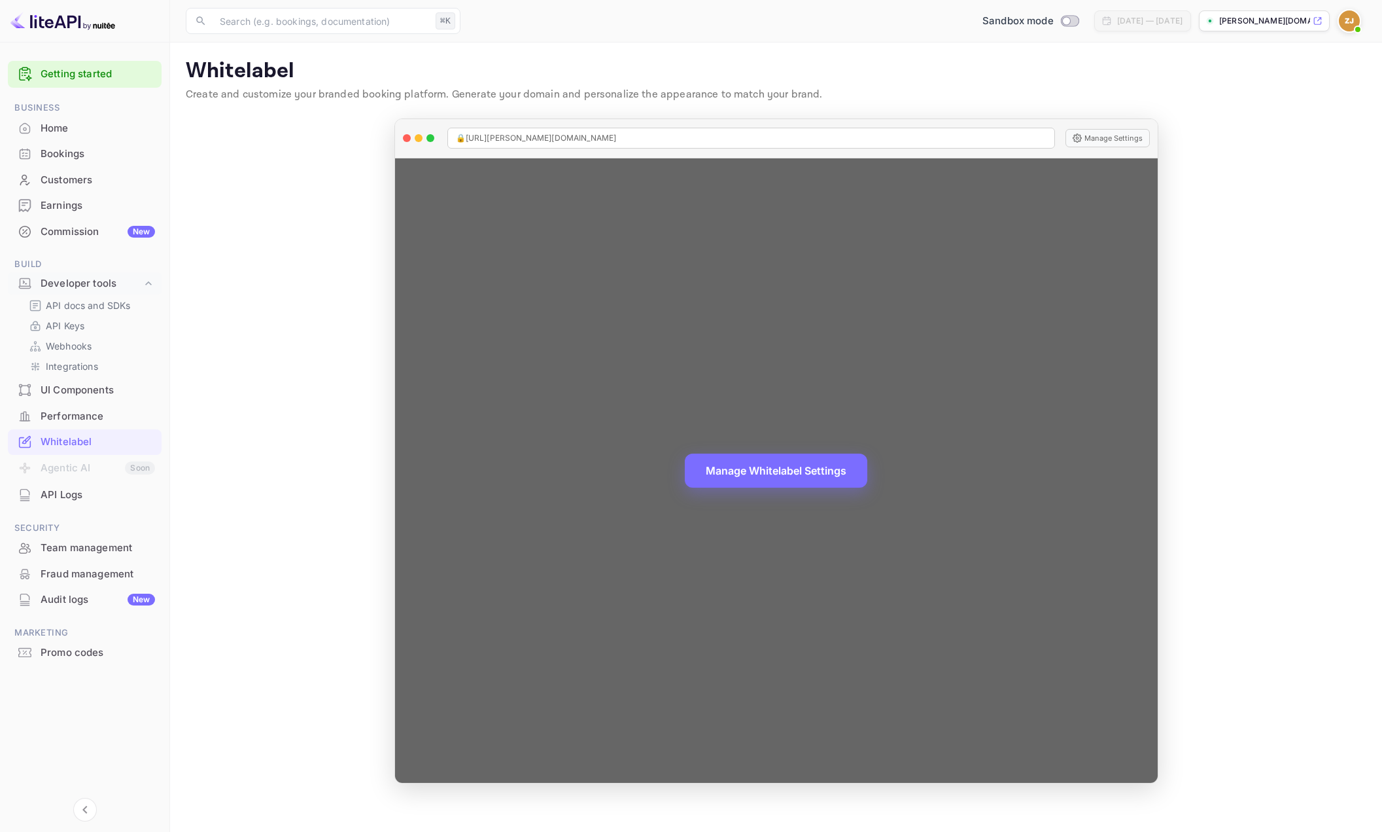
click at [1080, 185] on div "Manage Whitelabel Settings" at bounding box center [776, 470] width 763 height 625
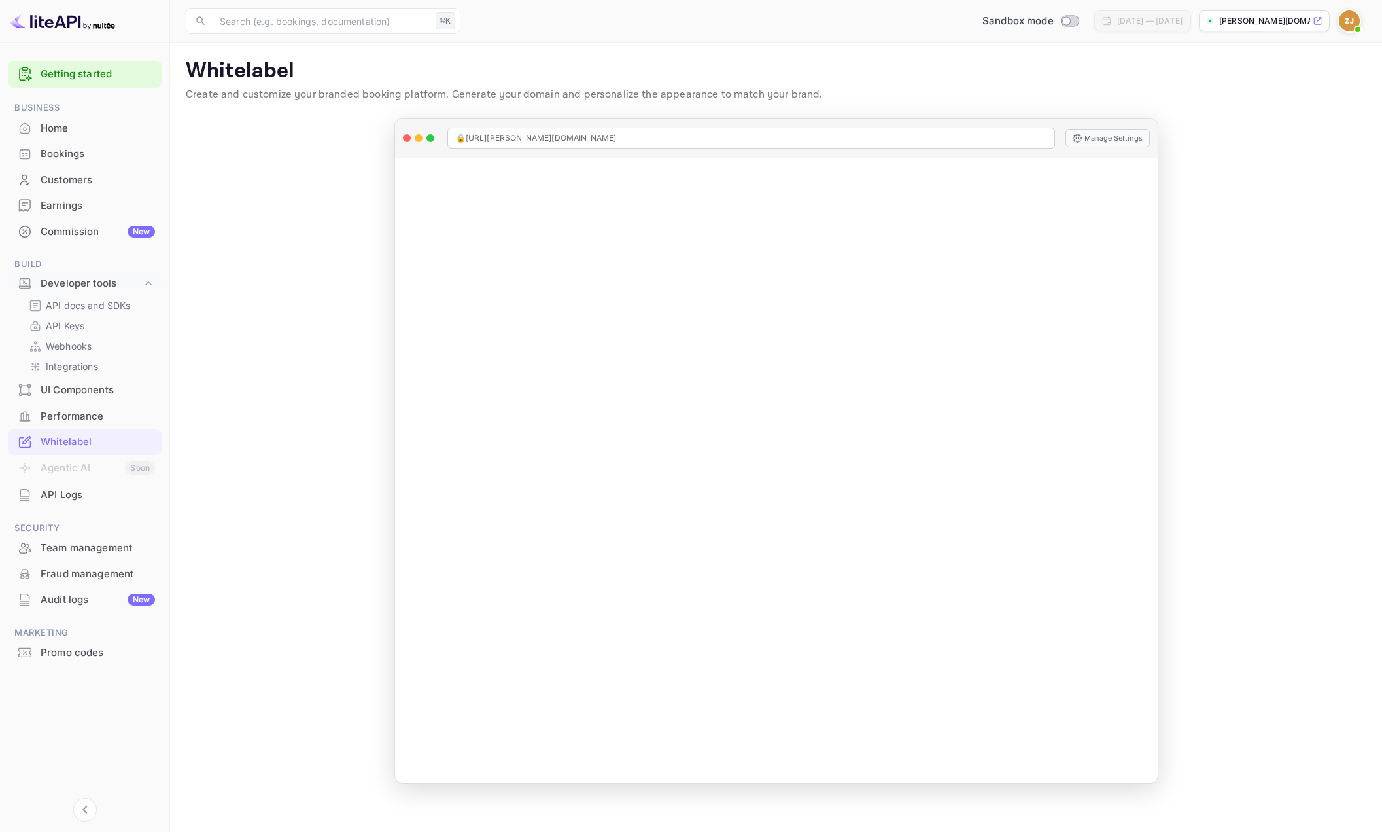
click at [1282, 240] on main "Whitelabel Create and customize your branded booking platform. Generate your do…" at bounding box center [776, 437] width 1212 height 789
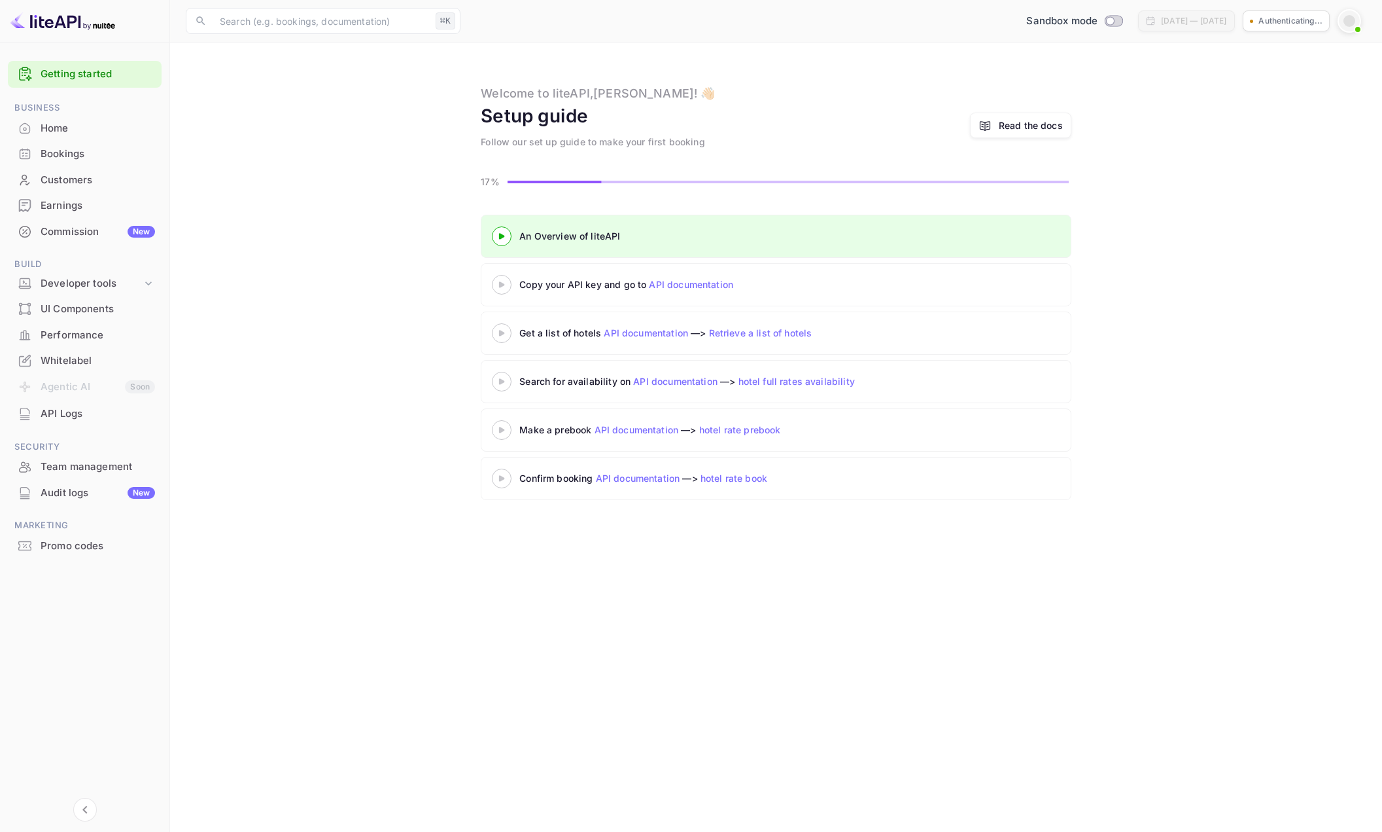
click at [500, 290] on div at bounding box center [502, 284] width 46 height 16
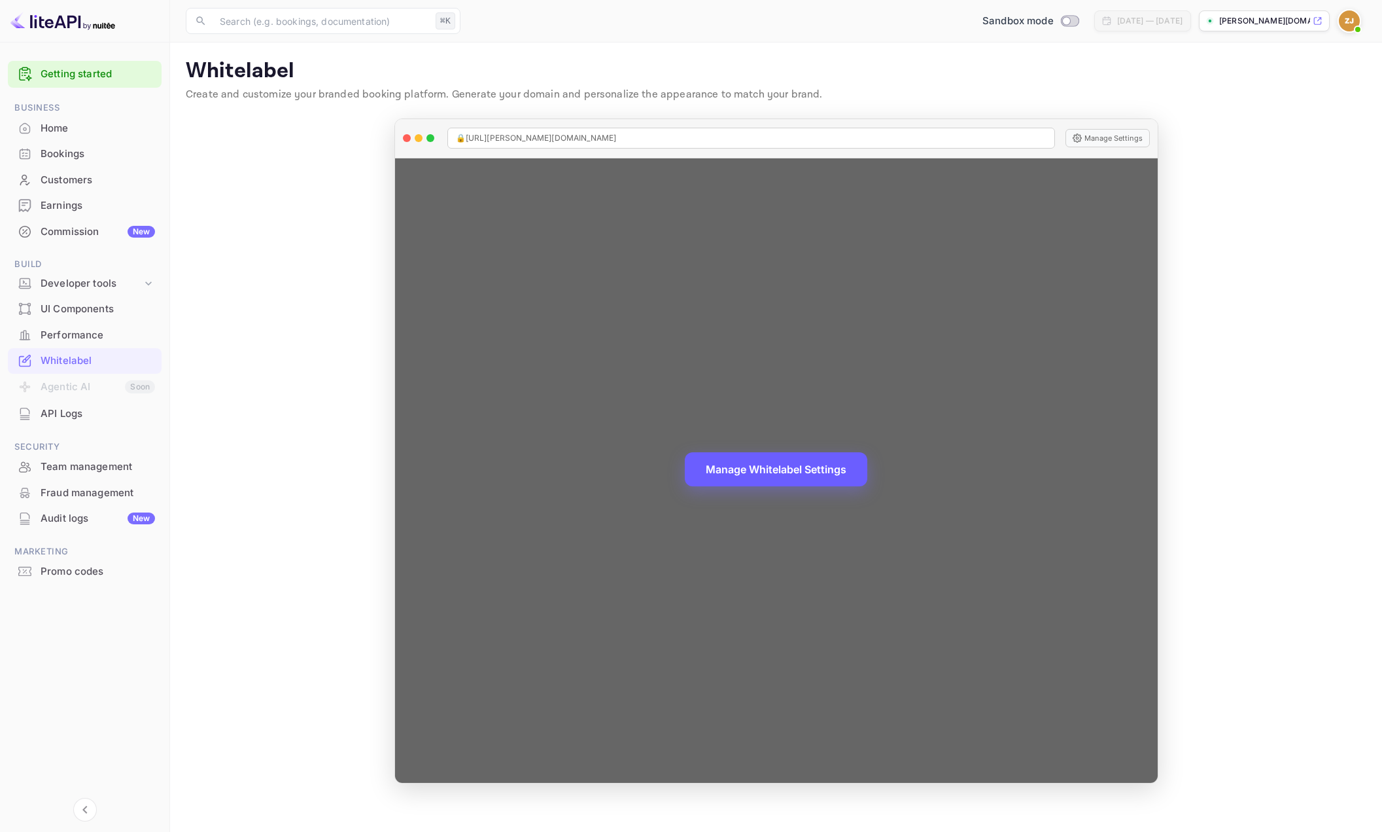
click at [750, 477] on button "Manage Whitelabel Settings" at bounding box center [776, 469] width 183 height 34
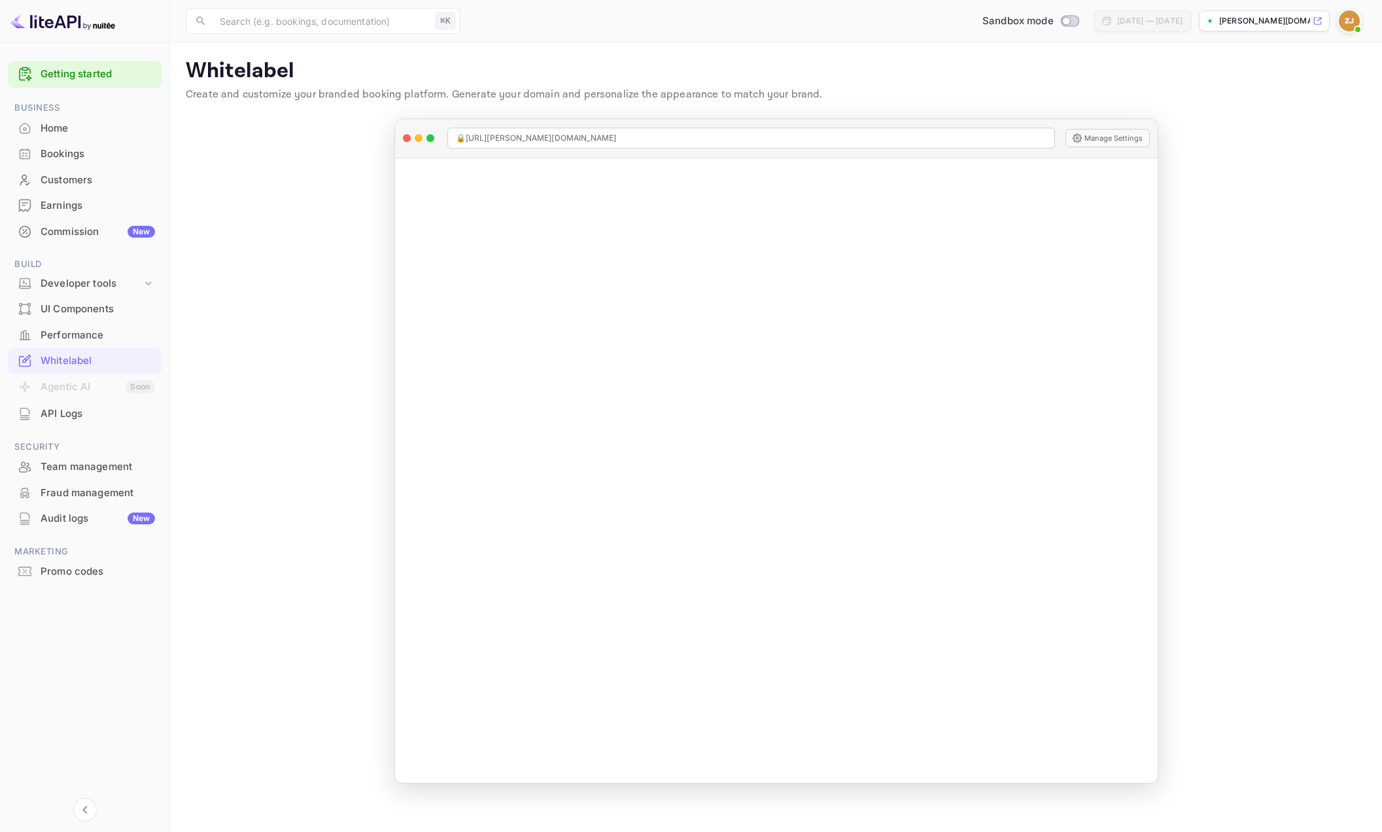
click at [43, 411] on div "API Logs" at bounding box center [98, 413] width 114 height 15
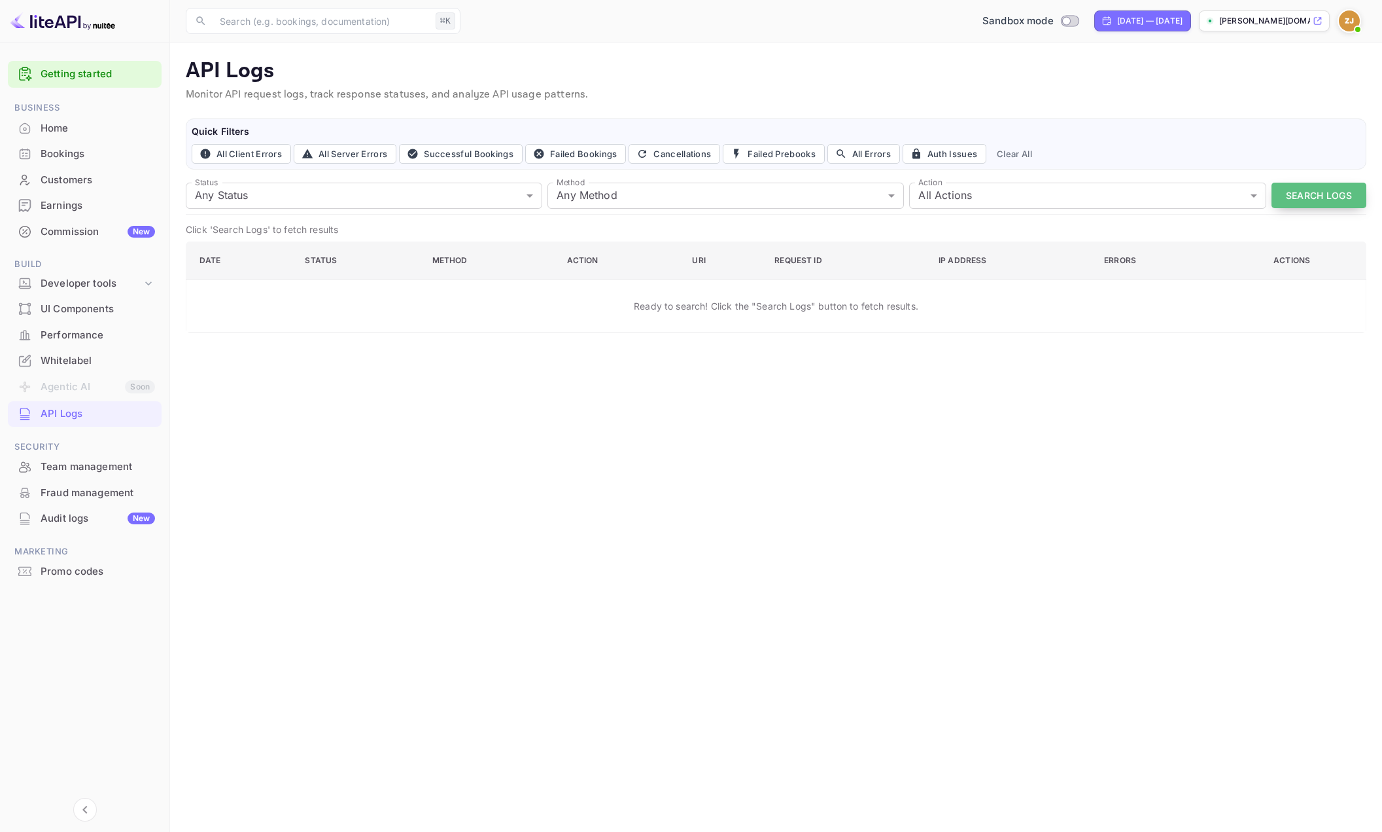
click at [1310, 196] on button "Search Logs" at bounding box center [1319, 196] width 95 height 26
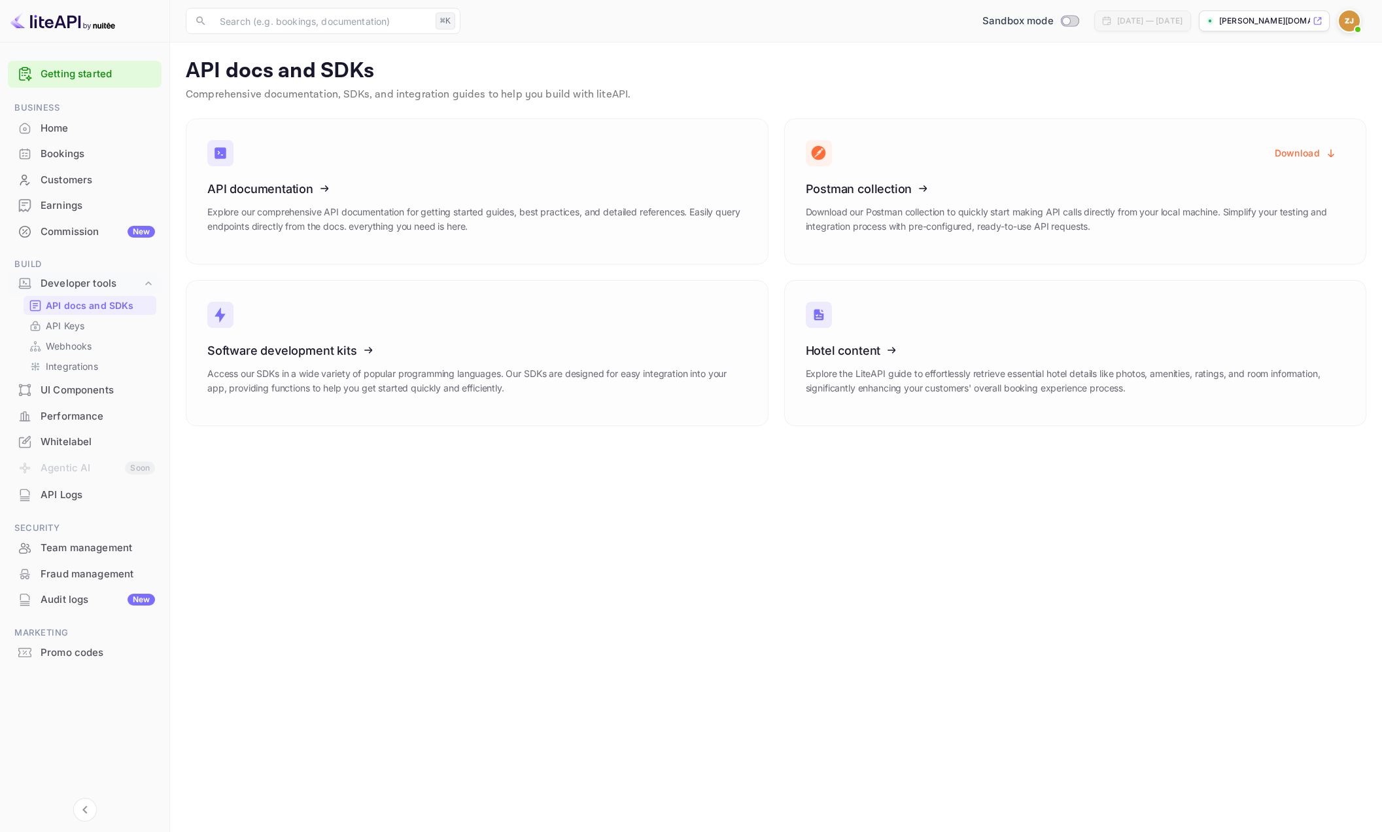
click at [68, 395] on div "UI Components" at bounding box center [98, 390] width 114 height 15
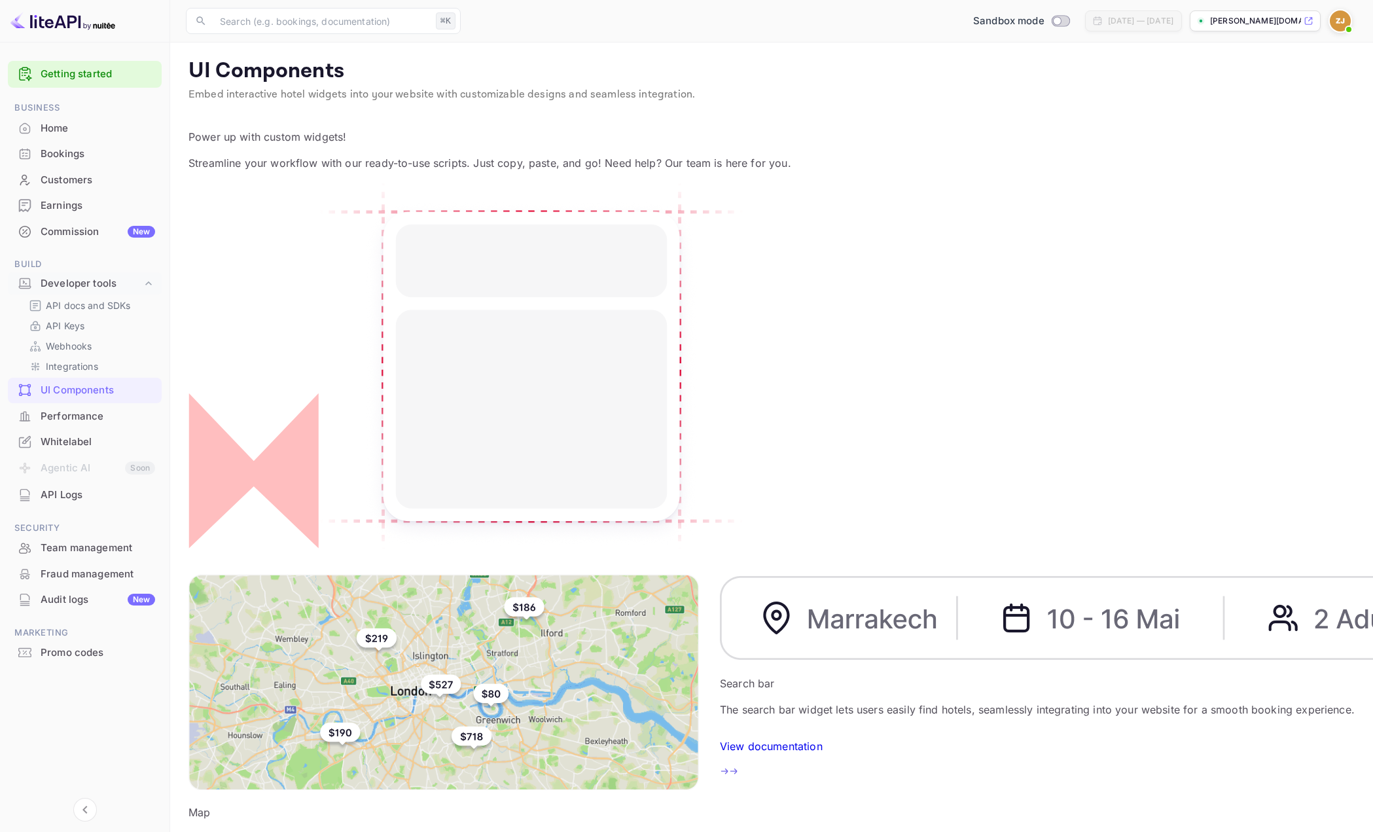
scroll to position [3, 0]
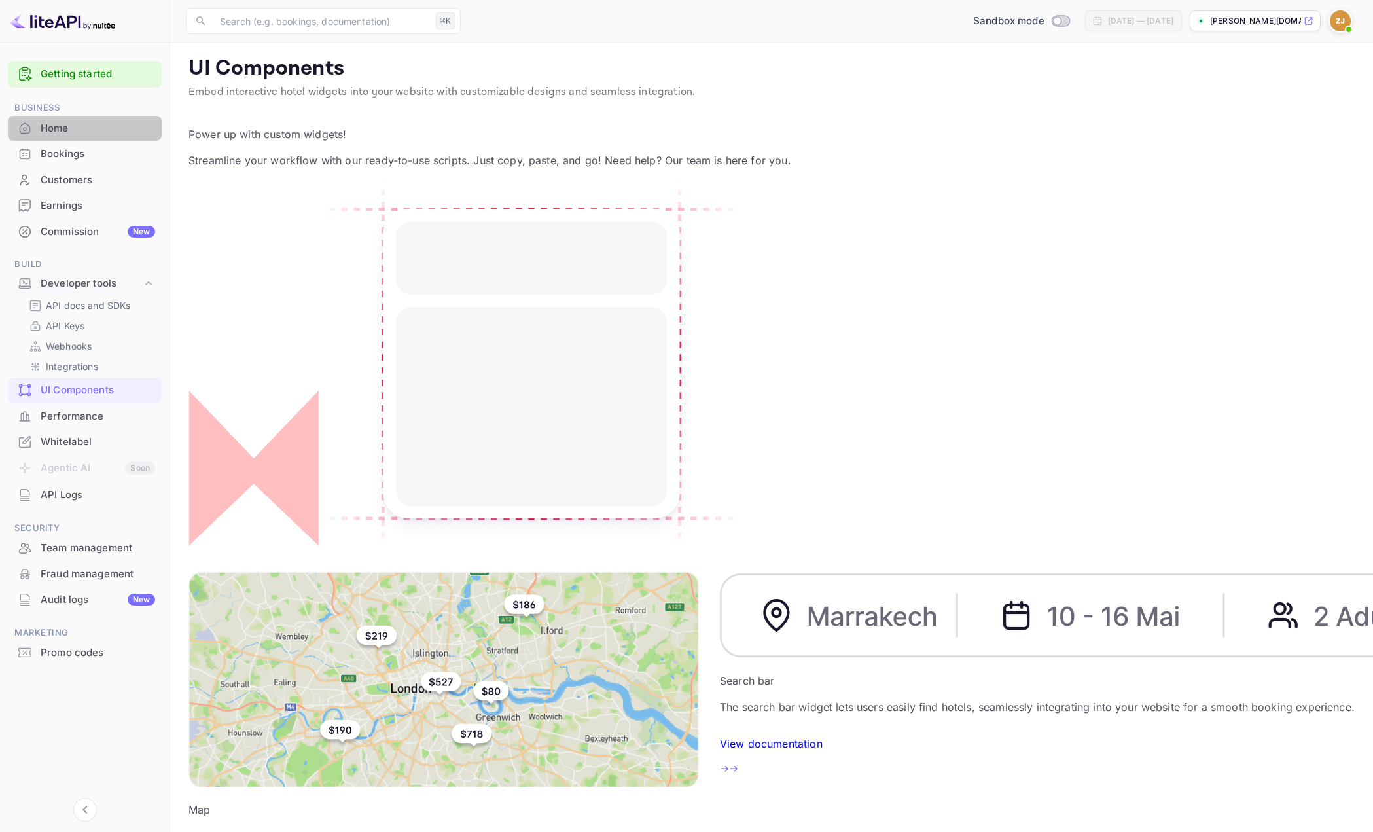
click at [58, 129] on div "Home" at bounding box center [98, 128] width 114 height 15
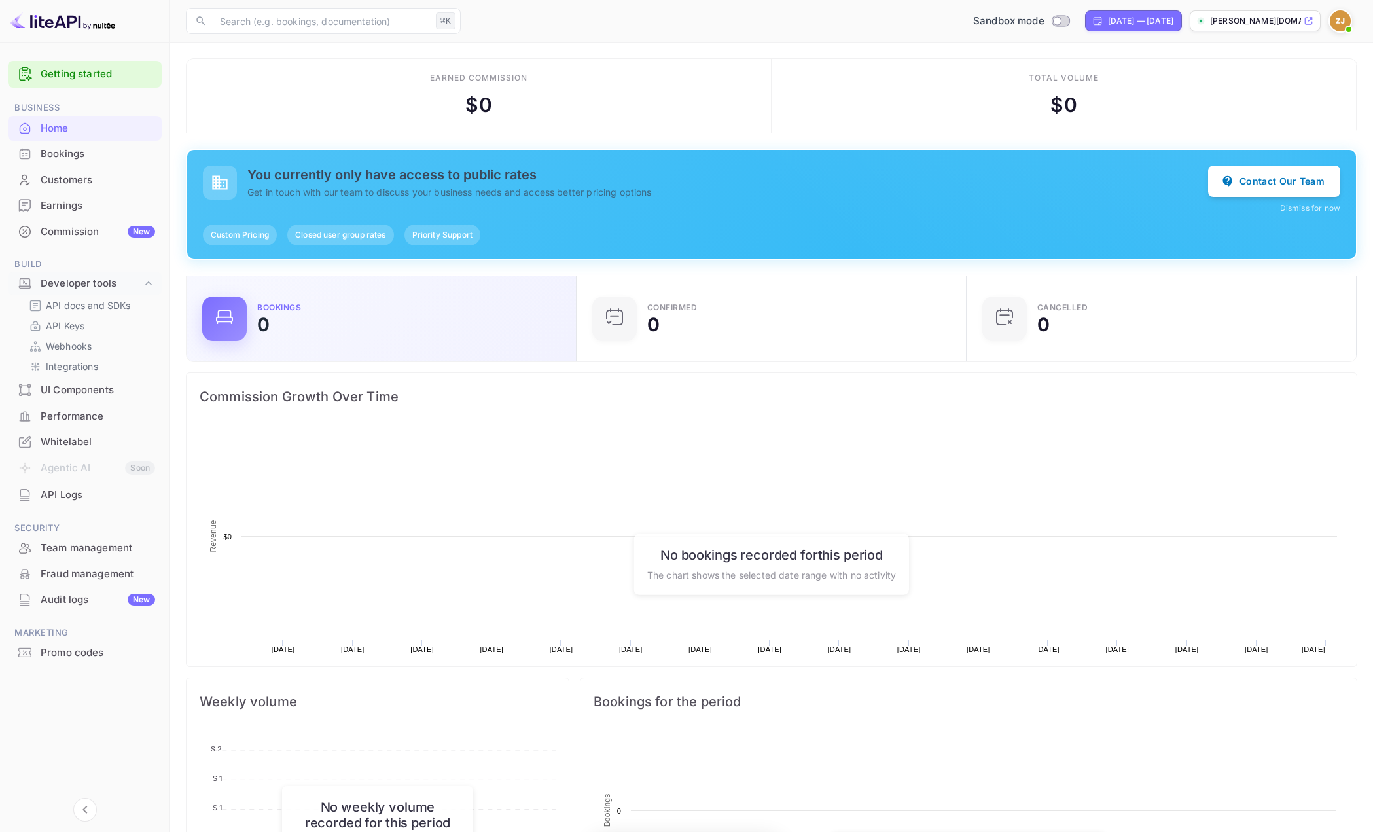
scroll to position [203, 372]
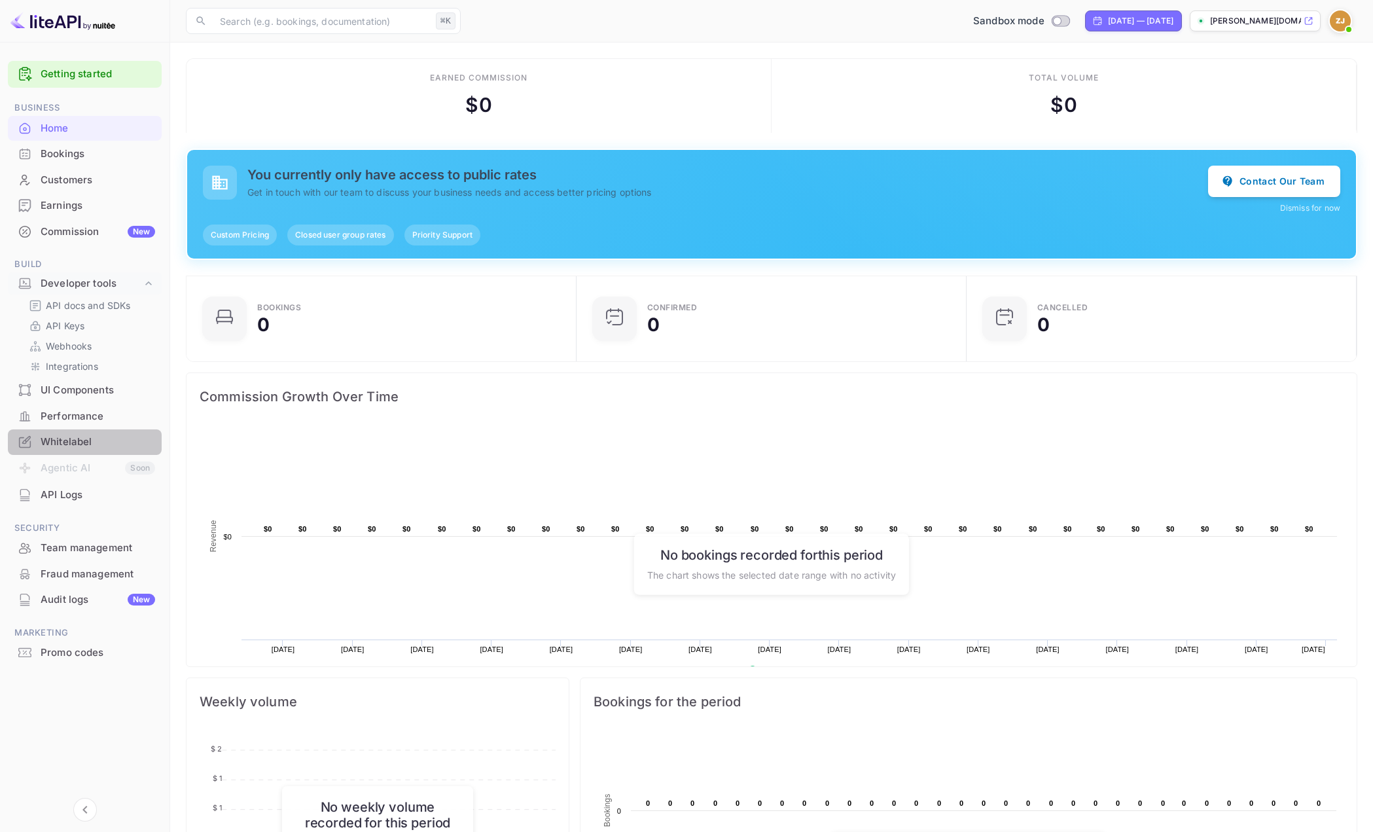
click at [92, 449] on div "Whitelabel" at bounding box center [85, 442] width 154 height 26
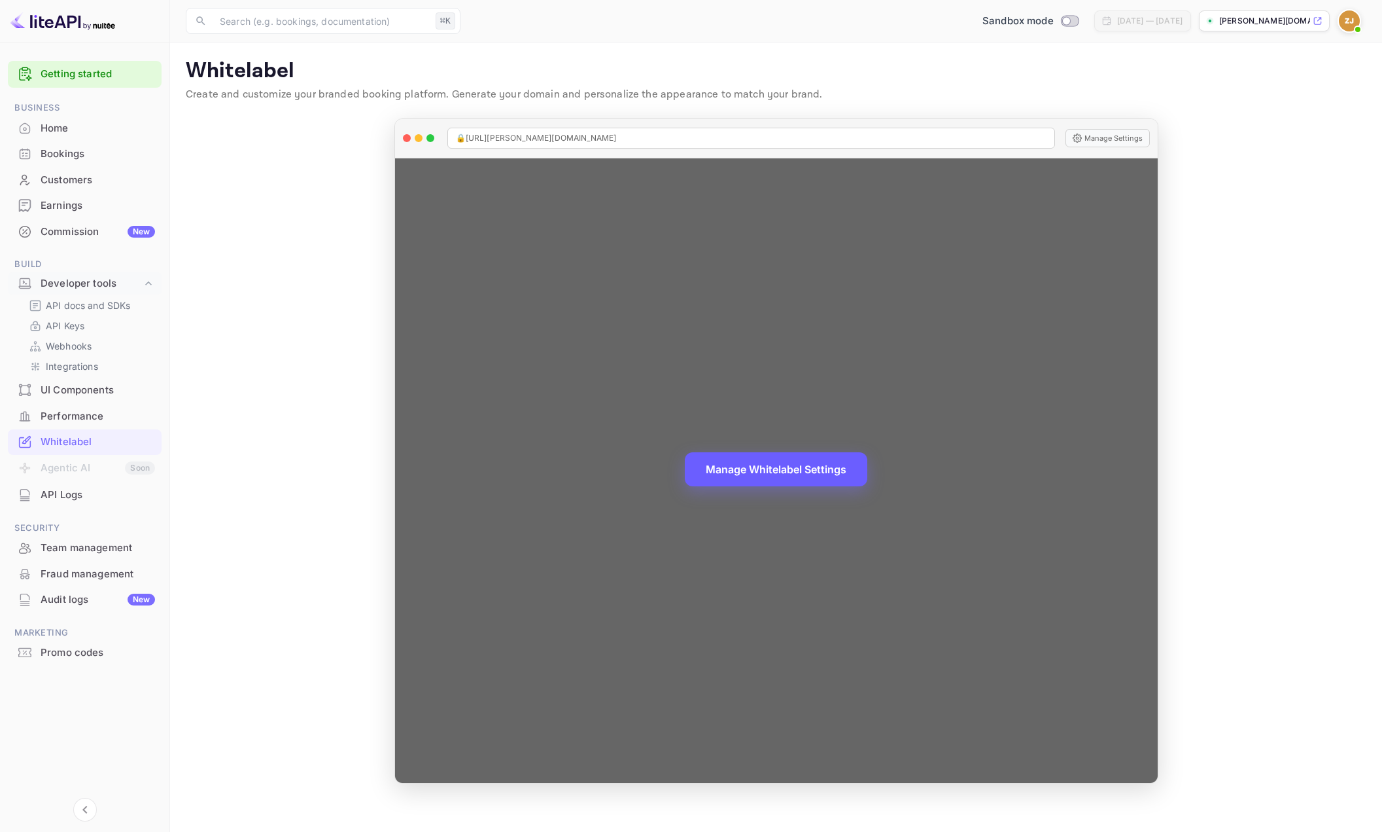
click at [805, 474] on button "Manage Whitelabel Settings" at bounding box center [776, 469] width 183 height 34
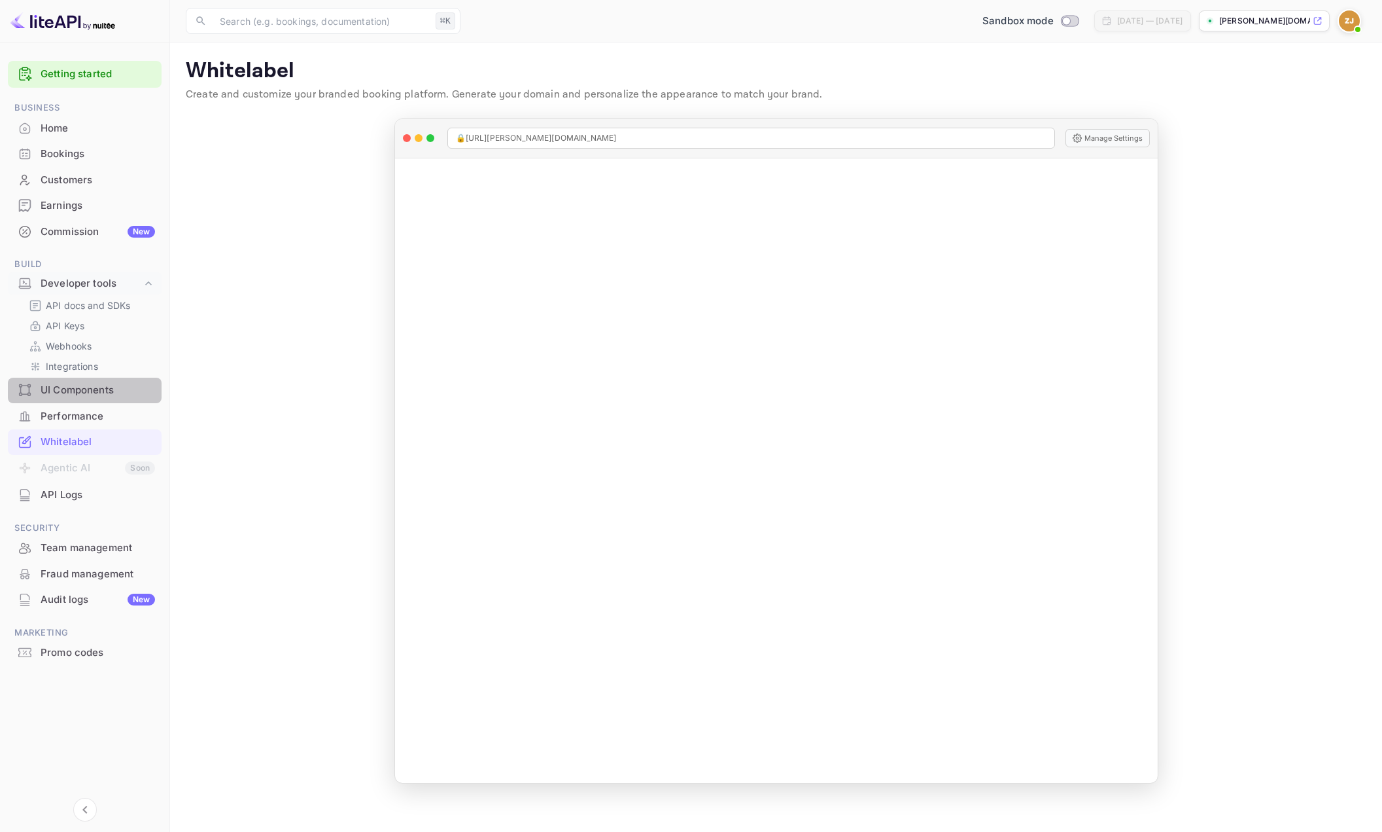
click at [79, 394] on div "UI Components" at bounding box center [98, 390] width 114 height 15
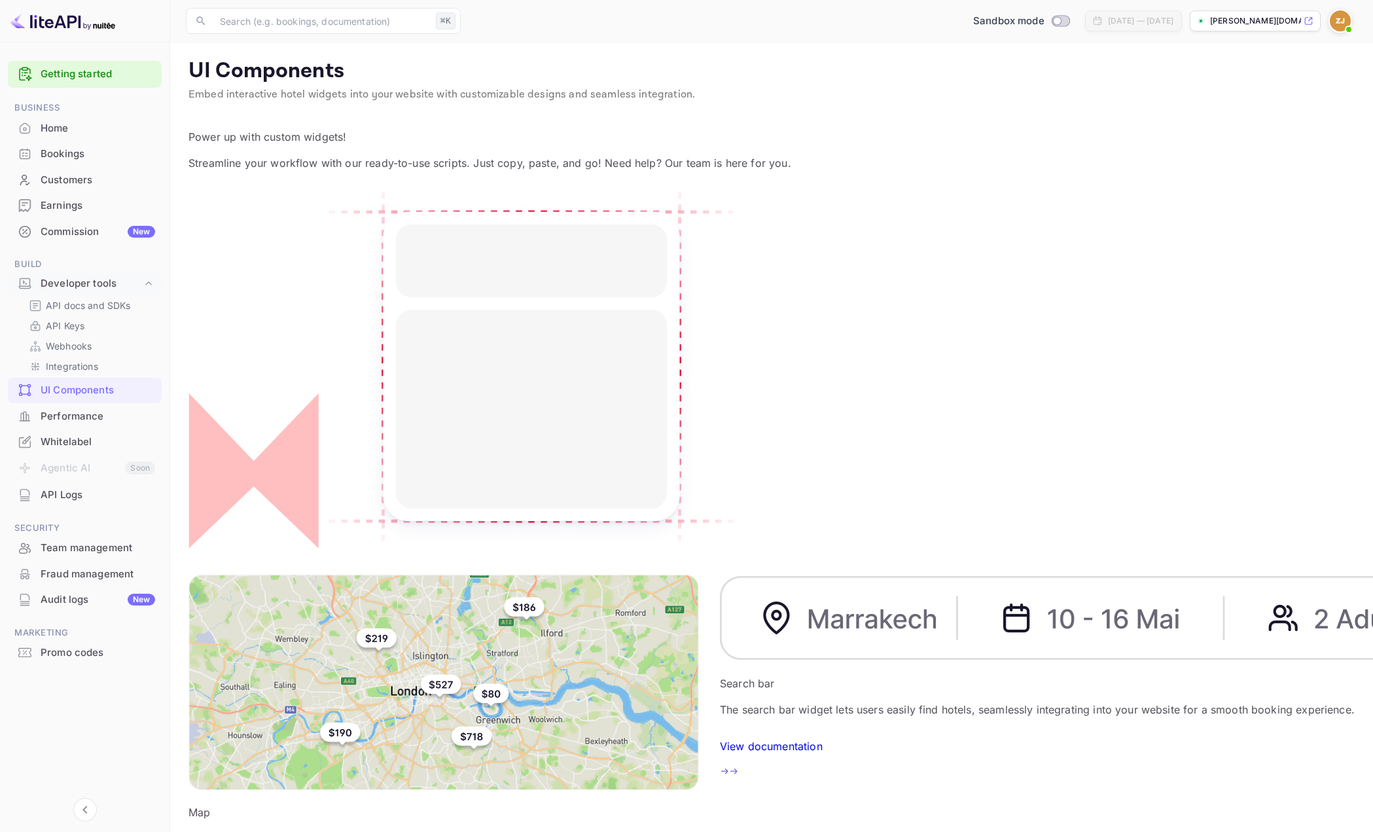
click at [720, 701] on p "The search bar widget lets users easily find hotels, seamlessly integrating int…" at bounding box center [1201, 709] width 963 height 16
click at [720, 738] on p "View documentation" at bounding box center [771, 746] width 103 height 16
click at [77, 369] on p "Integrations" at bounding box center [72, 366] width 52 height 14
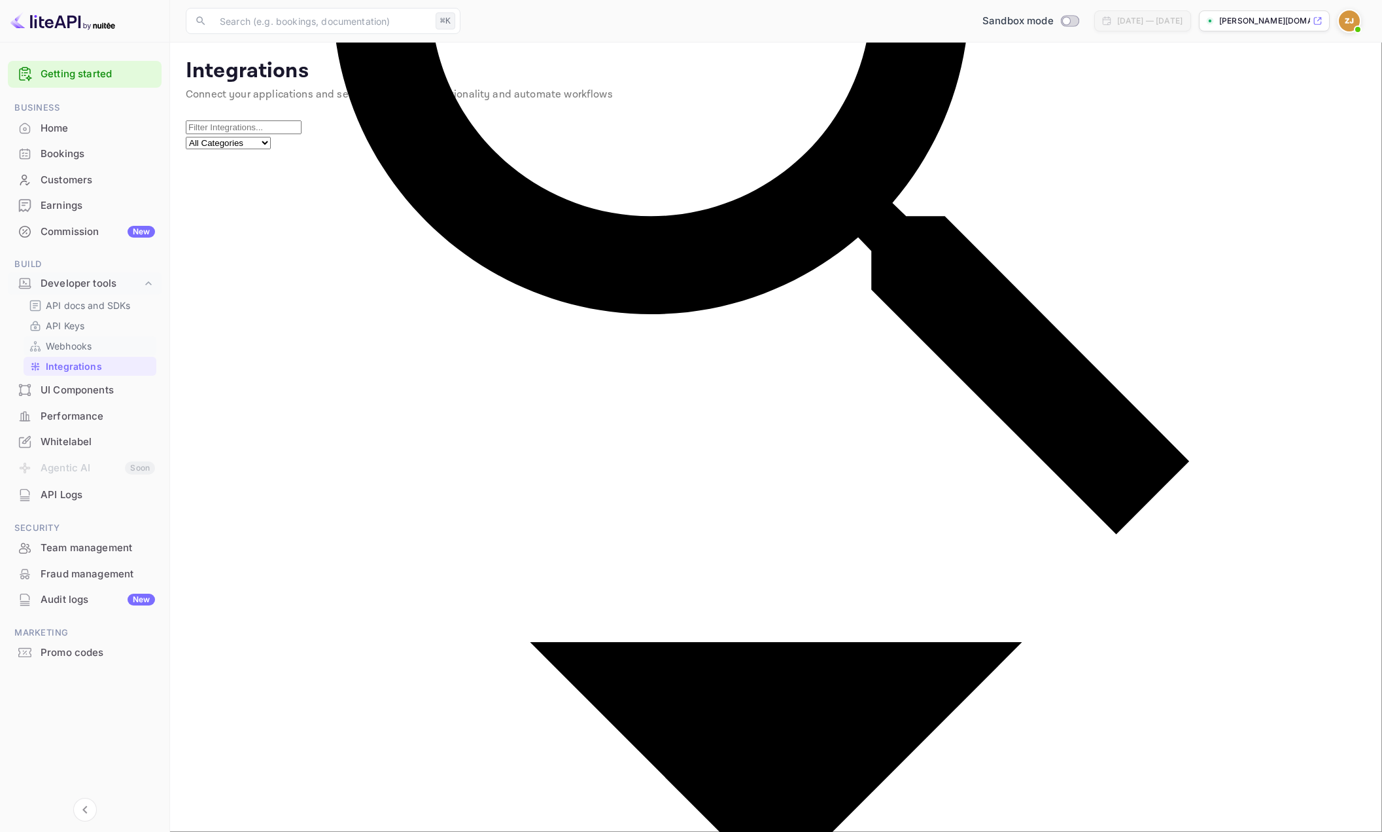
click at [79, 342] on p "Webhooks" at bounding box center [69, 346] width 46 height 14
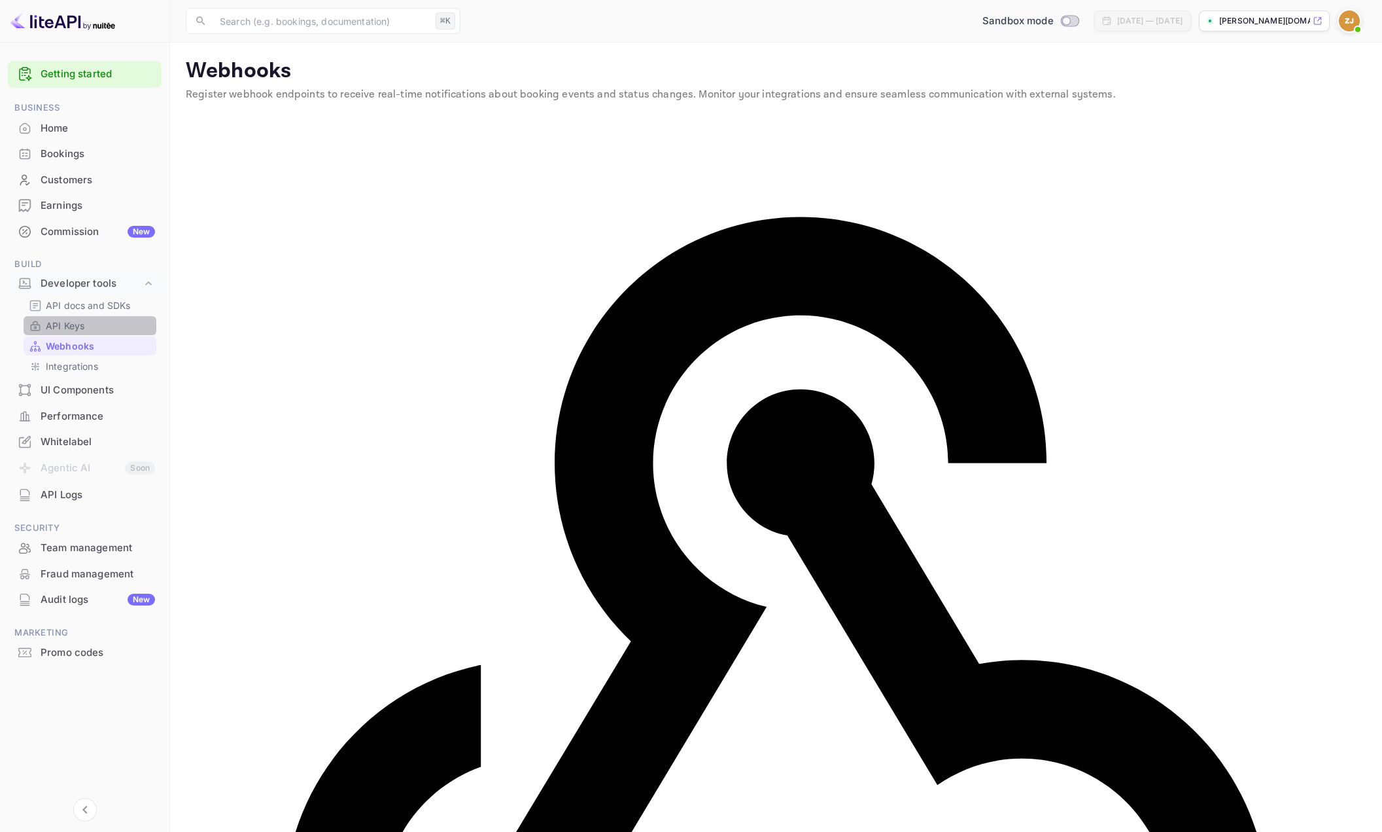
click at [80, 325] on p "API Keys" at bounding box center [65, 326] width 39 height 14
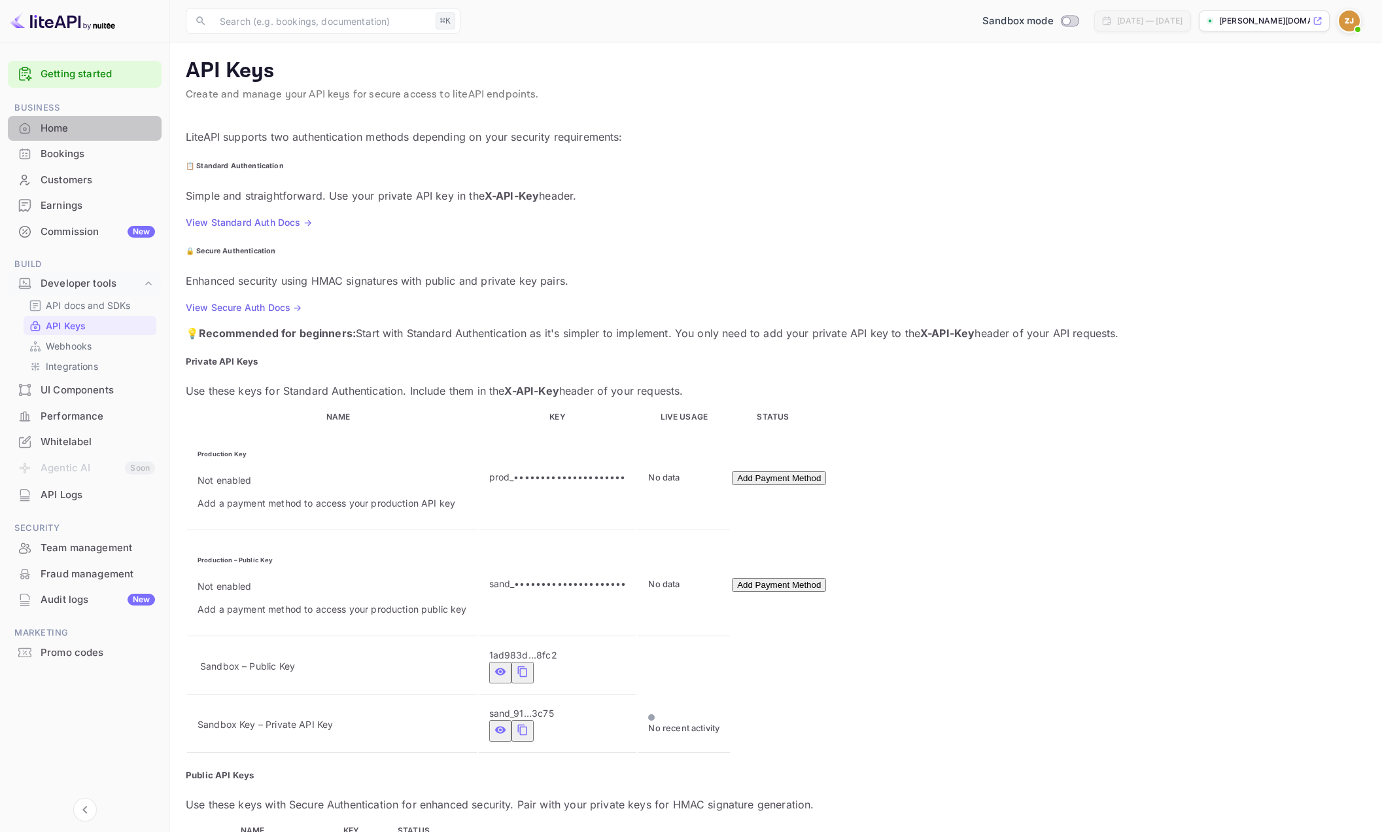
click at [44, 122] on div "Home" at bounding box center [98, 128] width 114 height 15
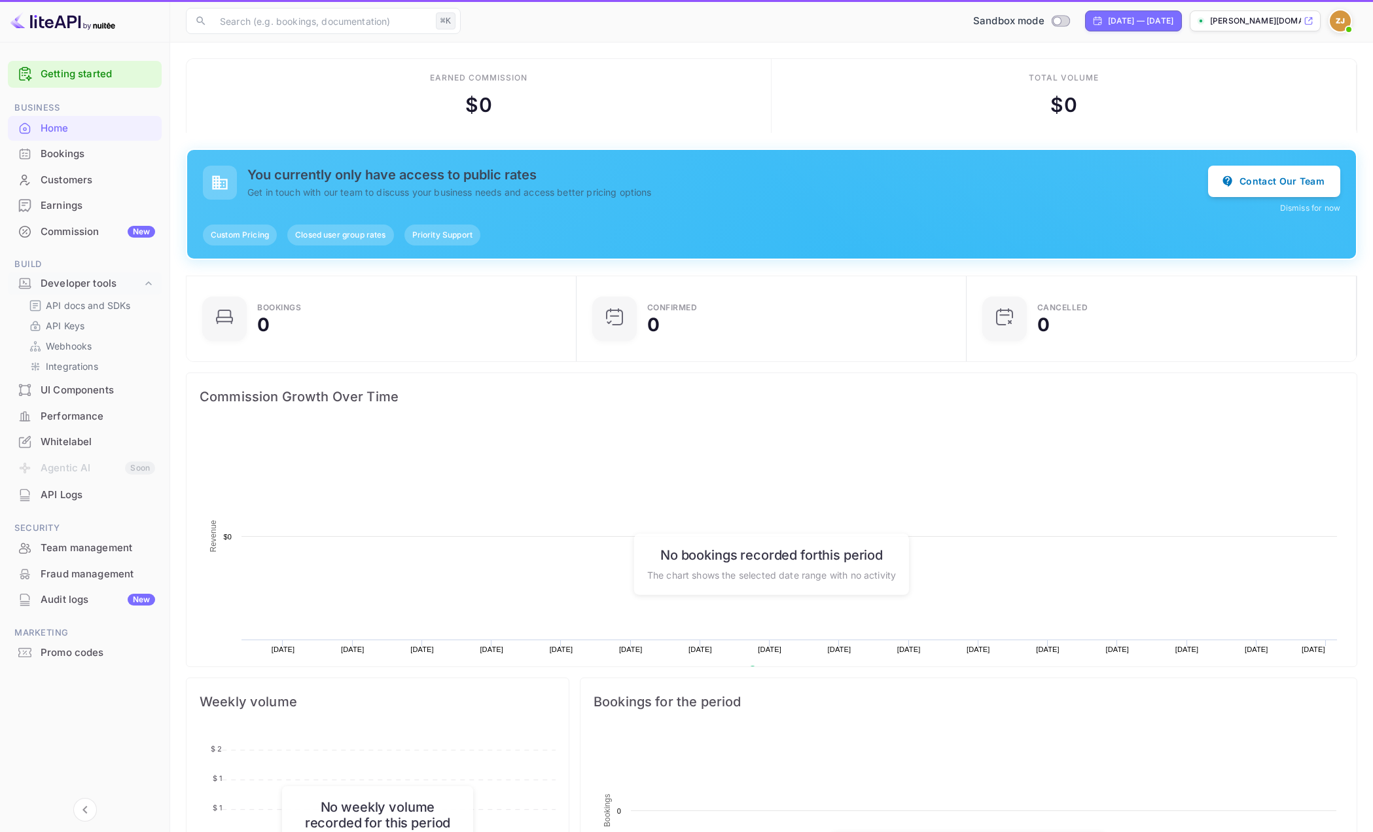
scroll to position [203, 372]
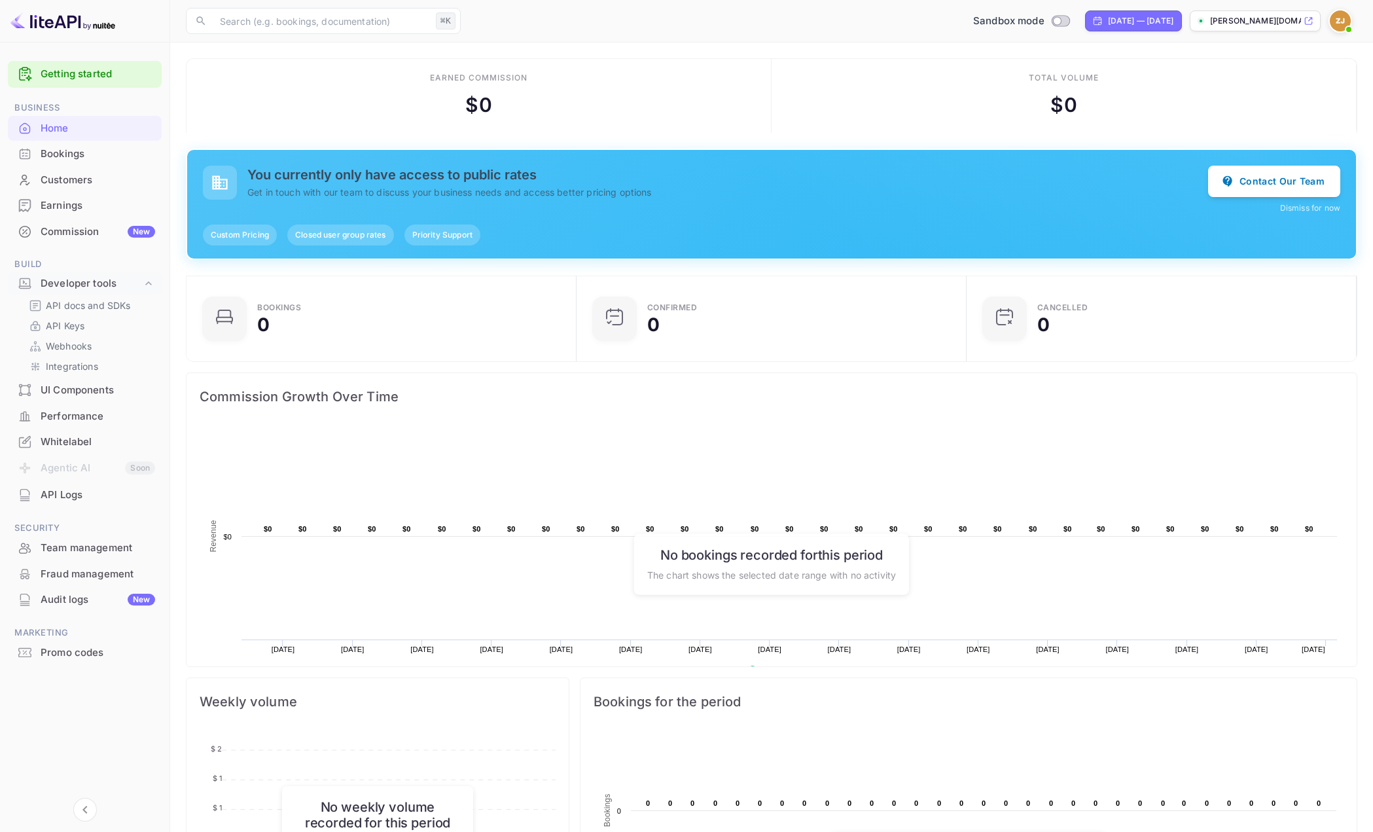
click at [79, 395] on div "UI Components" at bounding box center [98, 390] width 114 height 15
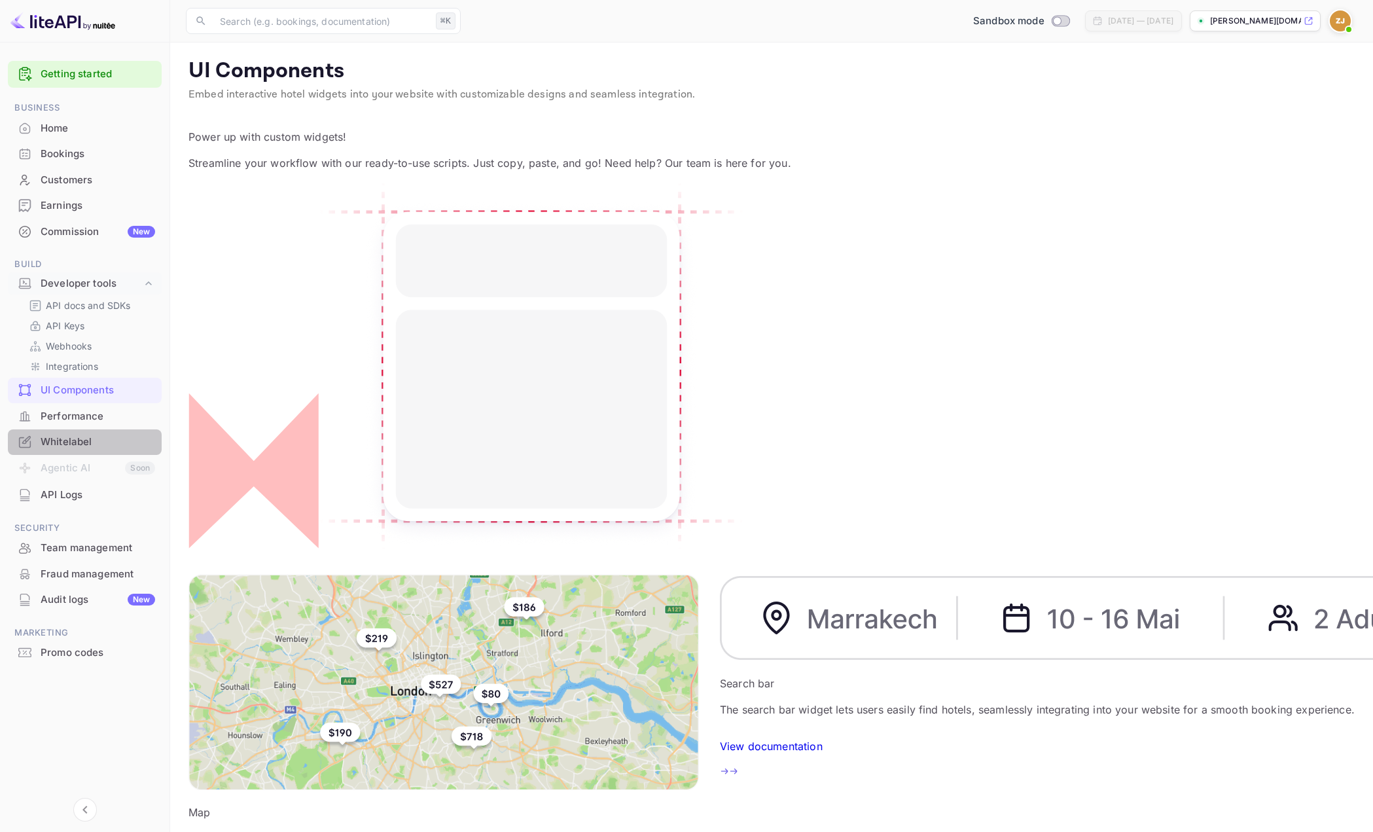
click at [43, 447] on div "Whitelabel" at bounding box center [98, 441] width 114 height 15
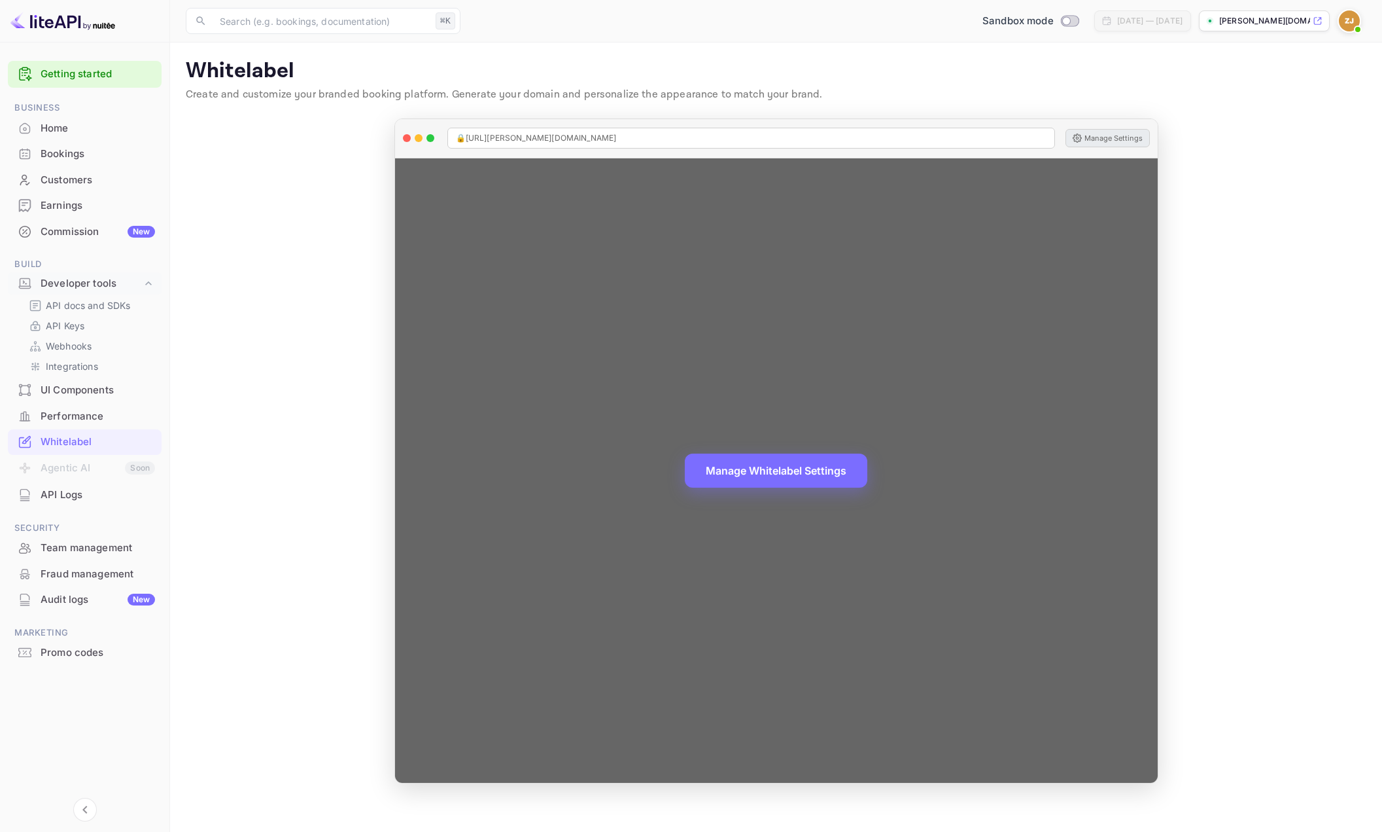
click at [1093, 136] on button "Manage Settings" at bounding box center [1108, 138] width 84 height 18
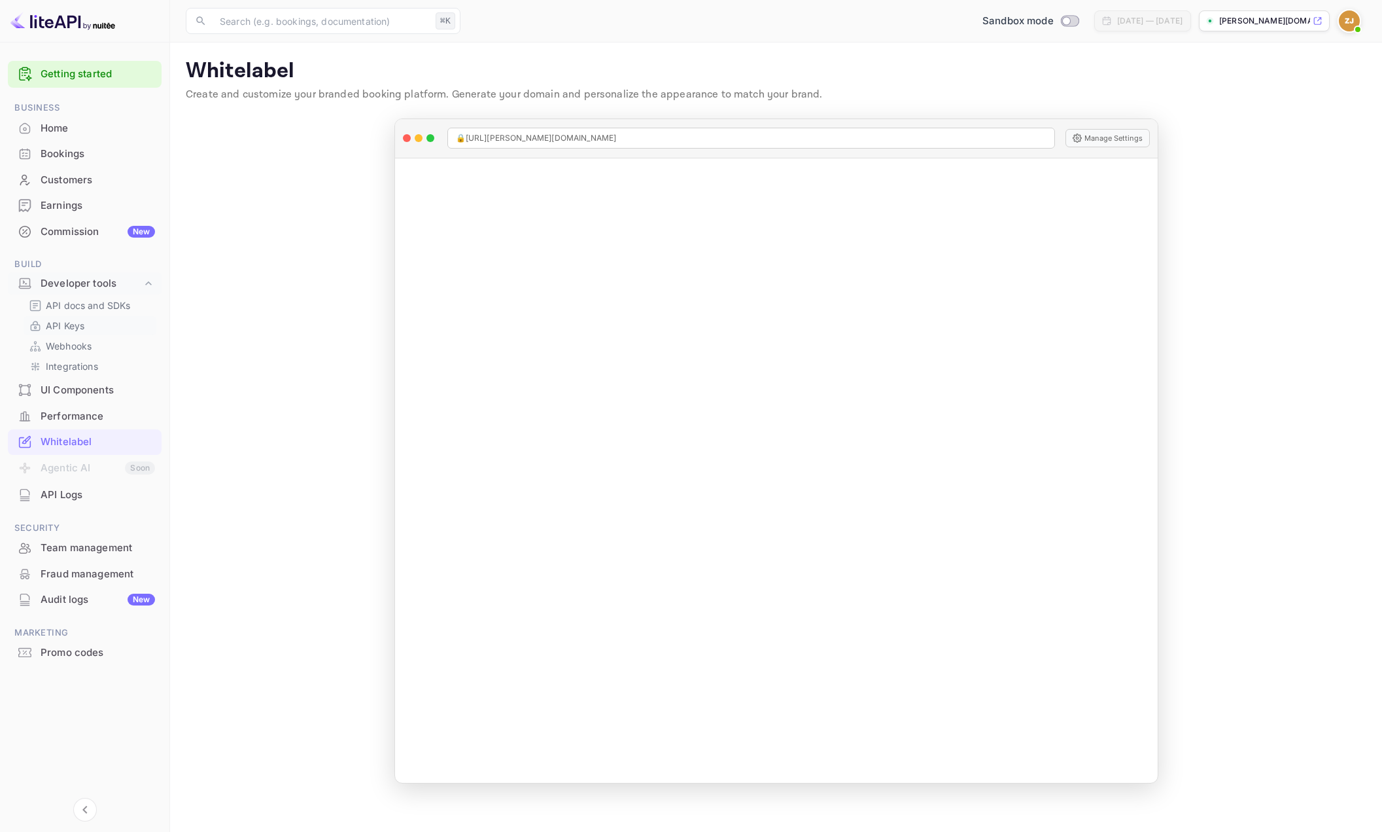
click at [76, 326] on p "API Keys" at bounding box center [65, 326] width 39 height 14
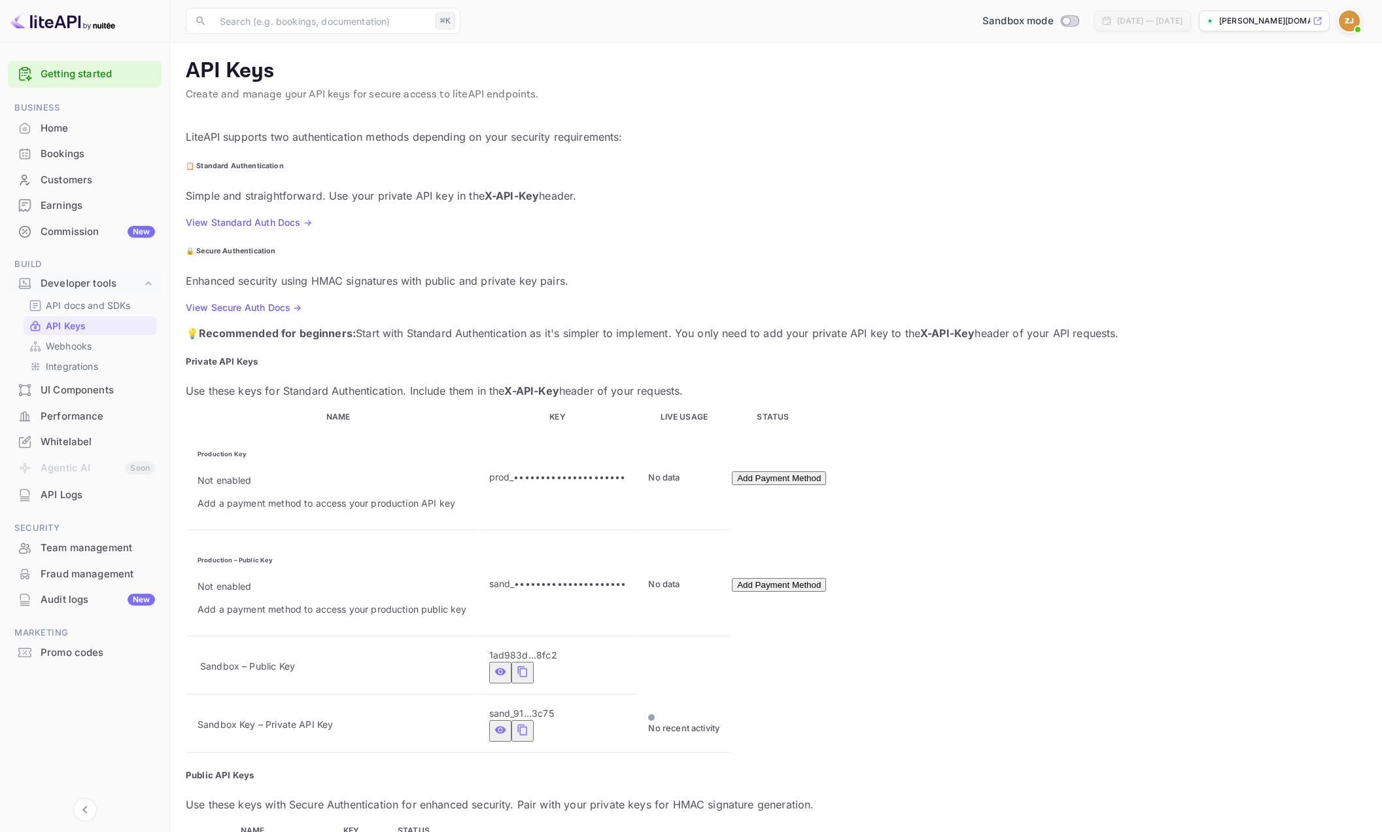
click at [529, 722] on icon "private api keys table" at bounding box center [523, 730] width 12 height 16
click at [506, 726] on icon "private api keys table" at bounding box center [500, 729] width 11 height 7
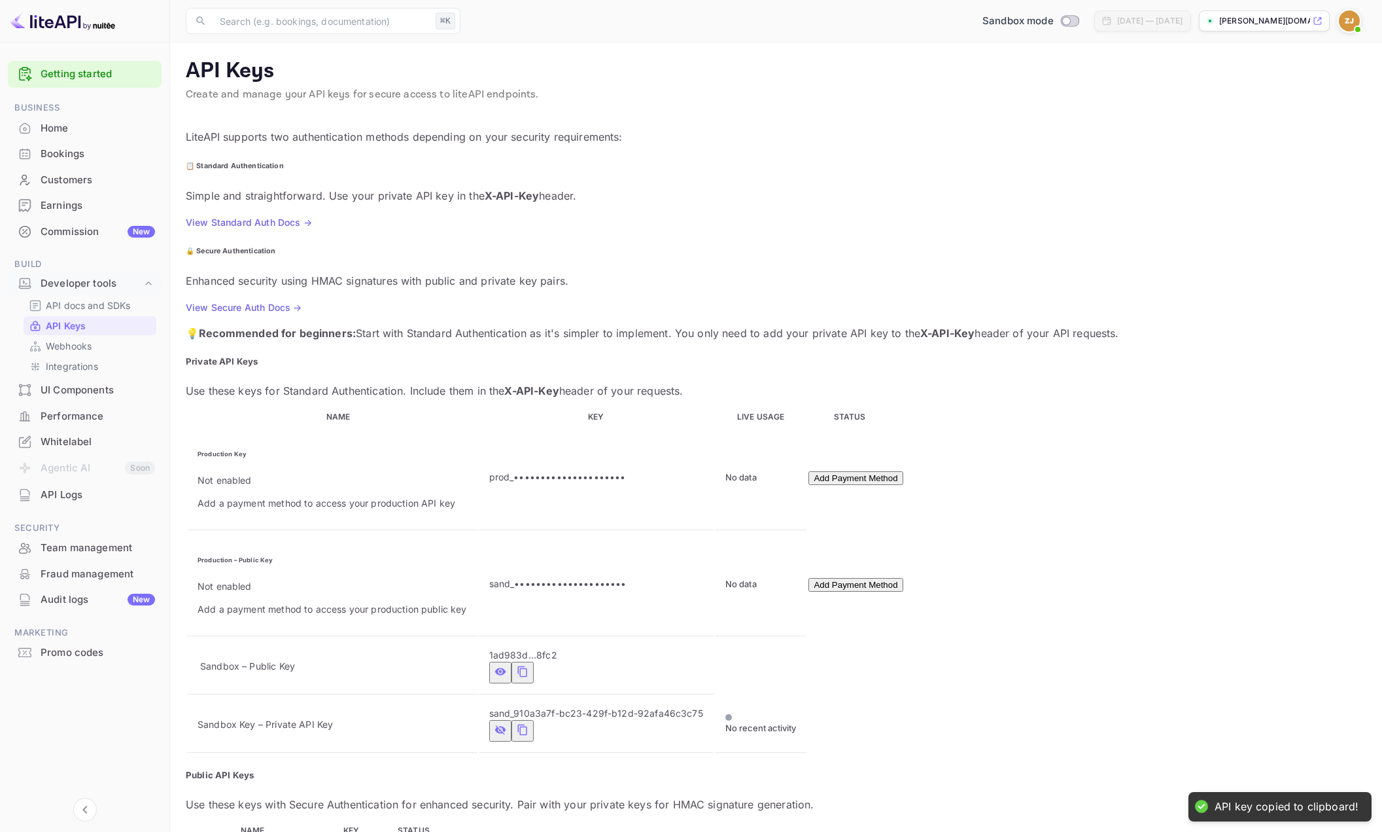
click at [529, 722] on icon "private api keys table" at bounding box center [523, 730] width 12 height 16
click at [102, 325] on link "API Keys" at bounding box center [90, 326] width 122 height 14
click at [253, 217] on link "View Standard Auth Docs →" at bounding box center [249, 222] width 126 height 11
click at [274, 217] on link "View Standard Auth Docs →" at bounding box center [249, 222] width 126 height 11
click at [302, 302] on link "View Secure Auth Docs →" at bounding box center [244, 307] width 116 height 11
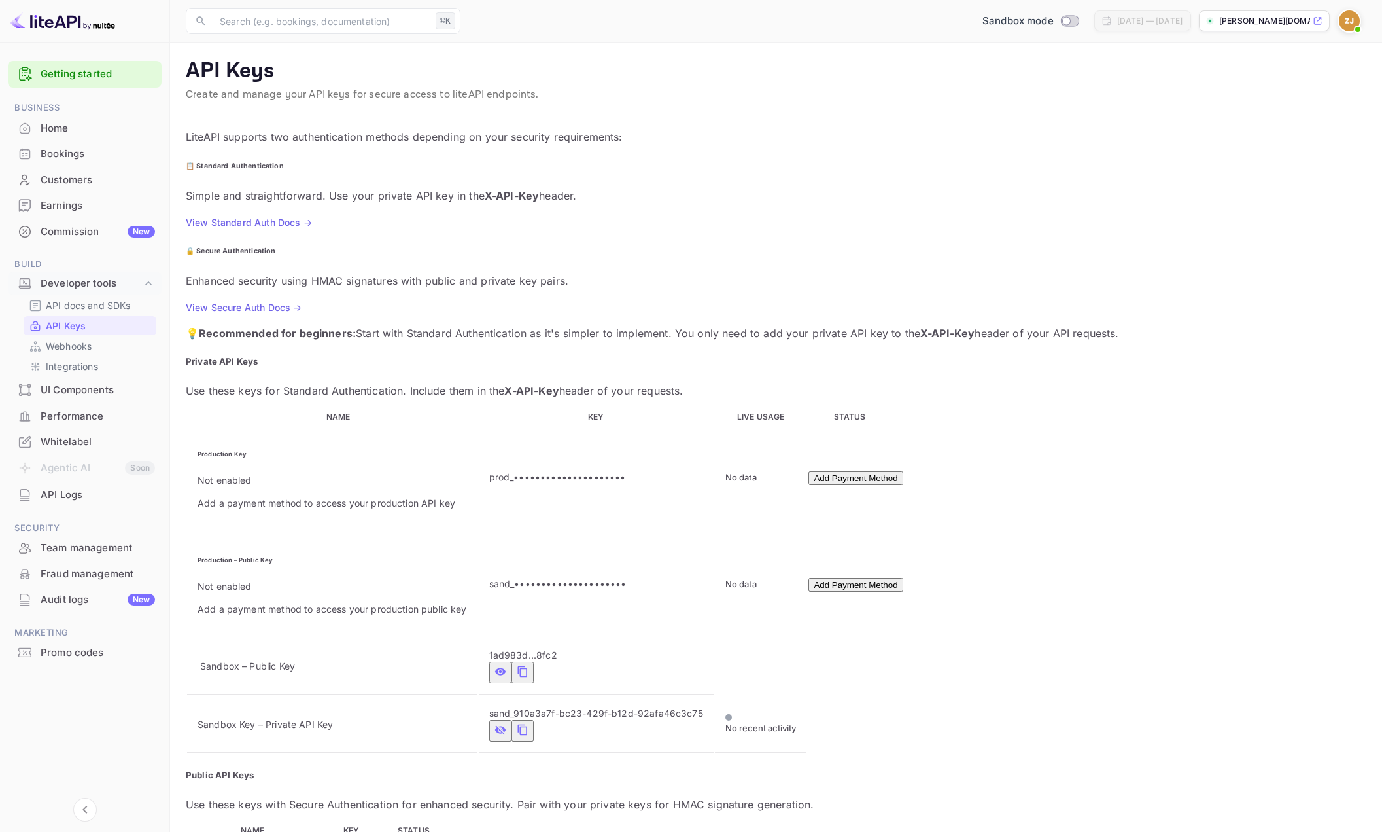
click at [293, 217] on link "View Standard Auth Docs →" at bounding box center [249, 222] width 126 height 11
click at [529, 722] on icon "private api keys table" at bounding box center [523, 730] width 12 height 16
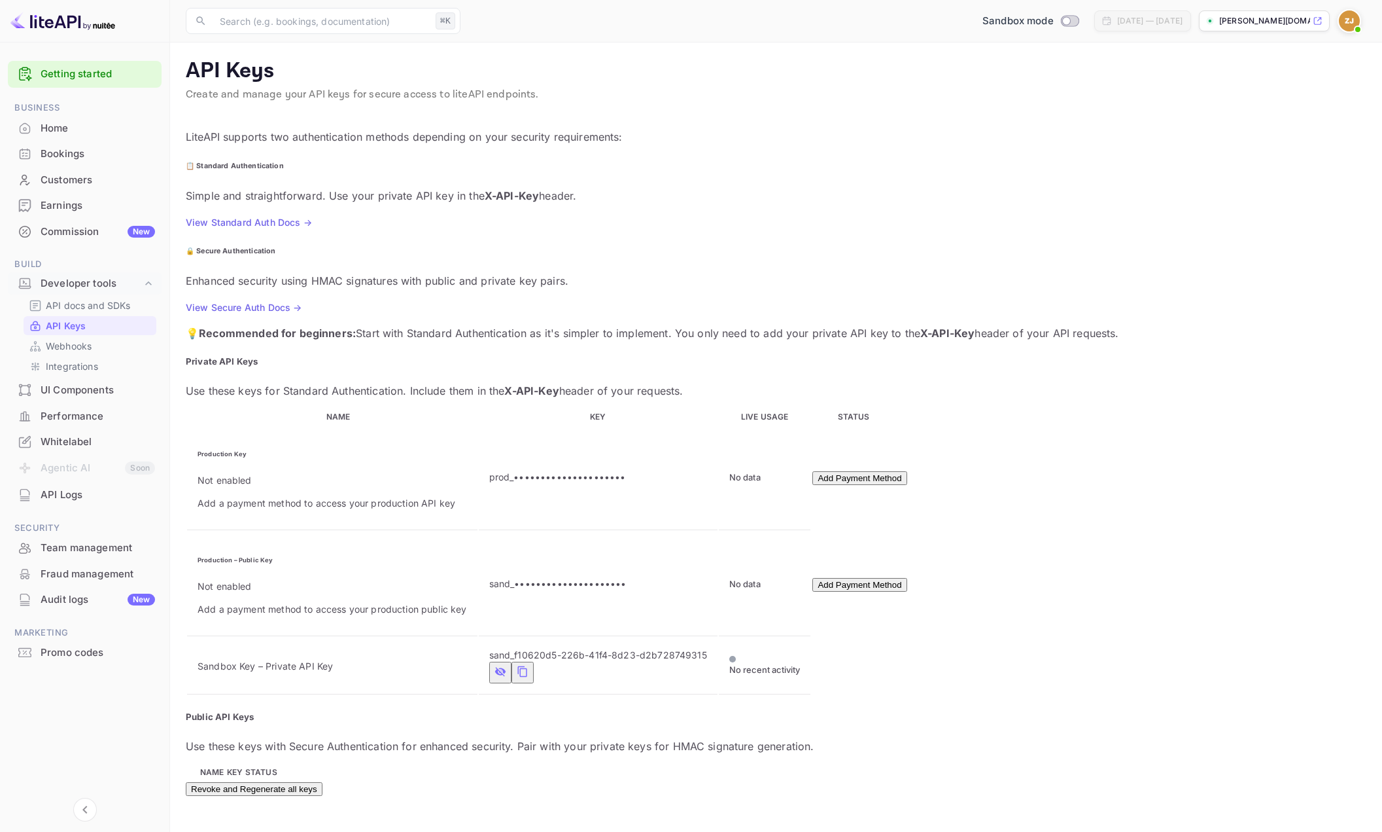
click at [529, 663] on icon "private api keys table" at bounding box center [523, 671] width 12 height 16
click at [505, 667] on icon "private api keys table" at bounding box center [500, 671] width 10 height 9
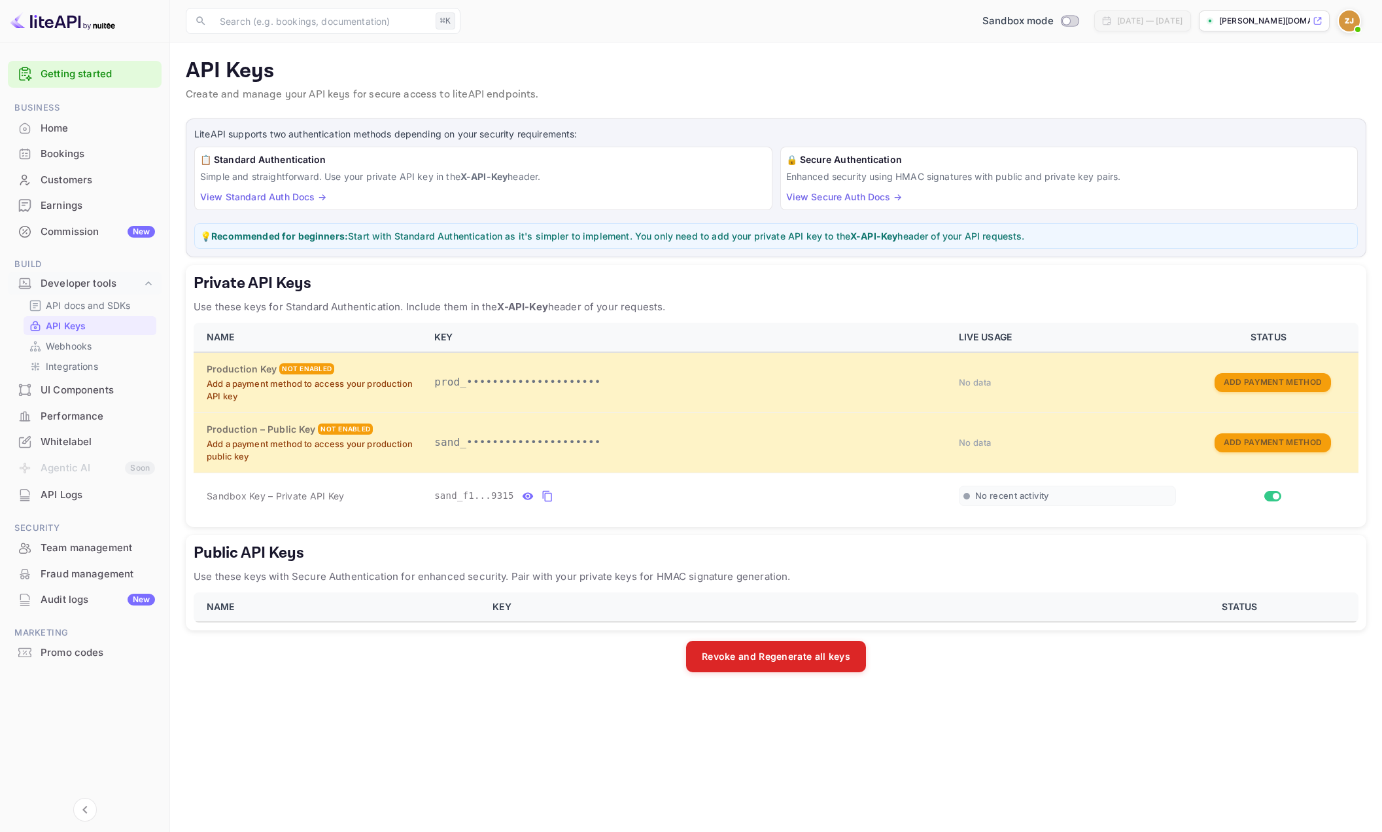
click at [487, 238] on p "💡 Recommended for beginners: Start with Standard Authentication as it's simpler…" at bounding box center [776, 236] width 1152 height 14
click at [82, 311] on p "API docs and SDKs" at bounding box center [88, 305] width 85 height 14
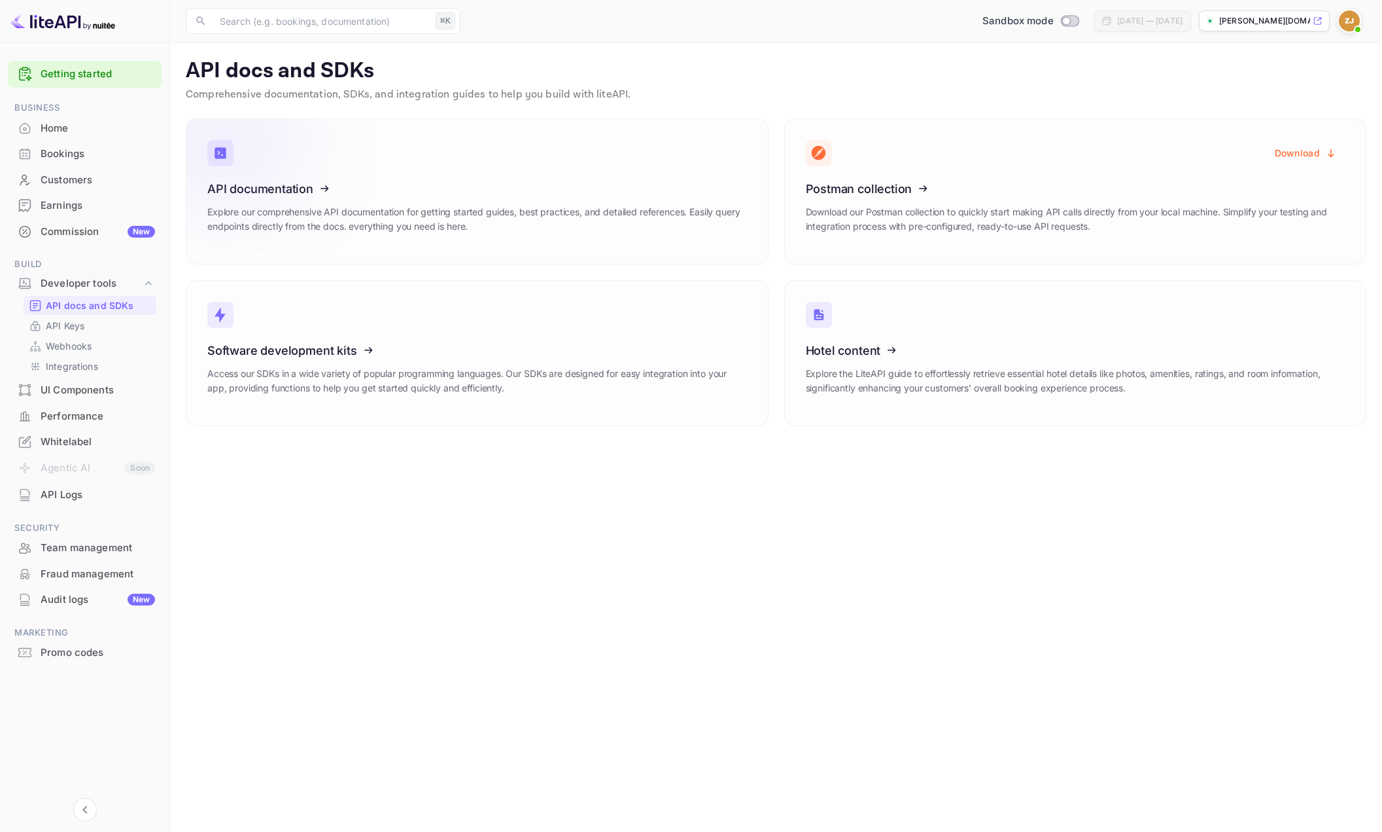
click at [313, 185] on icon at bounding box center [287, 186] width 203 height 135
click at [53, 326] on p "API Keys" at bounding box center [65, 326] width 39 height 14
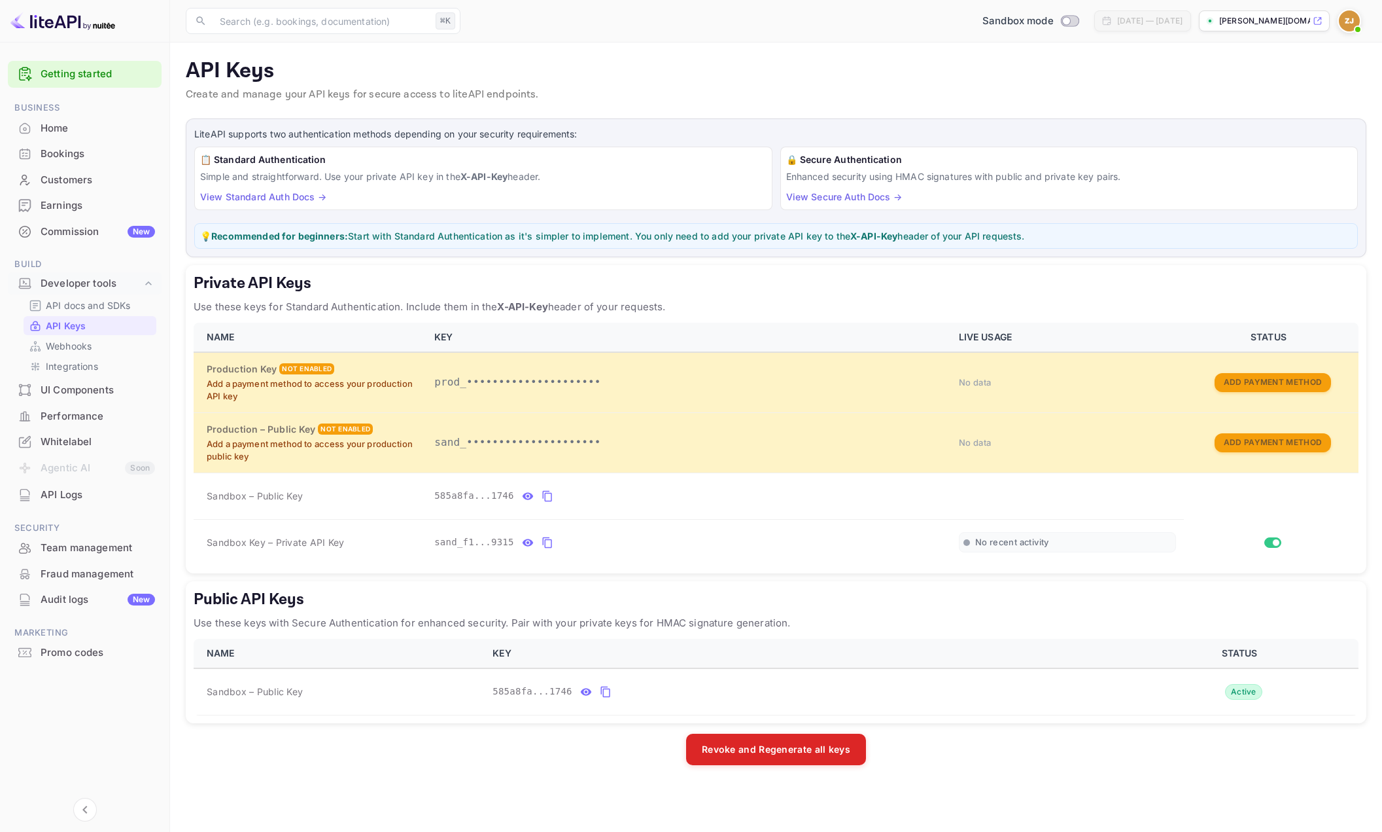
drag, startPoint x: 1137, startPoint y: 253, endPoint x: 1079, endPoint y: 254, distance: 58.2
click at [1131, 254] on div "LiteAPI supports two authentication methods depending on your security requirem…" at bounding box center [776, 187] width 1181 height 139
click at [1043, 276] on h5 "Private API Keys" at bounding box center [776, 283] width 1165 height 21
click at [86, 497] on div "API Logs" at bounding box center [98, 494] width 114 height 15
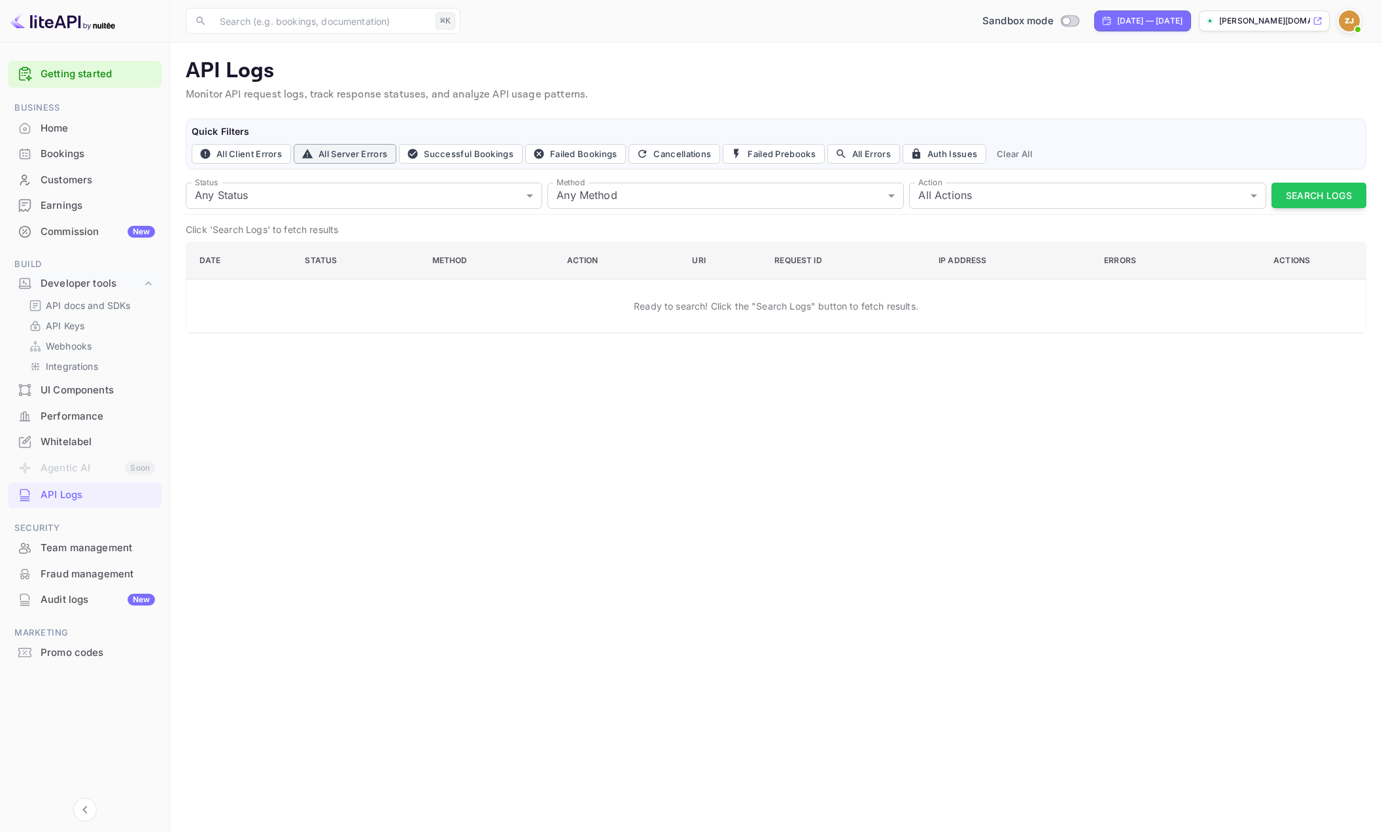
click at [339, 156] on button "All Server Errors" at bounding box center [345, 154] width 103 height 20
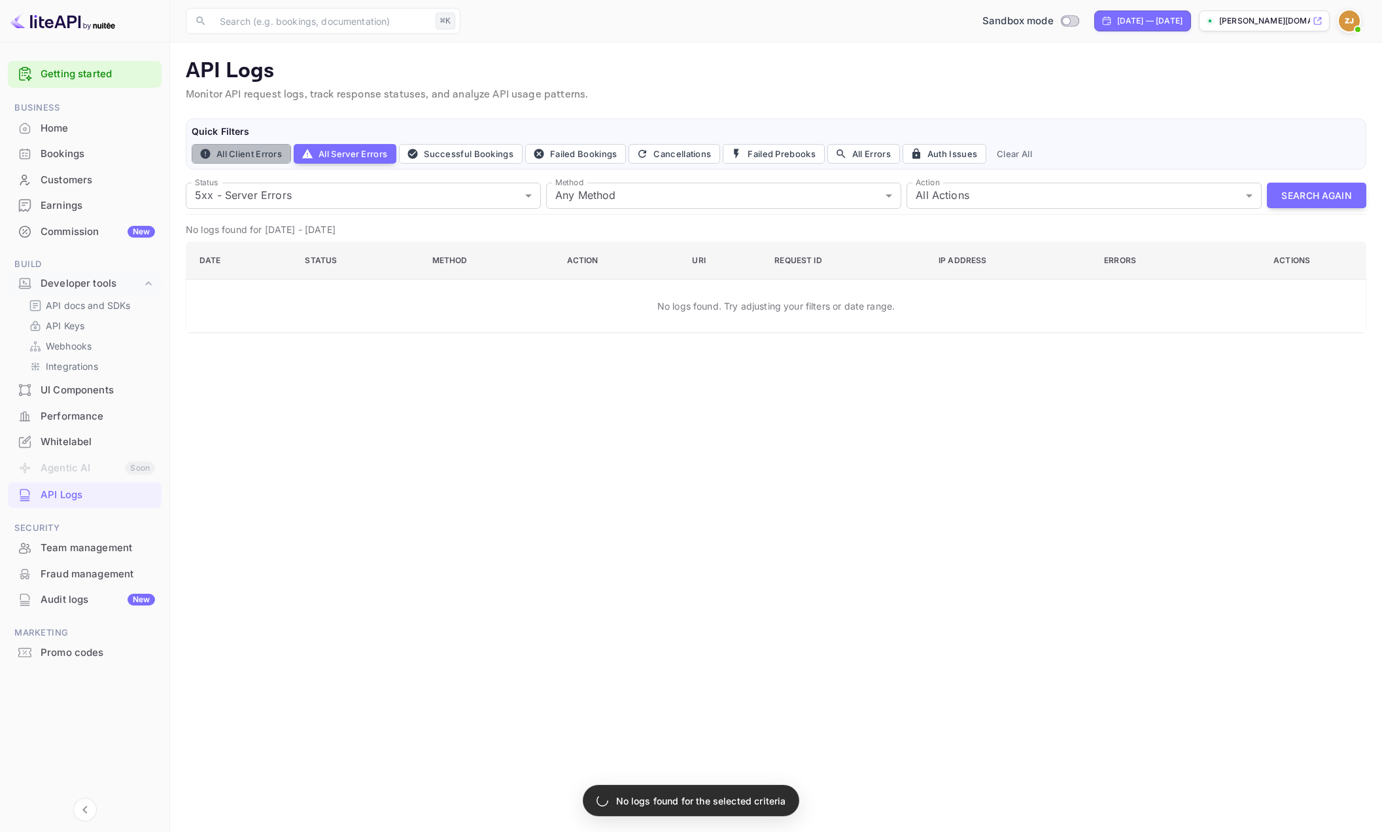
click at [271, 154] on button "All Client Errors" at bounding box center [241, 154] width 99 height 20
type input "4xx"
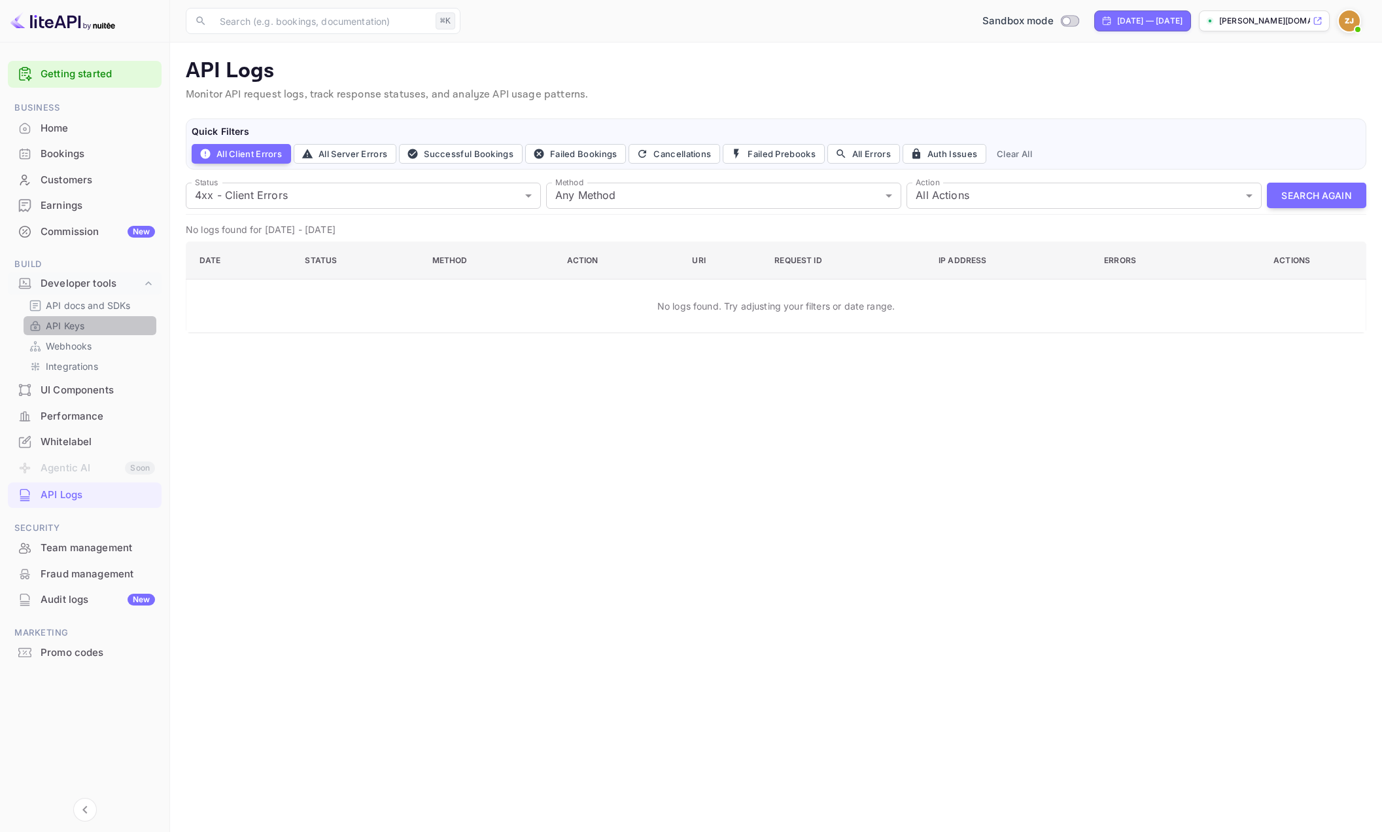
click at [73, 328] on p "API Keys" at bounding box center [65, 326] width 39 height 14
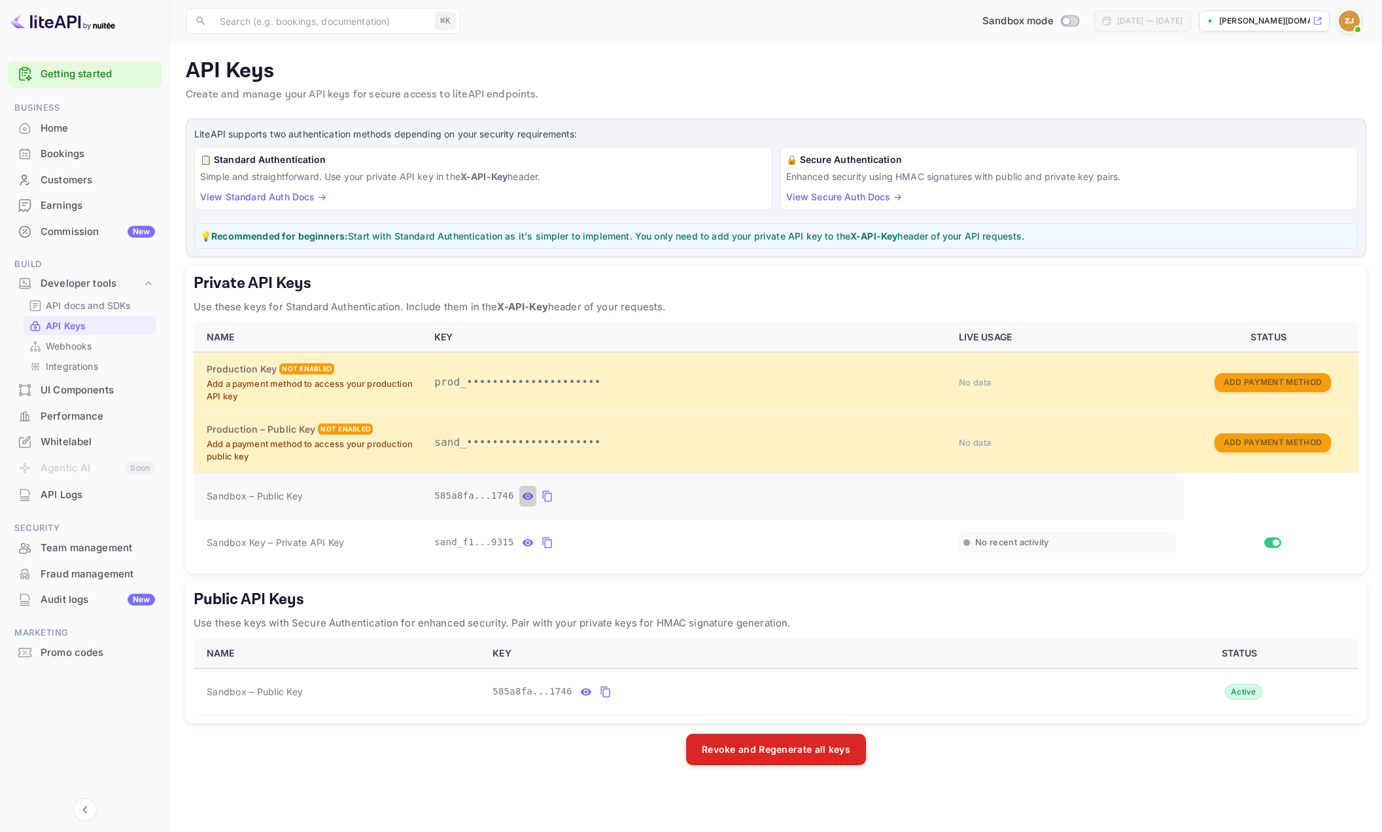
click at [532, 497] on icon "private api keys table" at bounding box center [527, 495] width 11 height 7
click at [526, 540] on icon "private api keys table" at bounding box center [527, 541] width 11 height 7
click at [586, 691] on icon "public api keys table" at bounding box center [586, 691] width 11 height 7
click at [671, 495] on icon "private api keys table" at bounding box center [673, 496] width 12 height 16
click at [555, 541] on span "sand_f10620d5-226b-41f4-8d23-d2b728749315" at bounding box center [550, 542] width 233 height 14
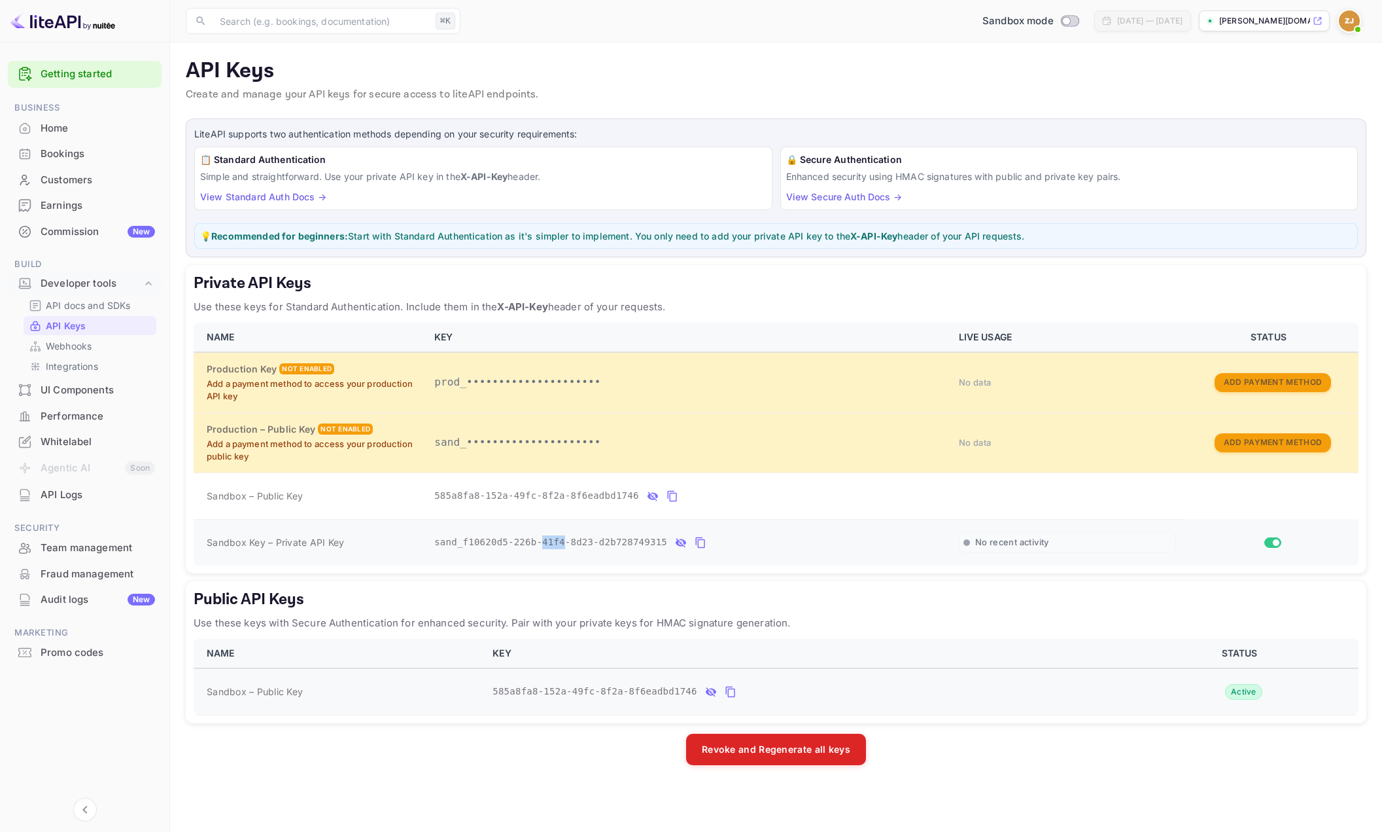
click at [555, 541] on span "sand_f10620d5-226b-41f4-8d23-d2b728749315" at bounding box center [550, 542] width 233 height 14
click at [670, 500] on icon "private api keys table" at bounding box center [671, 496] width 9 height 11
click at [703, 544] on icon "private api keys table" at bounding box center [701, 543] width 12 height 16
click at [673, 496] on icon "private api keys table" at bounding box center [673, 496] width 12 height 16
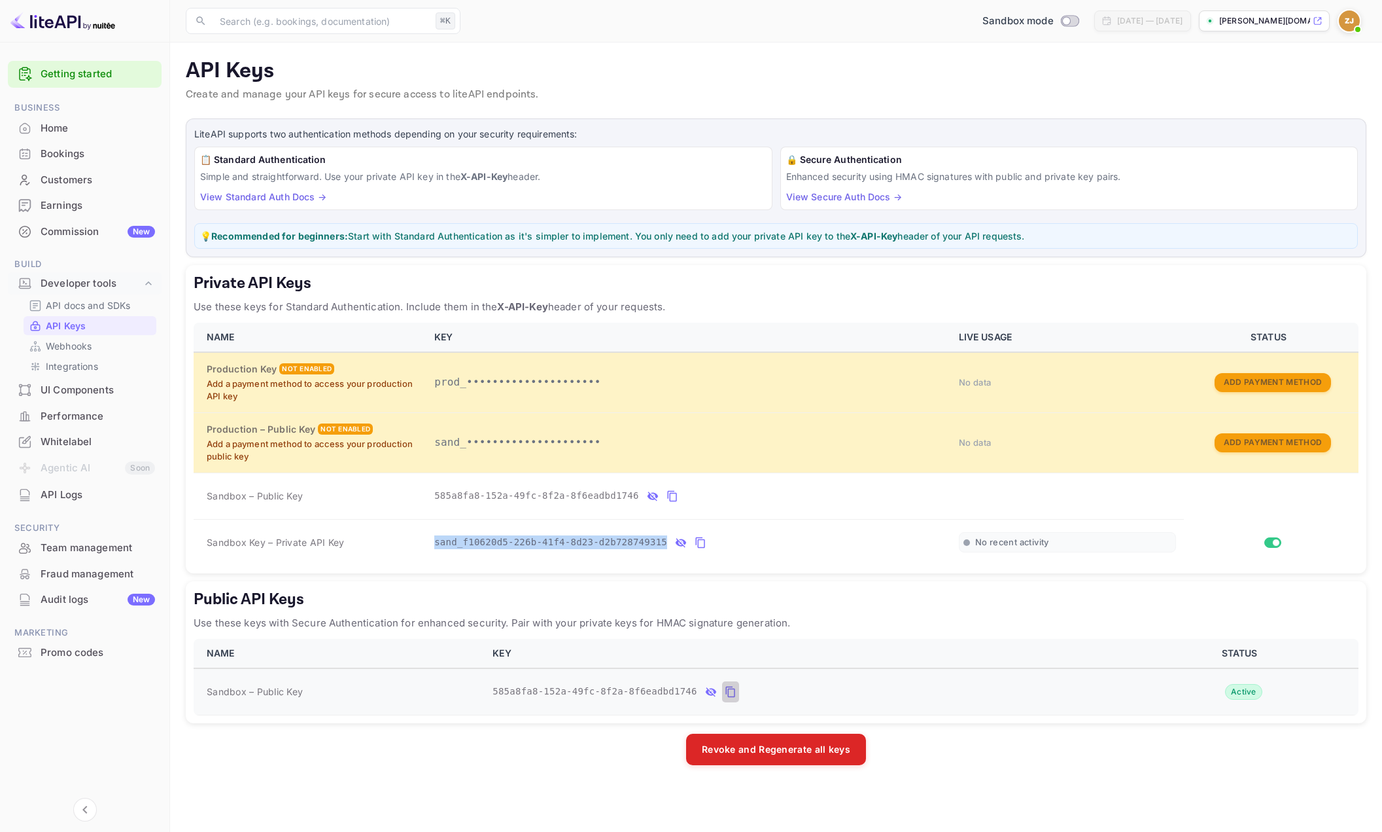
click at [730, 686] on icon "public api keys table" at bounding box center [730, 691] width 9 height 11
click at [699, 542] on icon "private api keys table" at bounding box center [701, 543] width 12 height 16
click at [1271, 541] on input "Switch" at bounding box center [1277, 542] width 24 height 8
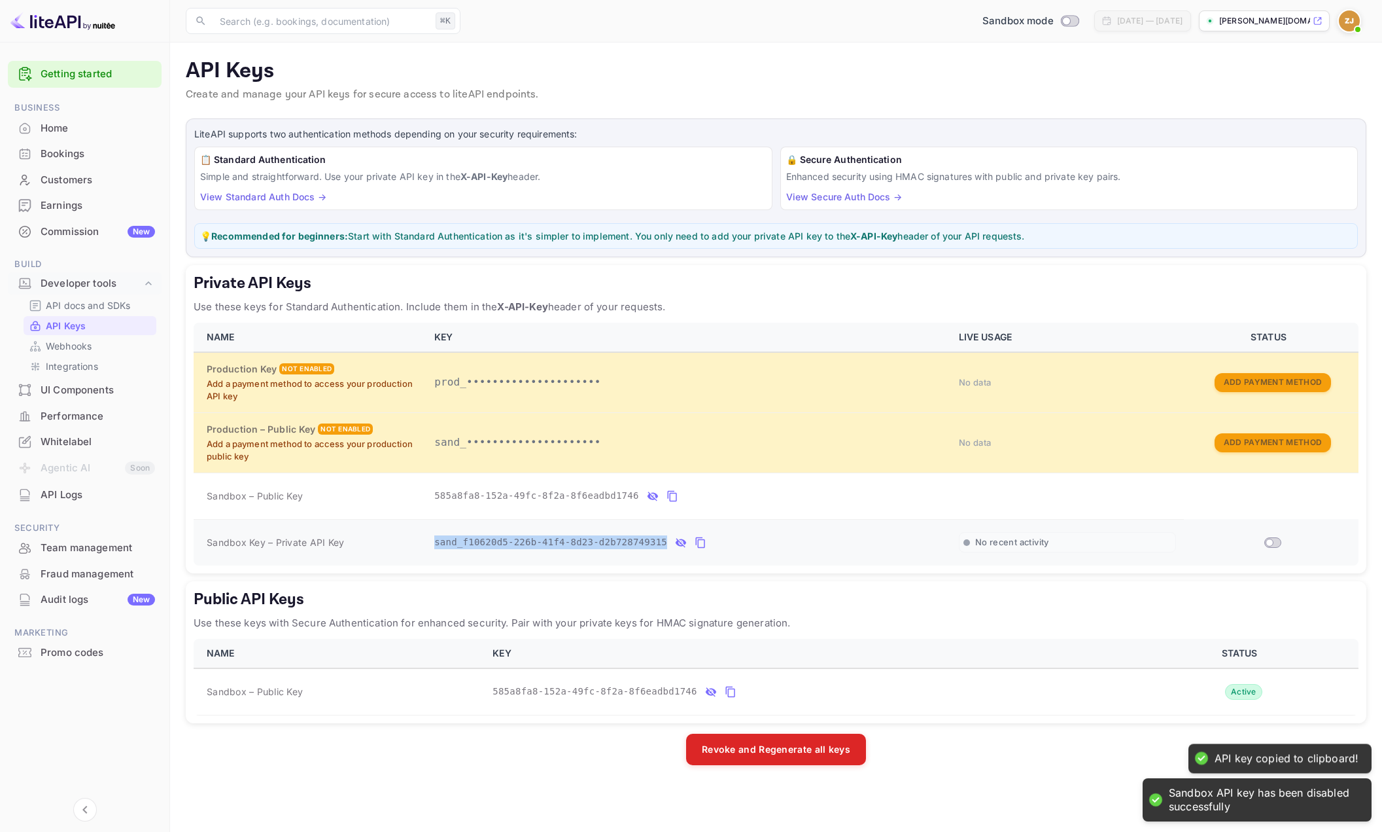
click at [1276, 542] on input "Switch" at bounding box center [1270, 542] width 24 height 8
checkbox input "true"
click at [697, 542] on icon "private api keys table" at bounding box center [701, 543] width 12 height 16
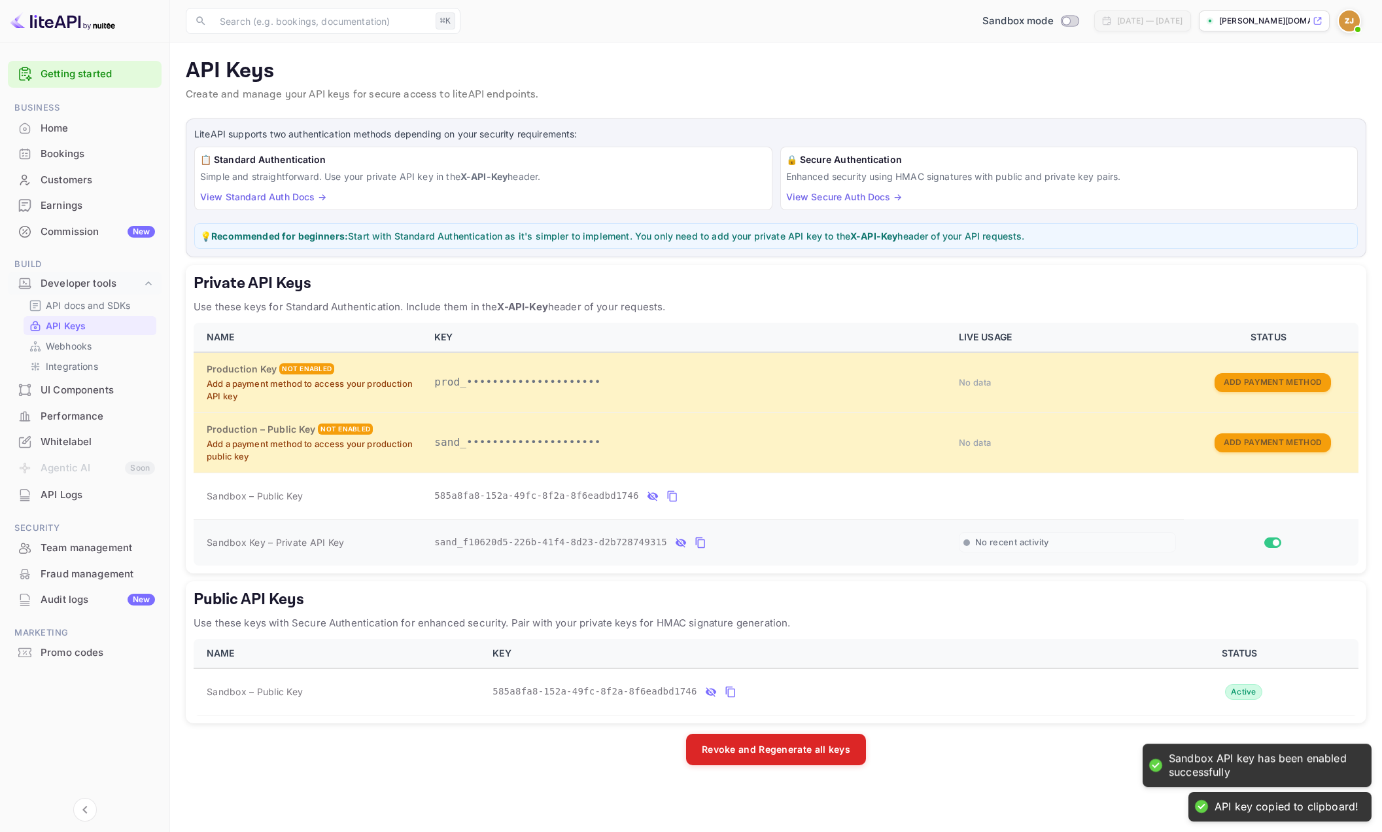
click at [267, 542] on span "Sandbox Key – Private API Key" at bounding box center [275, 542] width 137 height 11
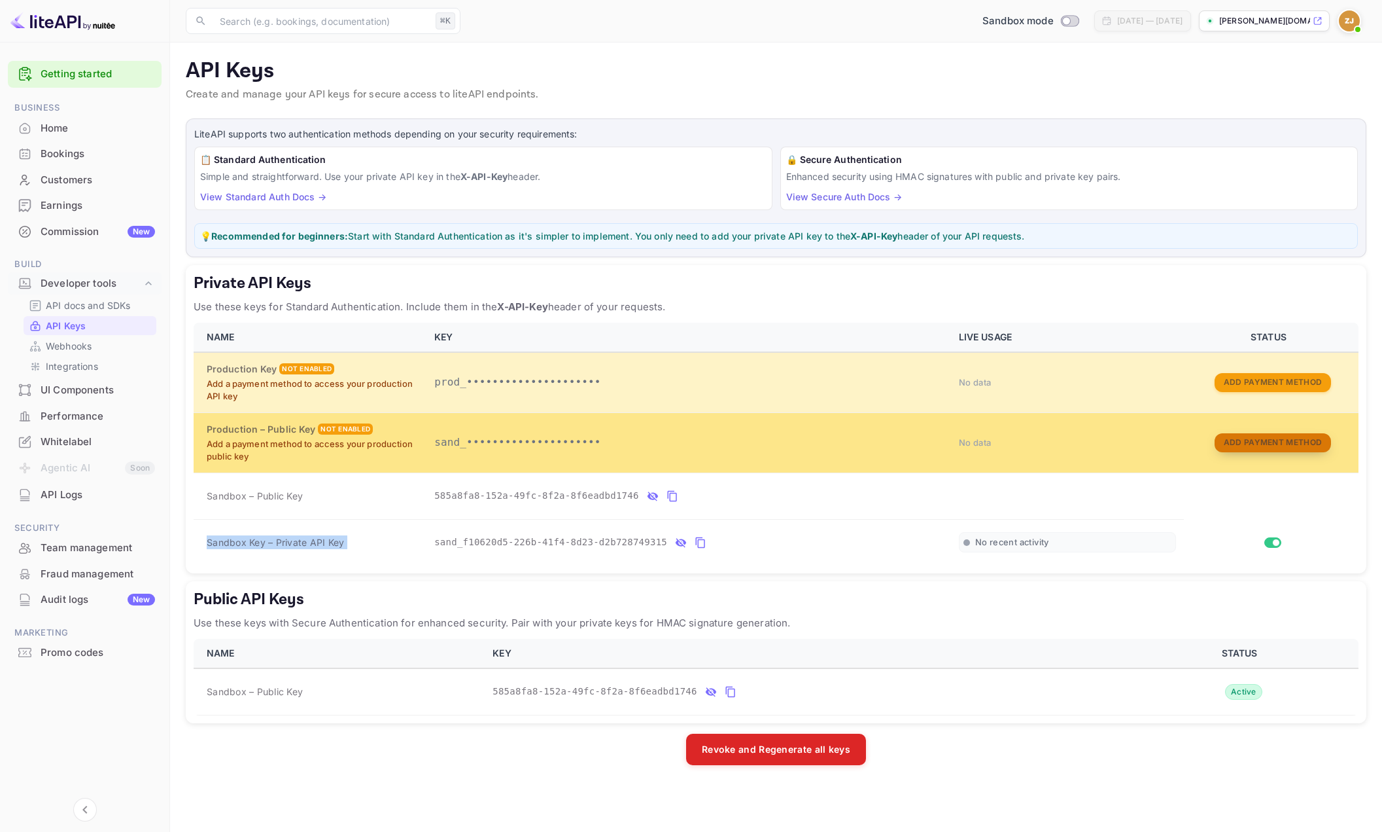
click at [1275, 442] on button "Add Payment Method" at bounding box center [1273, 442] width 116 height 19
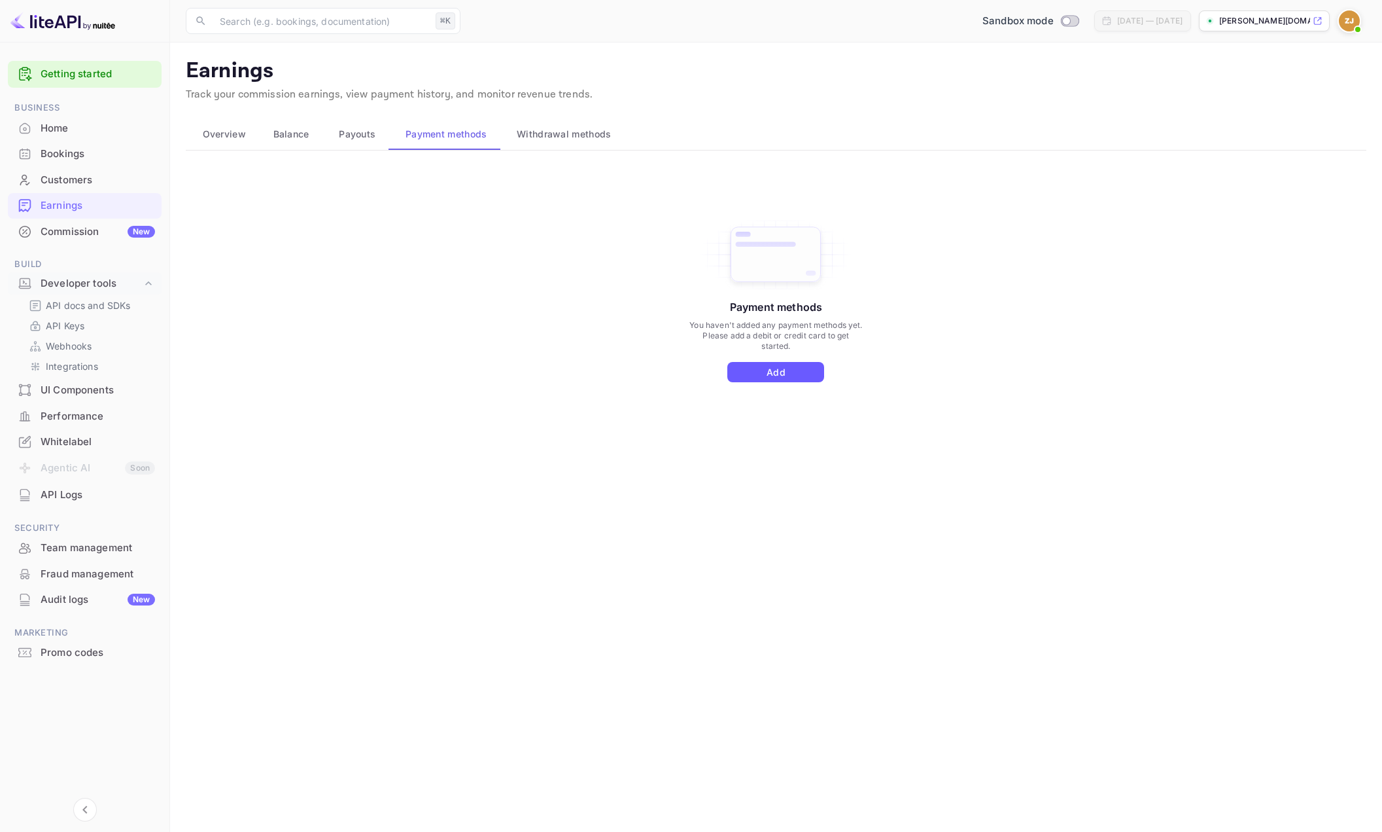
click at [784, 368] on button "Add" at bounding box center [776, 372] width 97 height 20
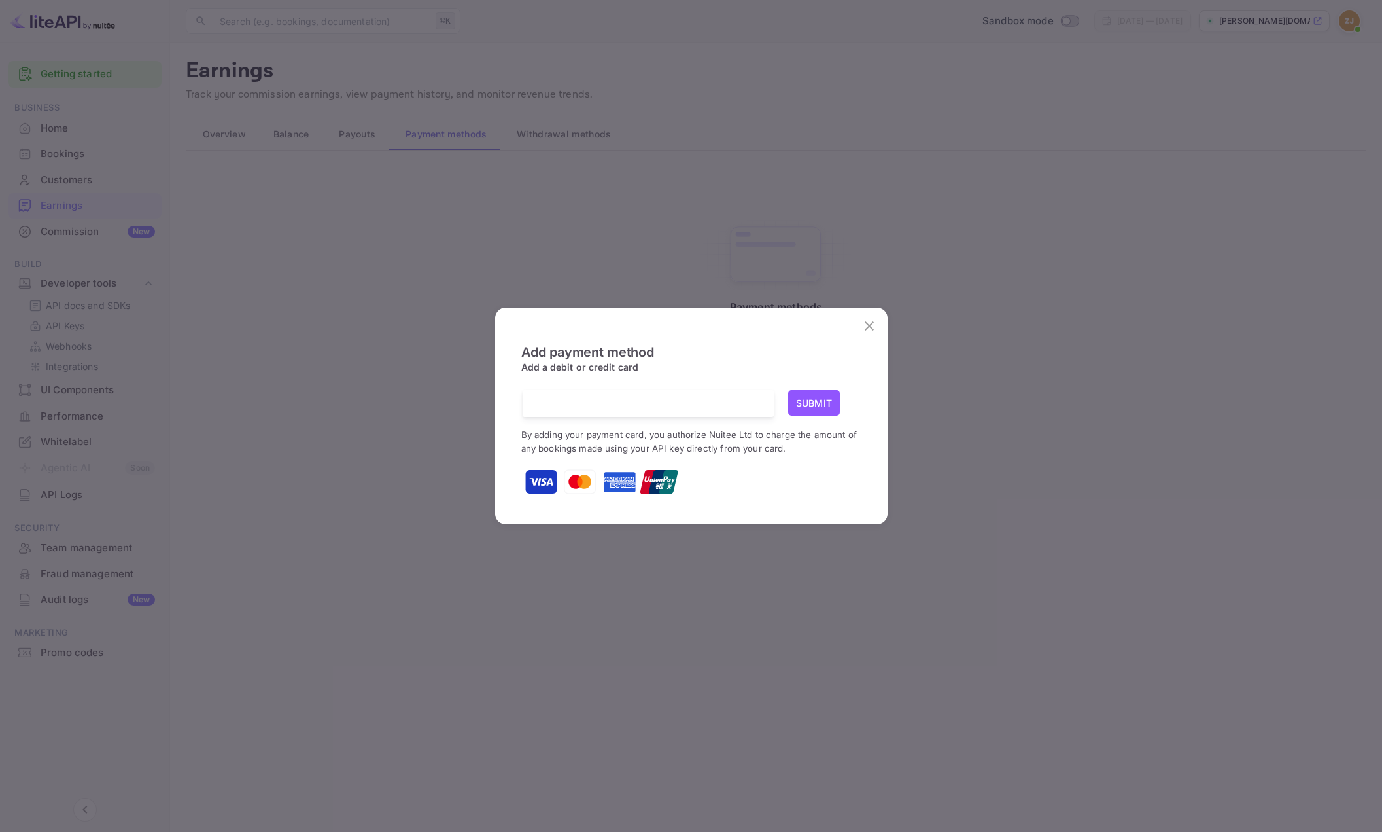
click at [599, 395] on div at bounding box center [653, 403] width 241 height 27
click at [799, 402] on button "Submit" at bounding box center [814, 403] width 52 height 26
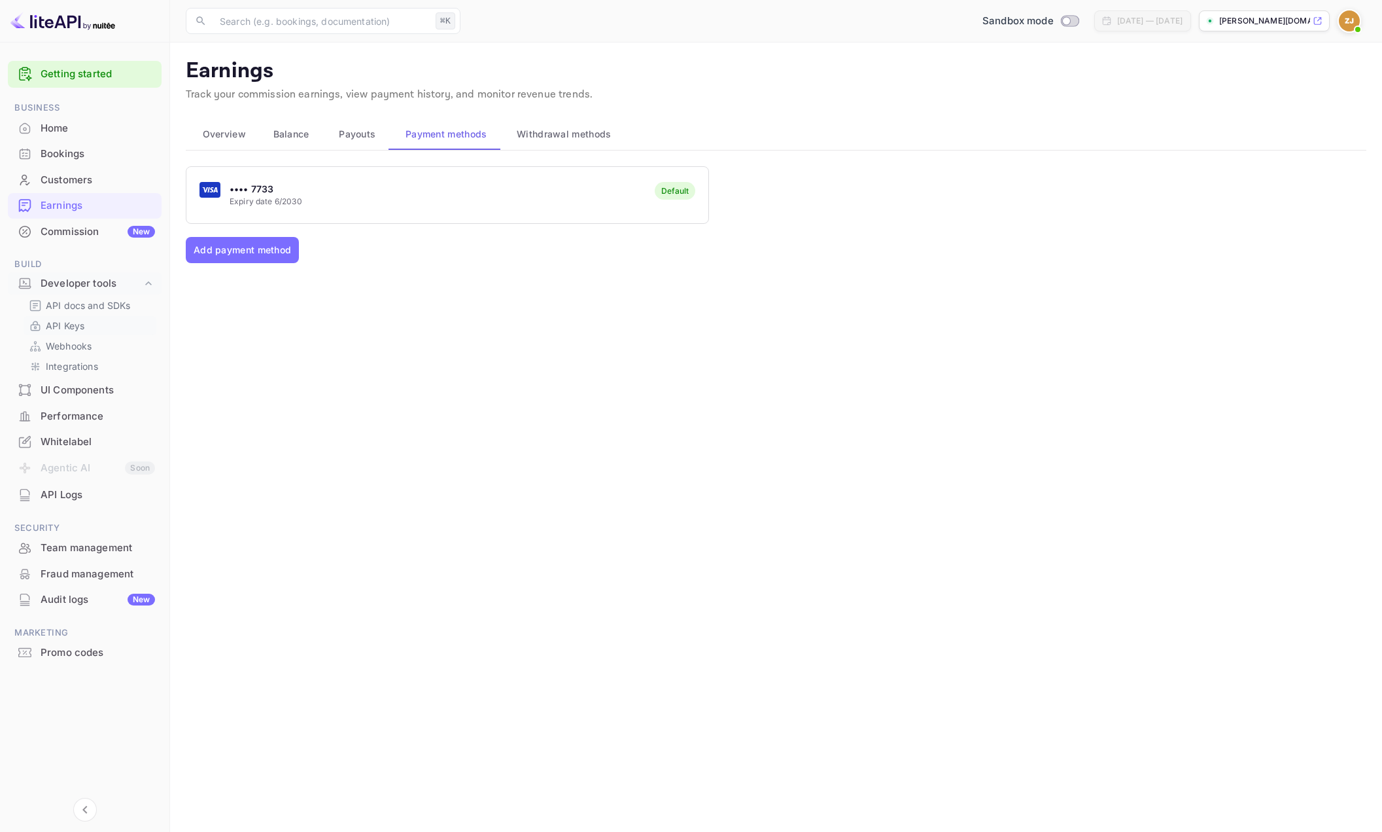
click at [79, 326] on p "API Keys" at bounding box center [65, 326] width 39 height 14
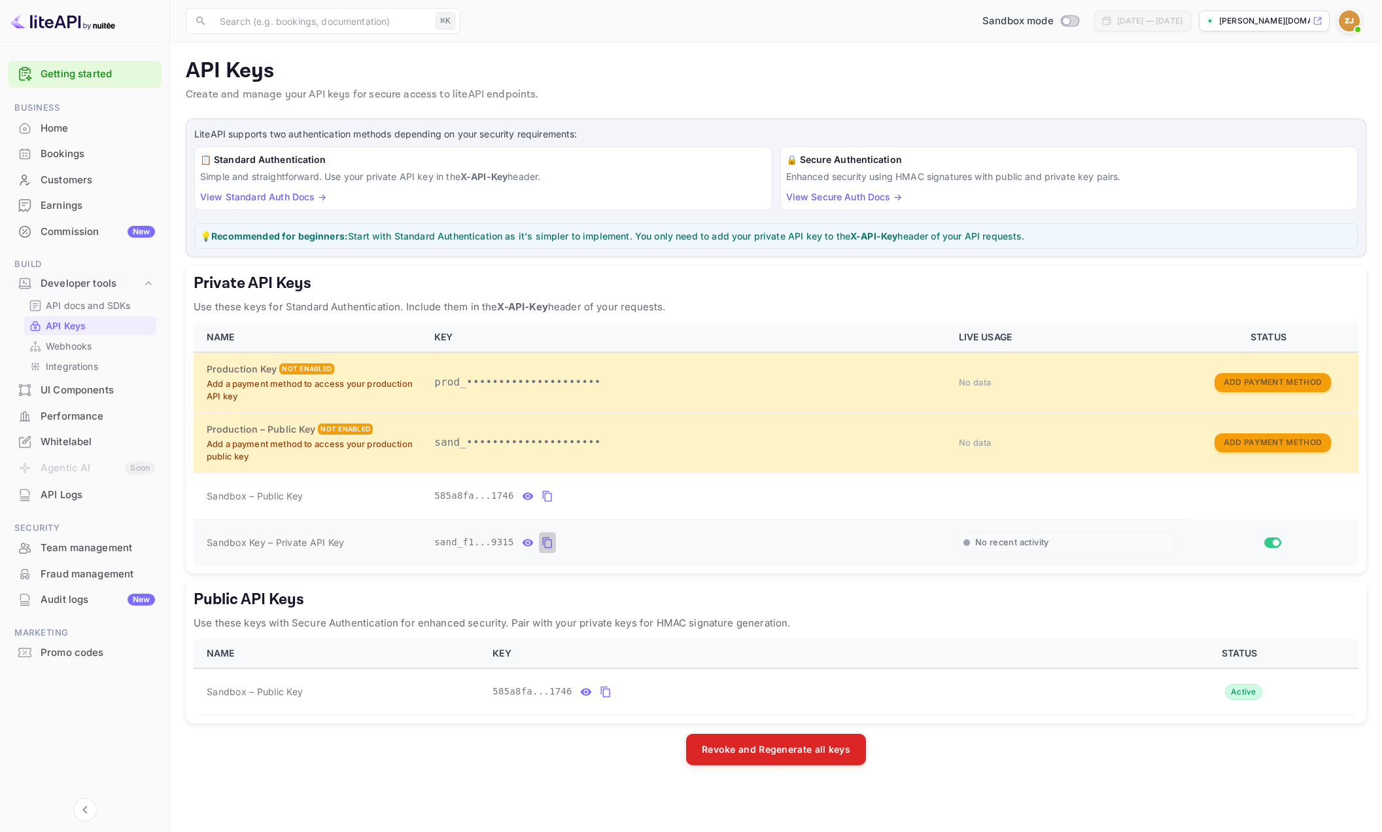
click at [553, 544] on button "private api keys table" at bounding box center [547, 542] width 17 height 21
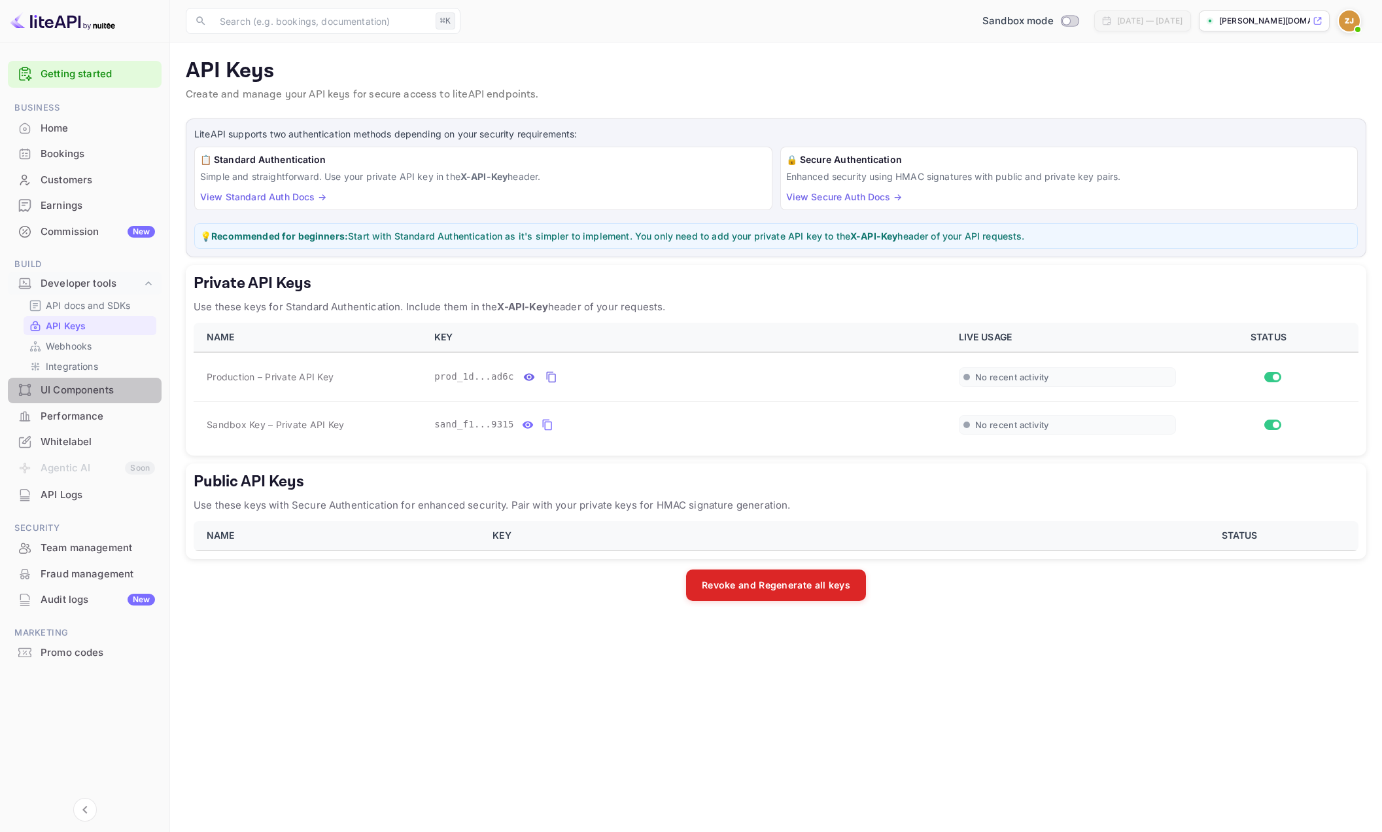
click at [94, 391] on div "UI Components" at bounding box center [98, 390] width 114 height 15
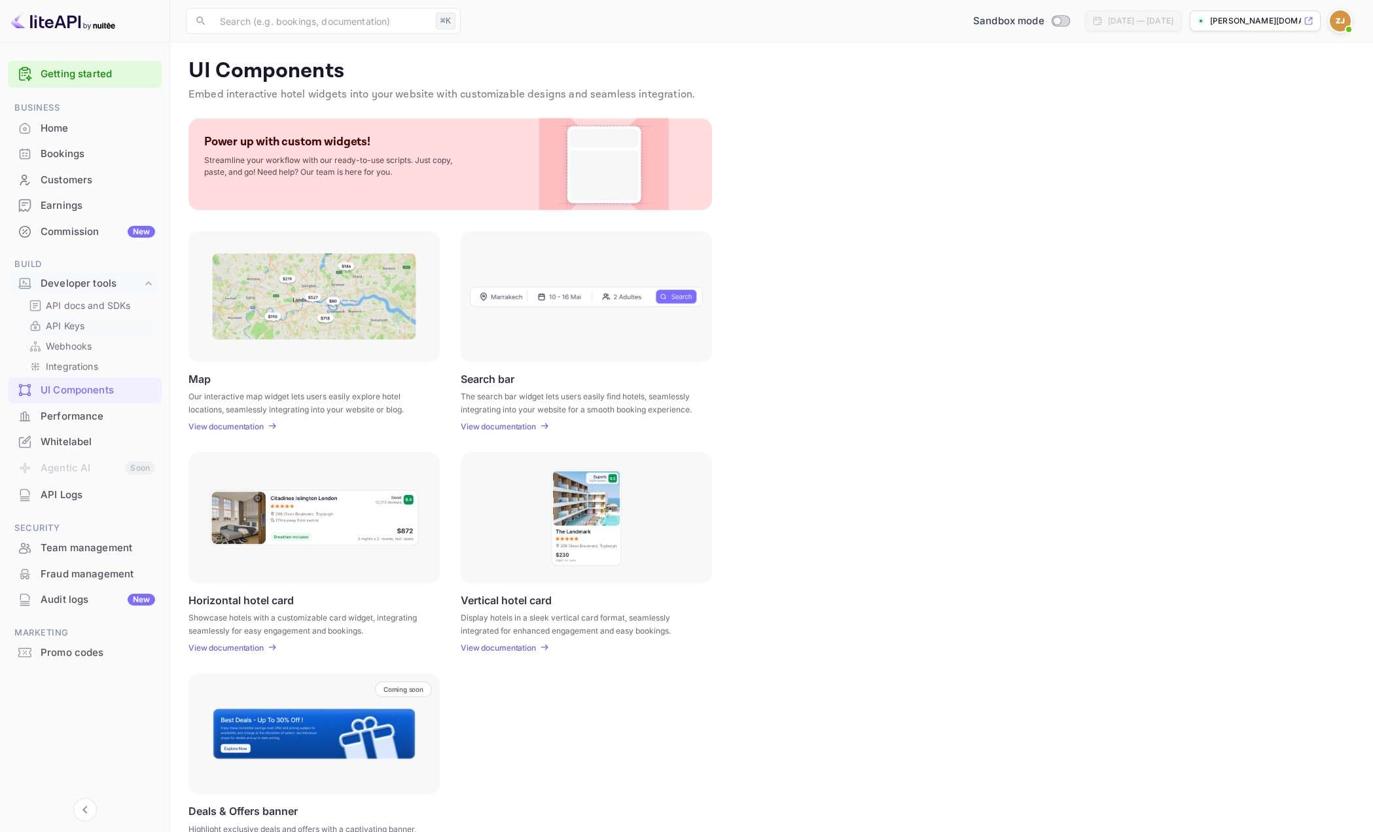
click at [77, 326] on p "API Keys" at bounding box center [65, 326] width 39 height 14
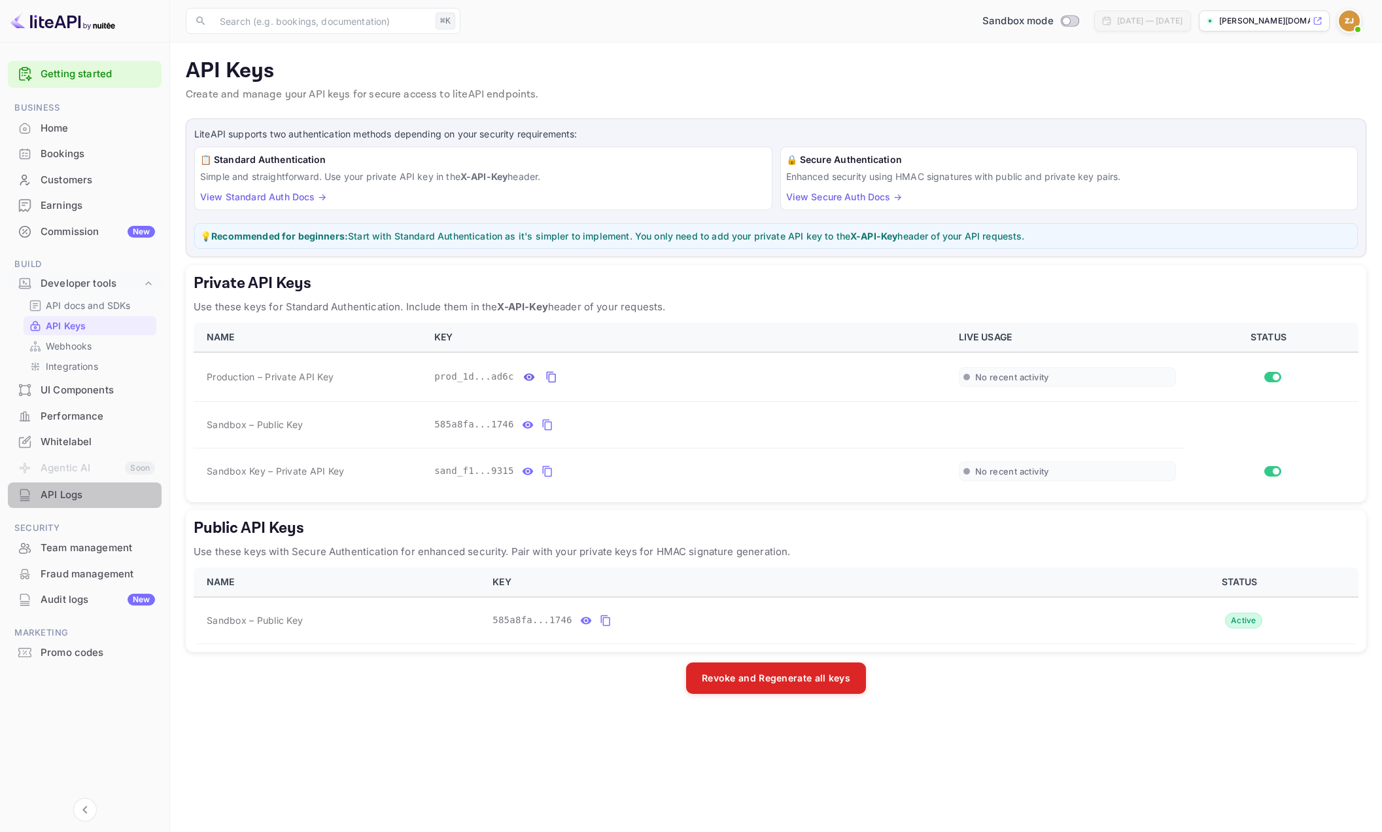
click at [82, 489] on div "API Logs" at bounding box center [98, 494] width 114 height 15
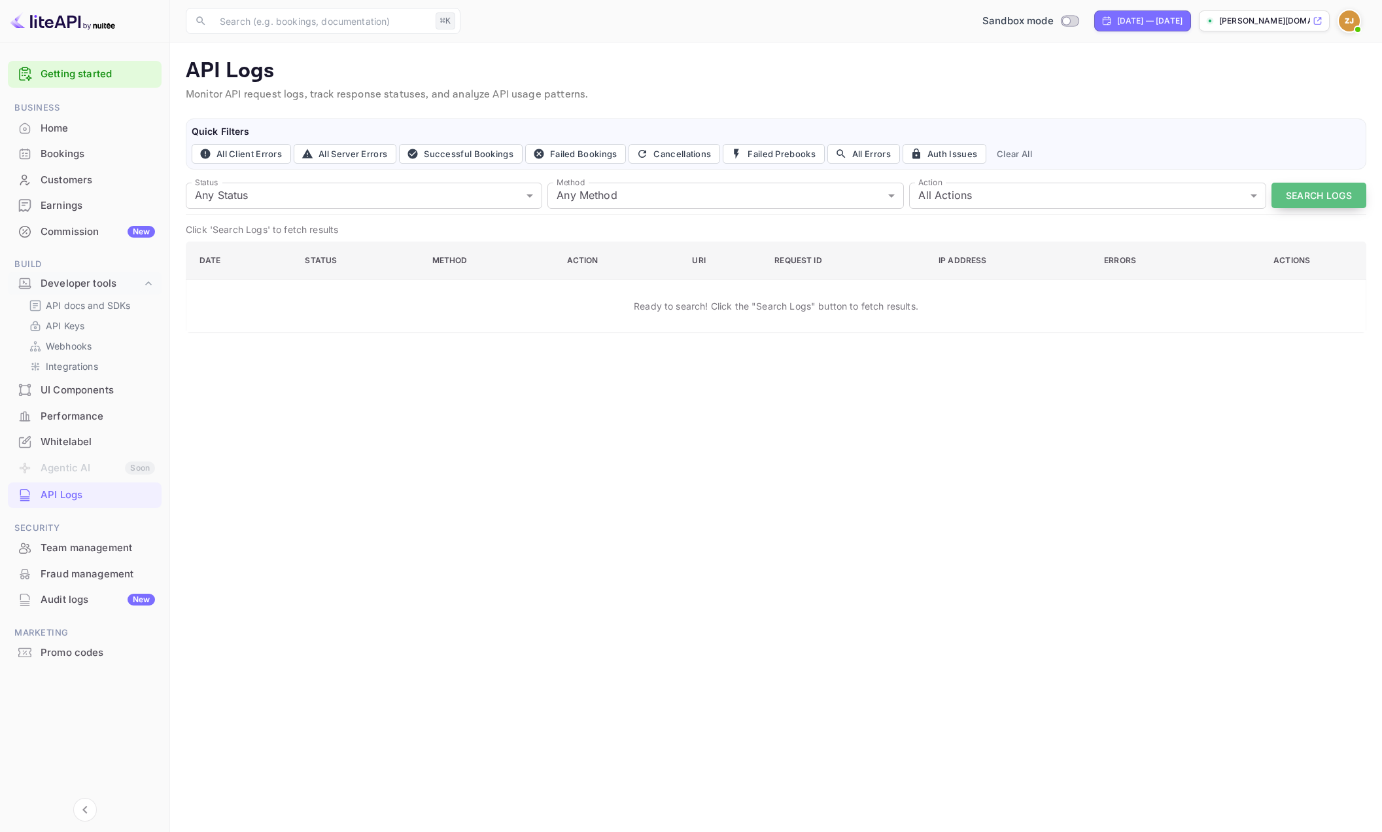
click at [1310, 190] on button "Search Logs" at bounding box center [1319, 196] width 95 height 26
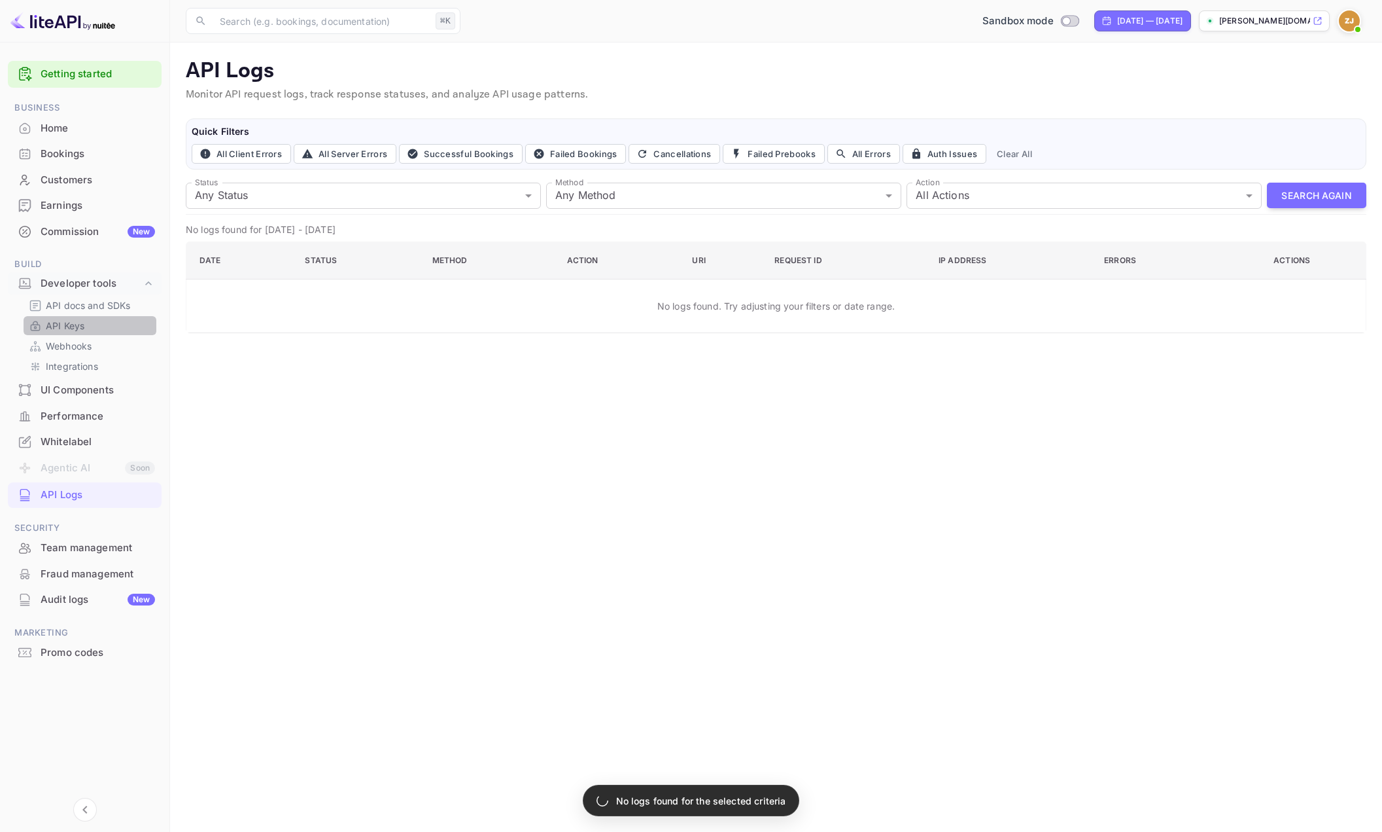
click at [78, 325] on p "API Keys" at bounding box center [65, 326] width 39 height 14
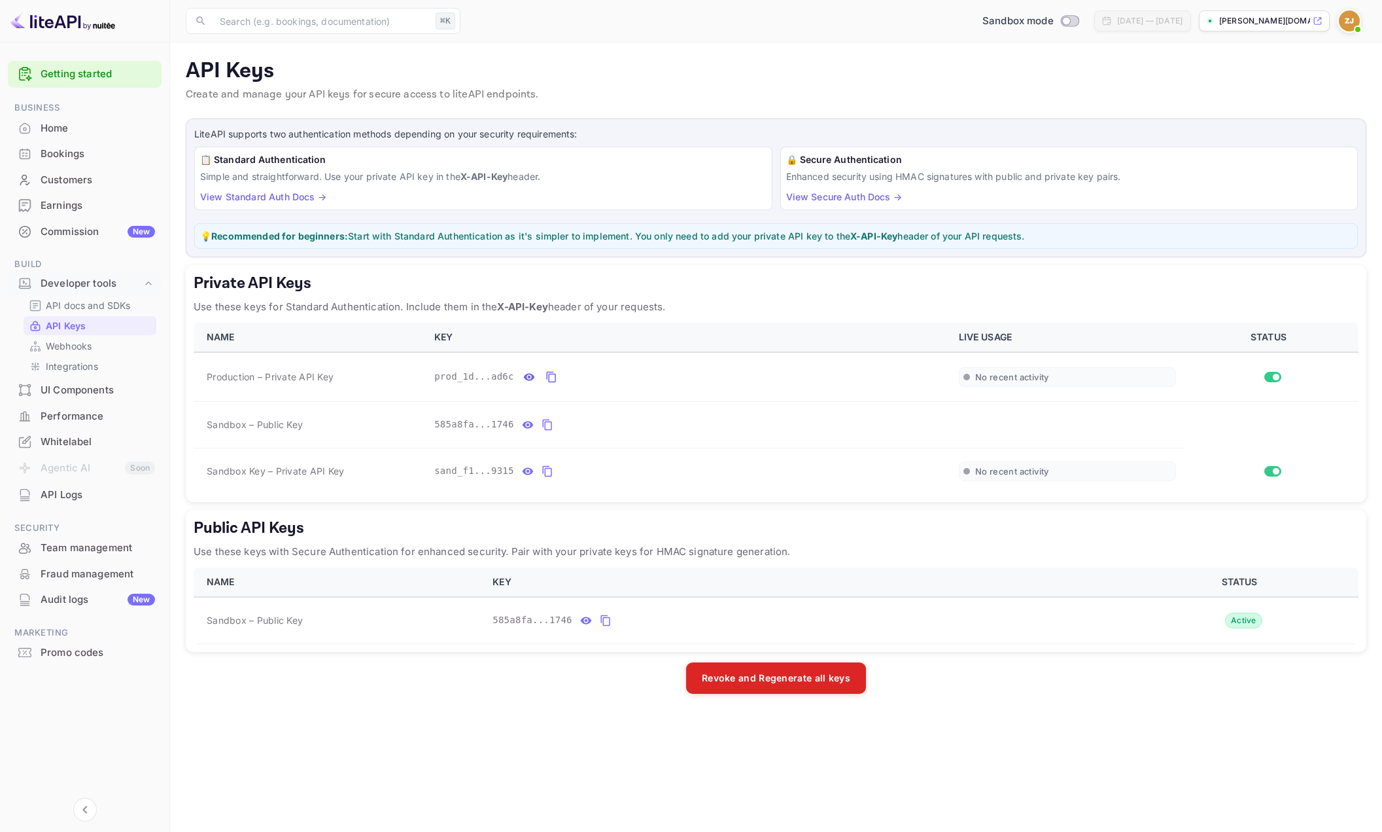
click at [64, 395] on div "UI Components" at bounding box center [98, 390] width 114 height 15
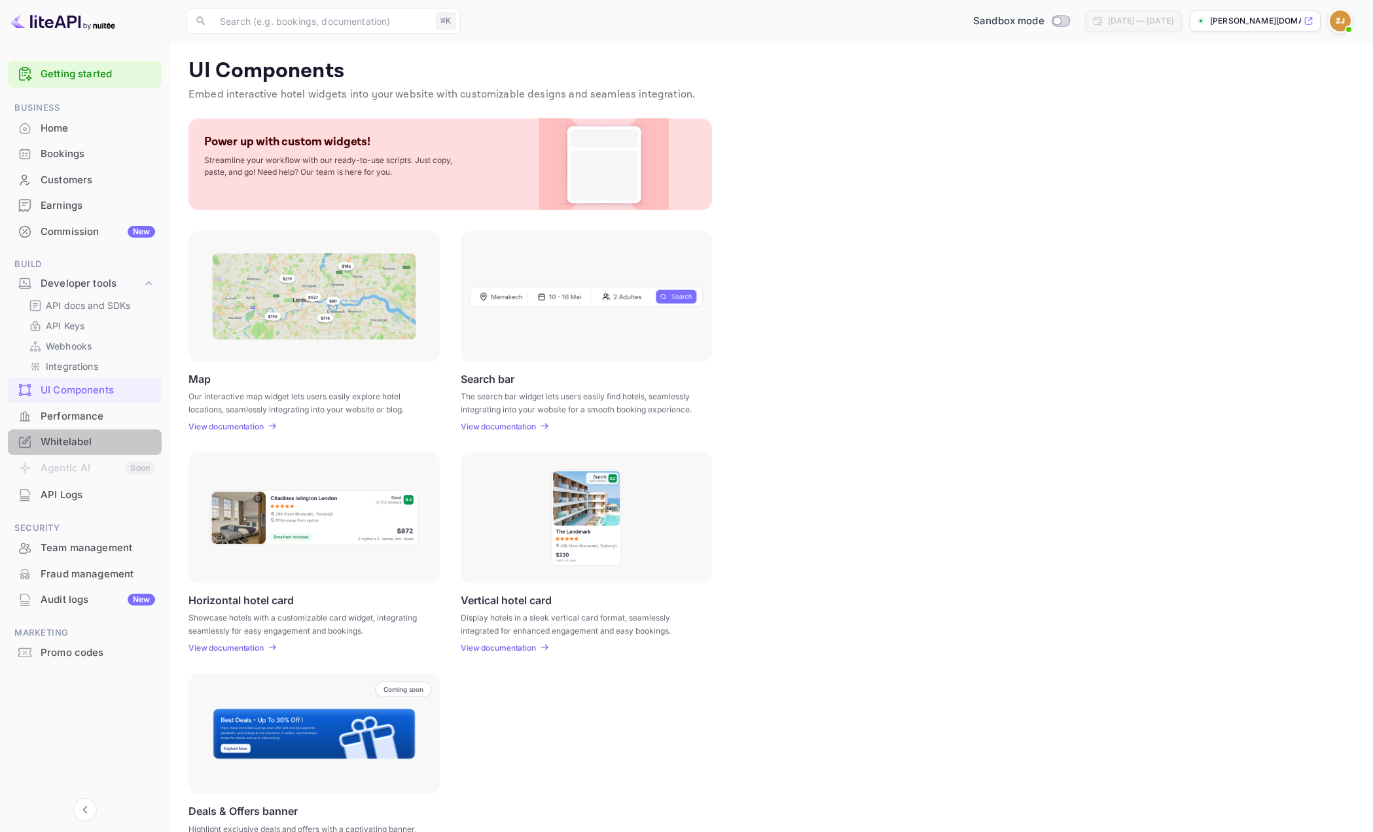
click at [79, 442] on div "Whitelabel" at bounding box center [98, 441] width 114 height 15
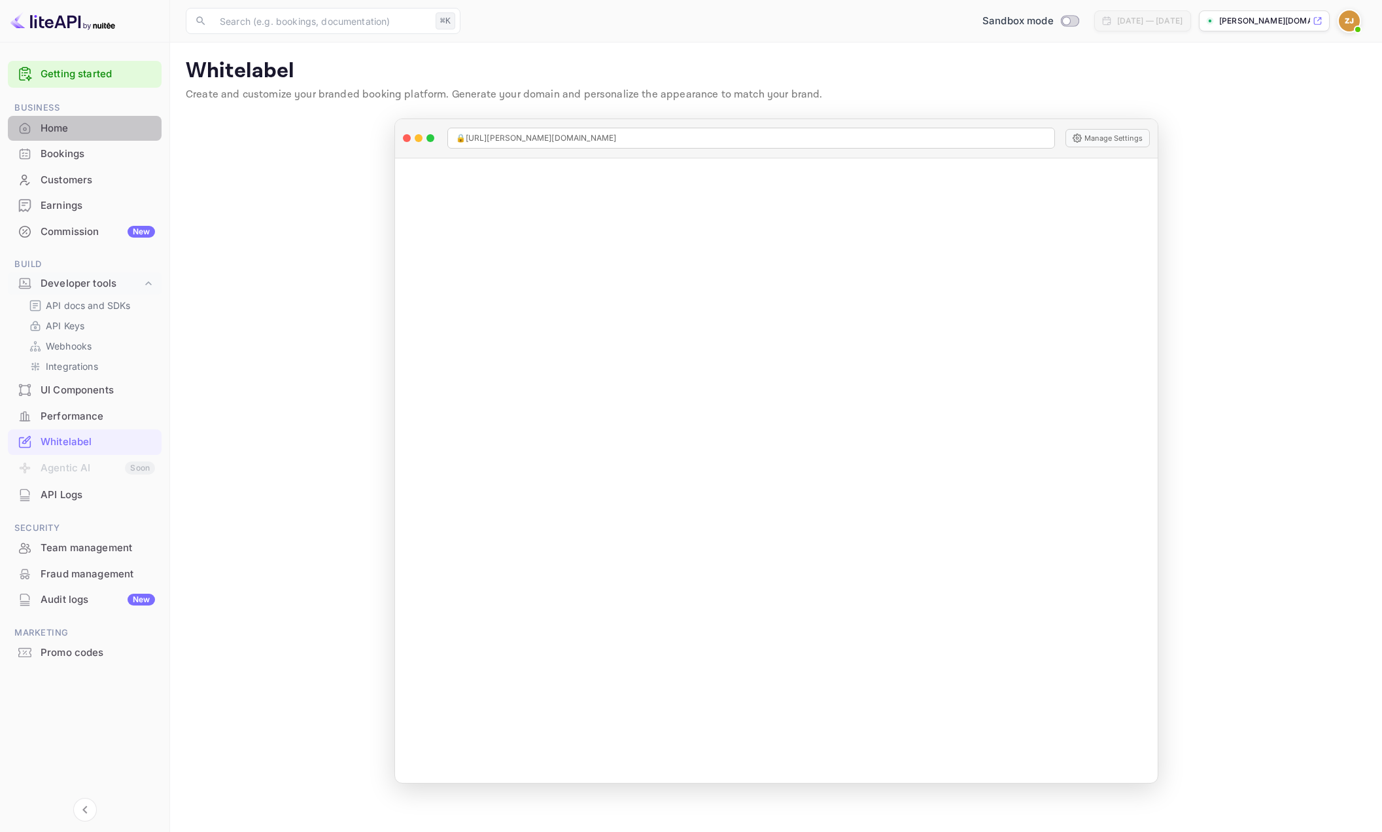
click at [67, 125] on div "Home" at bounding box center [98, 128] width 114 height 15
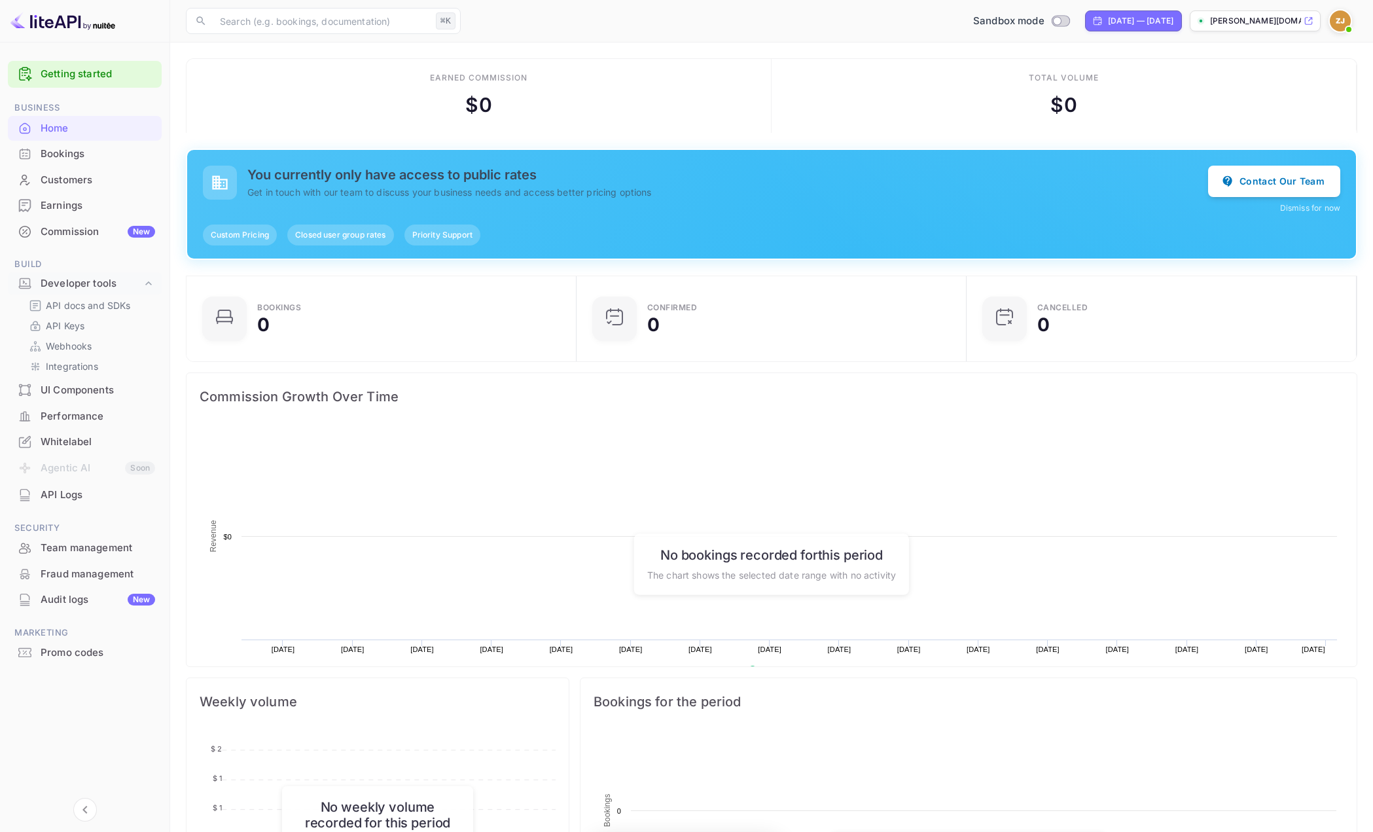
scroll to position [203, 372]
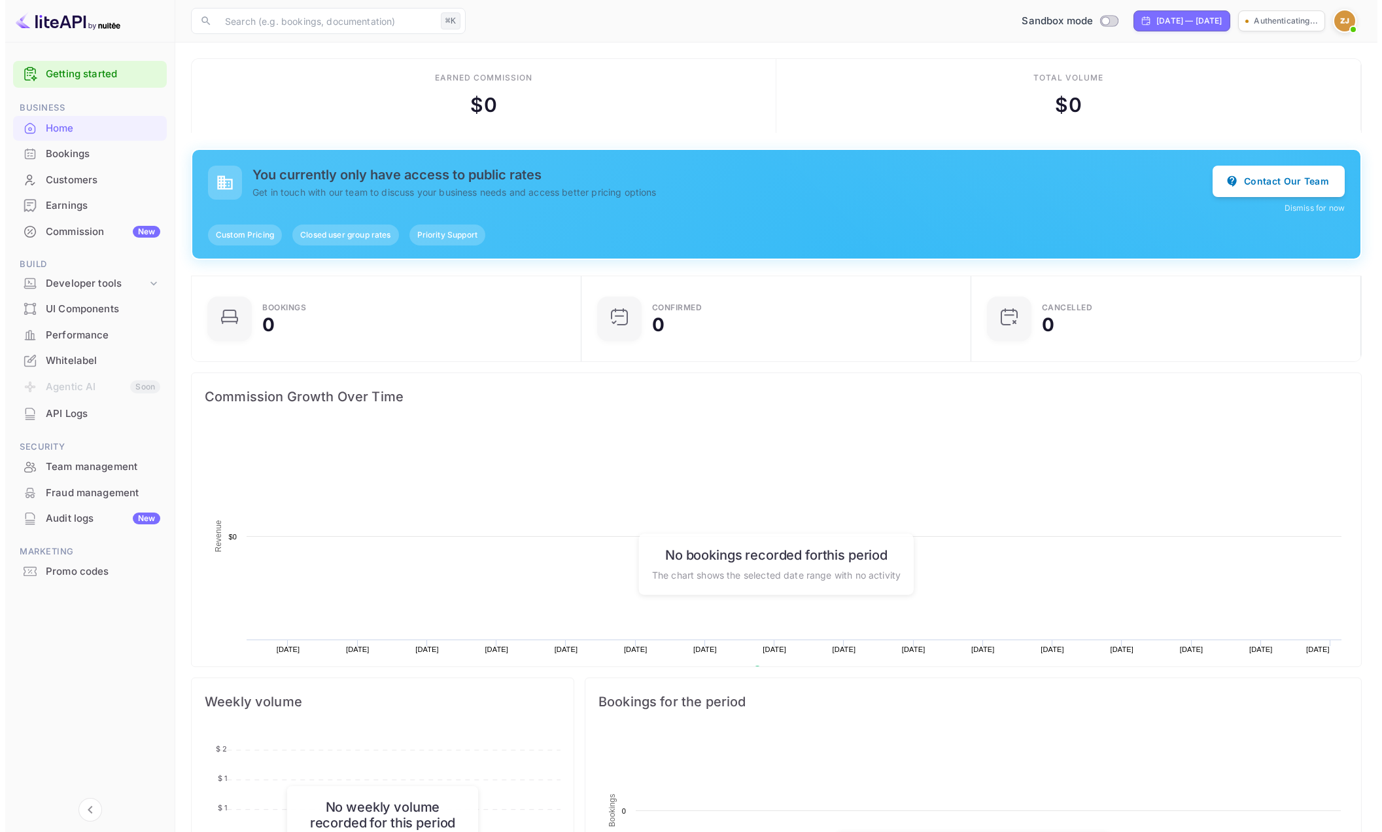
scroll to position [203, 372]
